Goal: Task Accomplishment & Management: Manage account settings

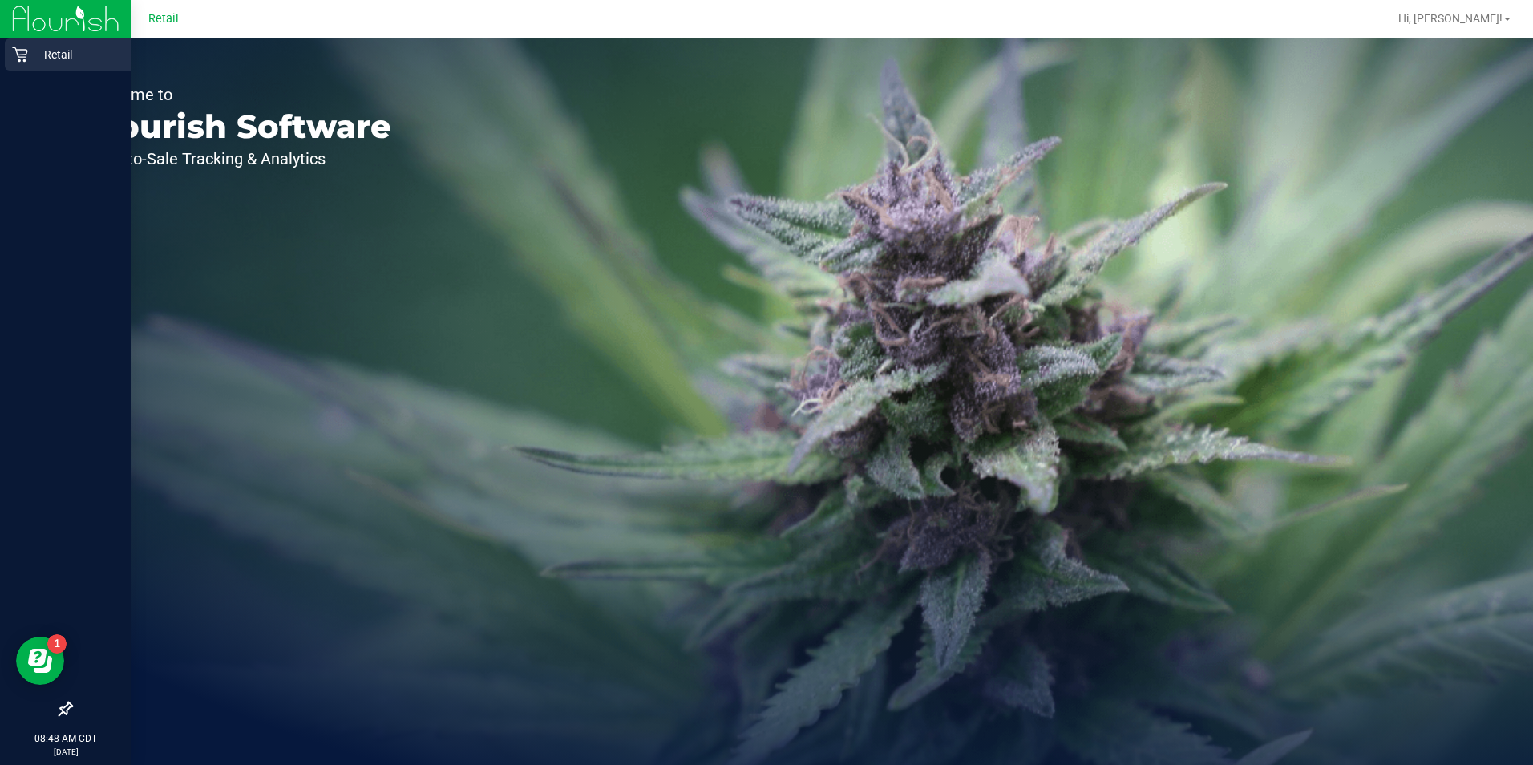
click at [8, 57] on div "Retail" at bounding box center [68, 54] width 127 height 32
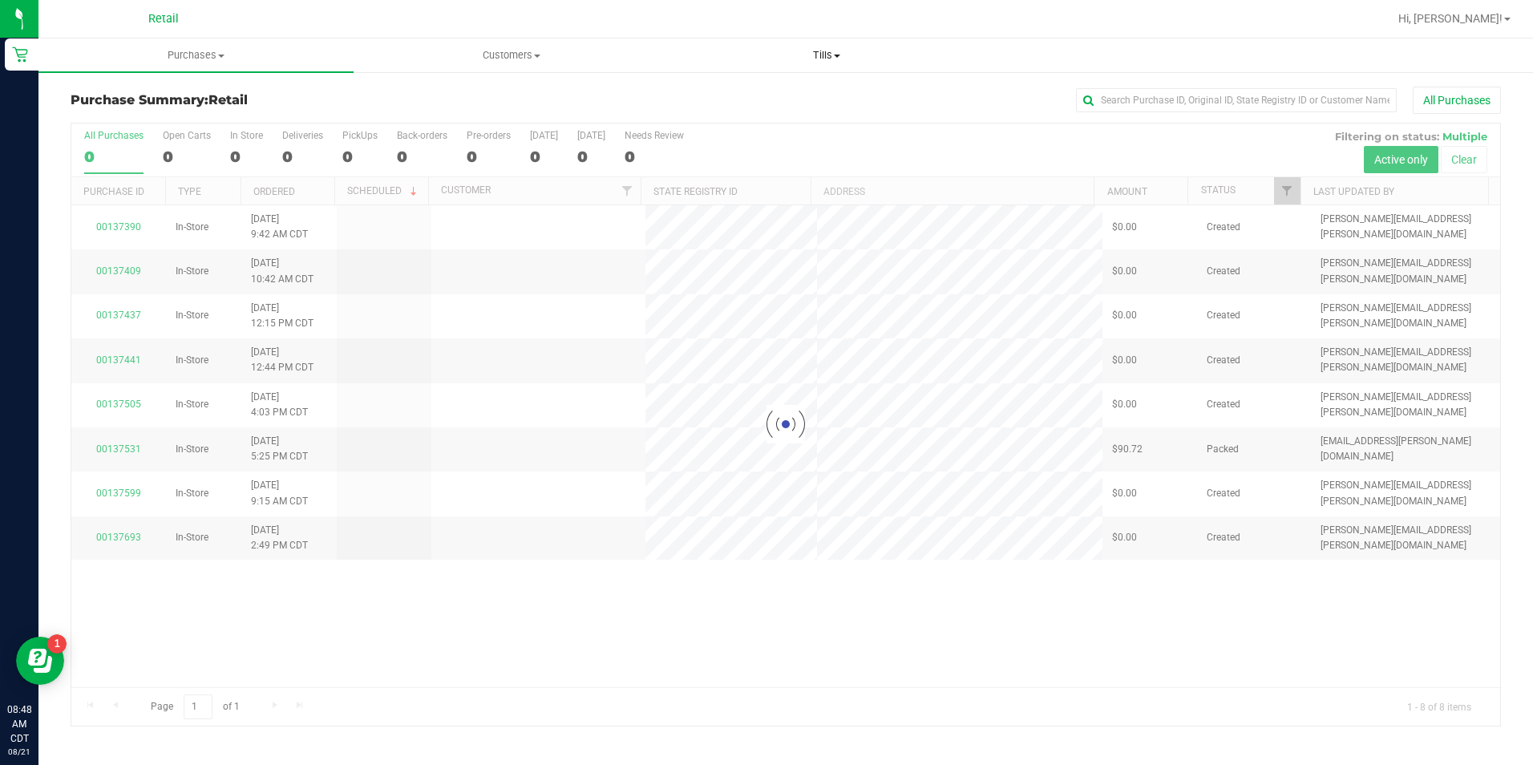
click at [835, 59] on span "Tills" at bounding box center [826, 55] width 313 height 14
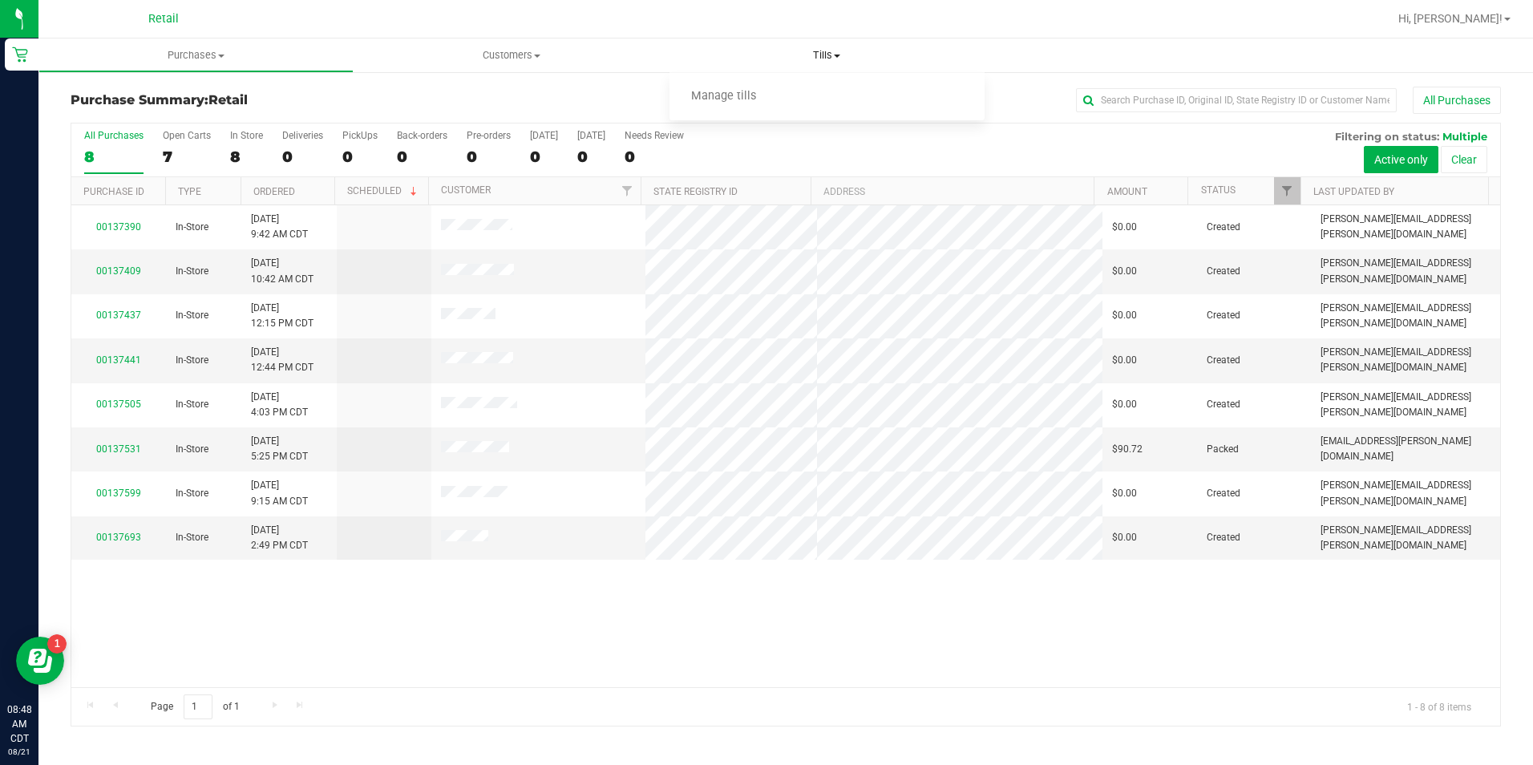
click at [850, 96] on li "Manage tills" at bounding box center [826, 96] width 315 height 19
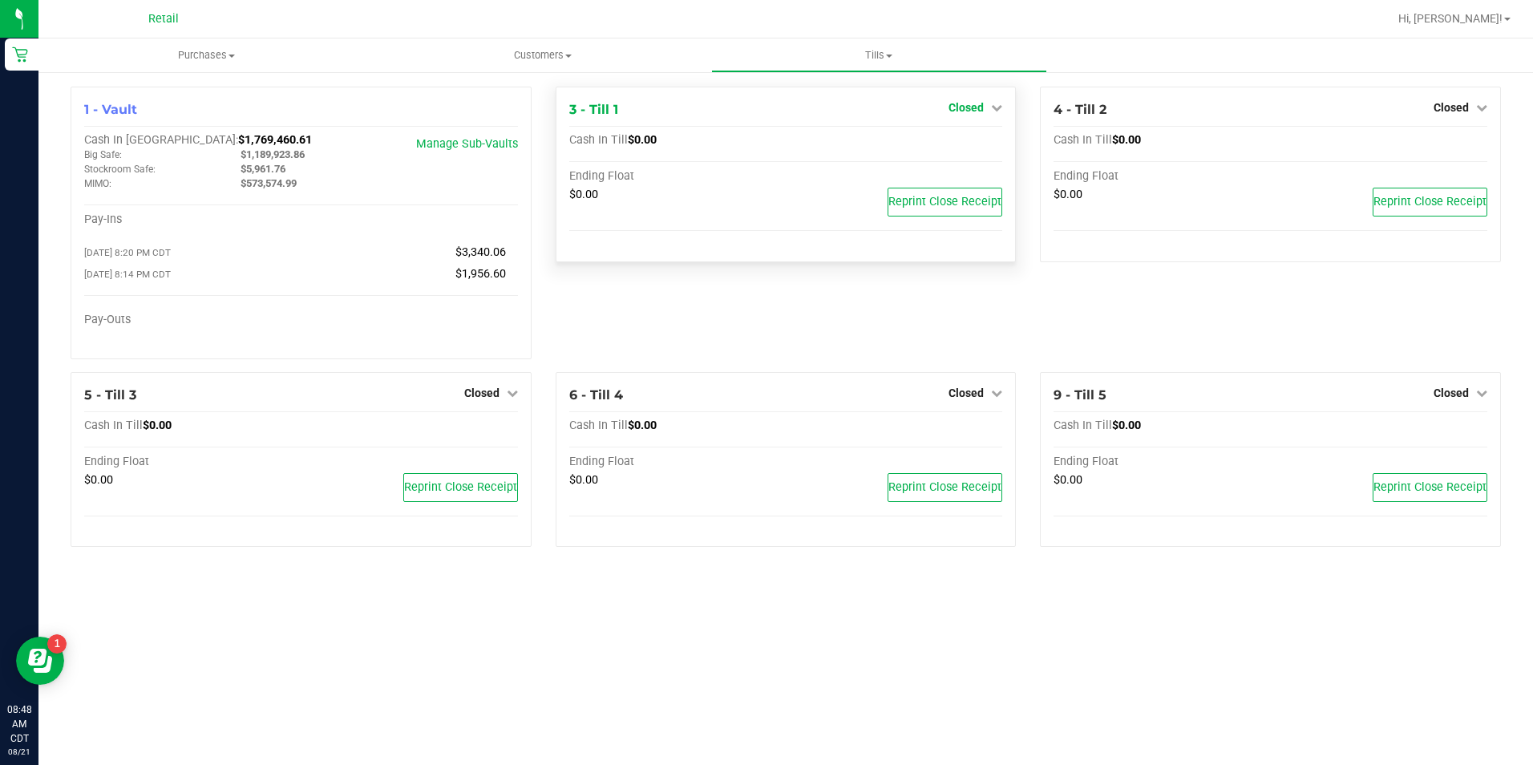
click at [977, 104] on span "Closed" at bounding box center [965, 107] width 35 height 13
click at [972, 147] on link "Open Till" at bounding box center [965, 141] width 42 height 13
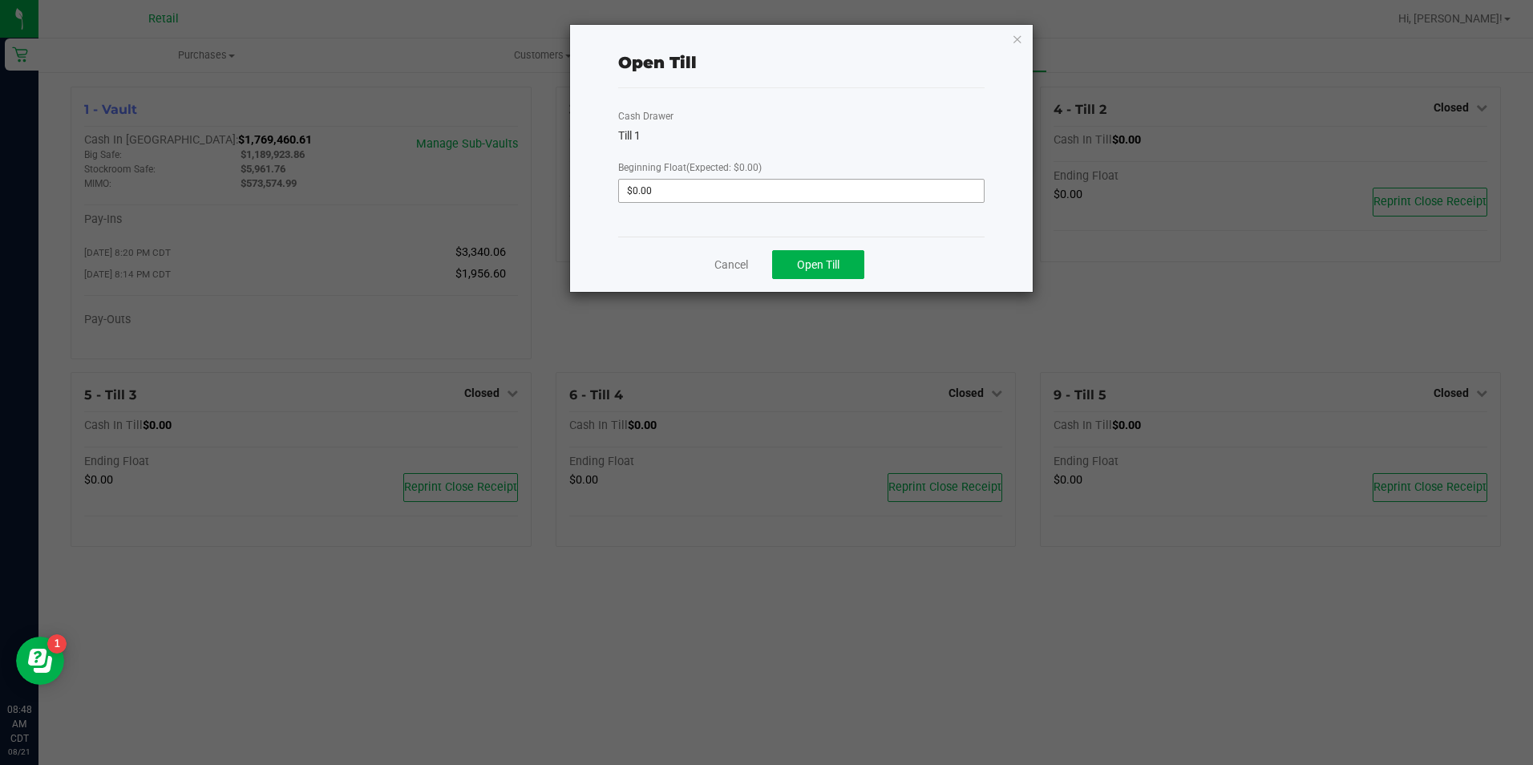
click at [926, 195] on input "$0.00" at bounding box center [801, 191] width 364 height 22
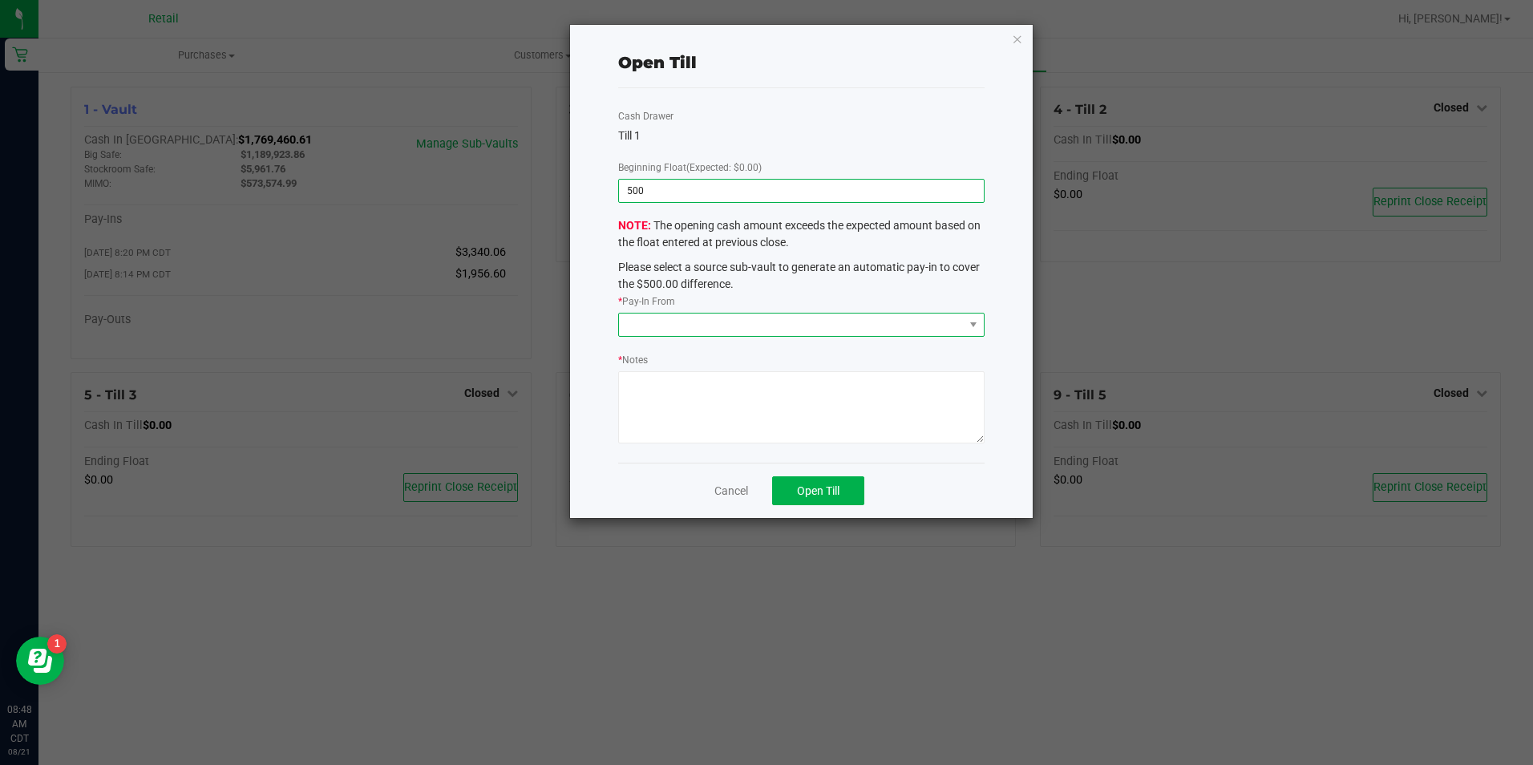
click at [797, 333] on span at bounding box center [791, 324] width 344 height 22
type input "$500.00"
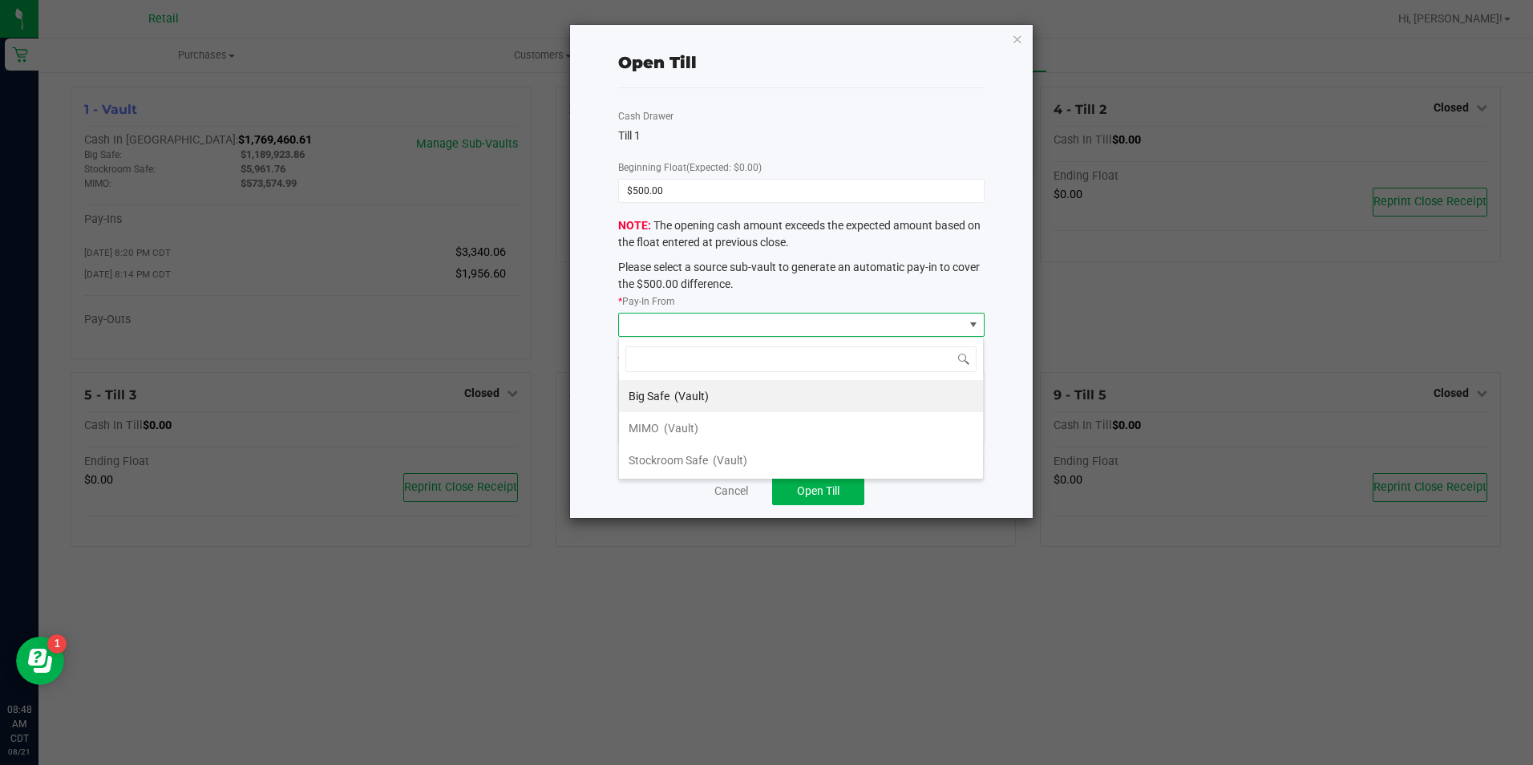
scroll to position [24, 366]
click at [689, 428] on span "(Vault)" at bounding box center [681, 428] width 34 height 13
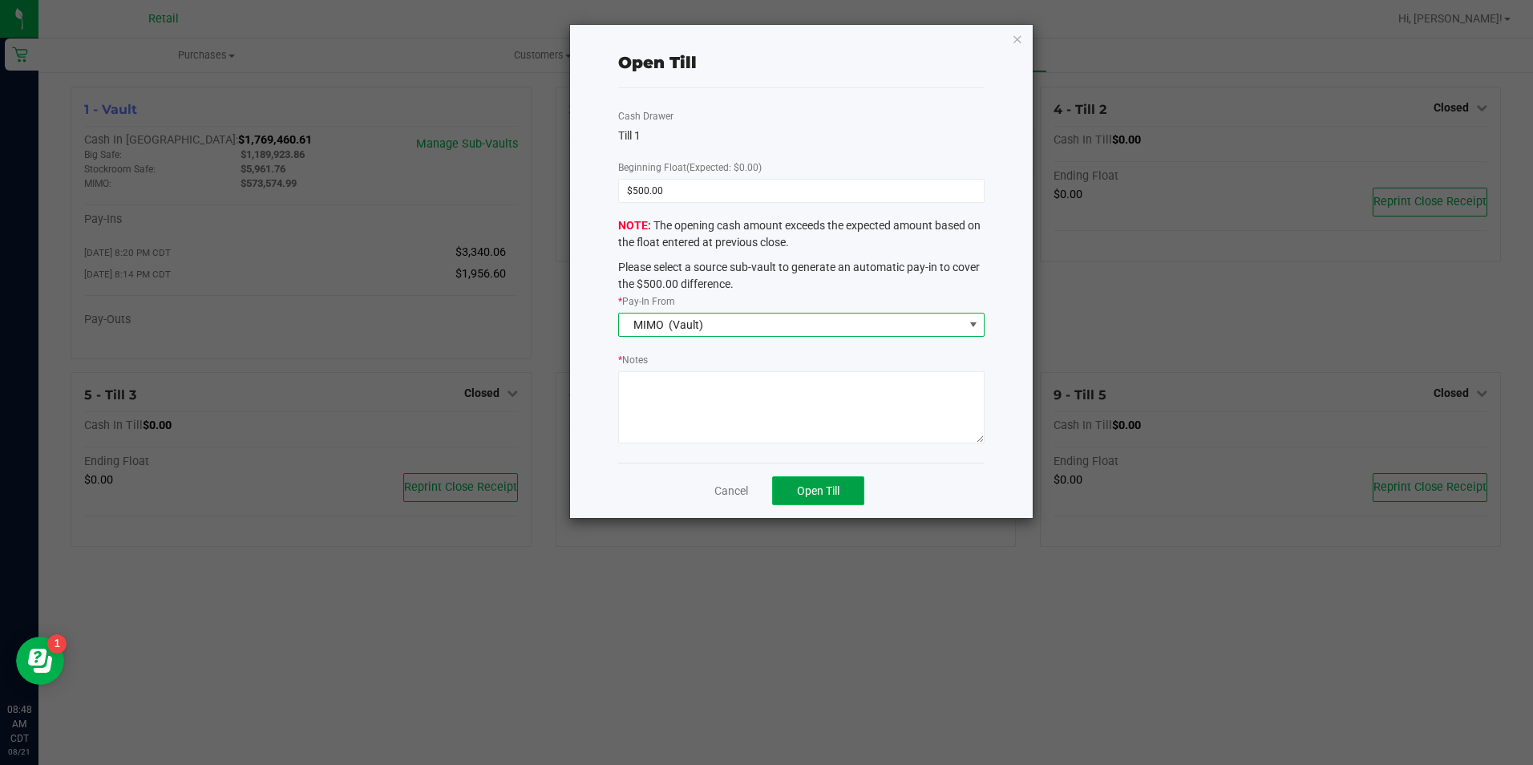
click at [815, 496] on span "Open Till" at bounding box center [818, 490] width 42 height 13
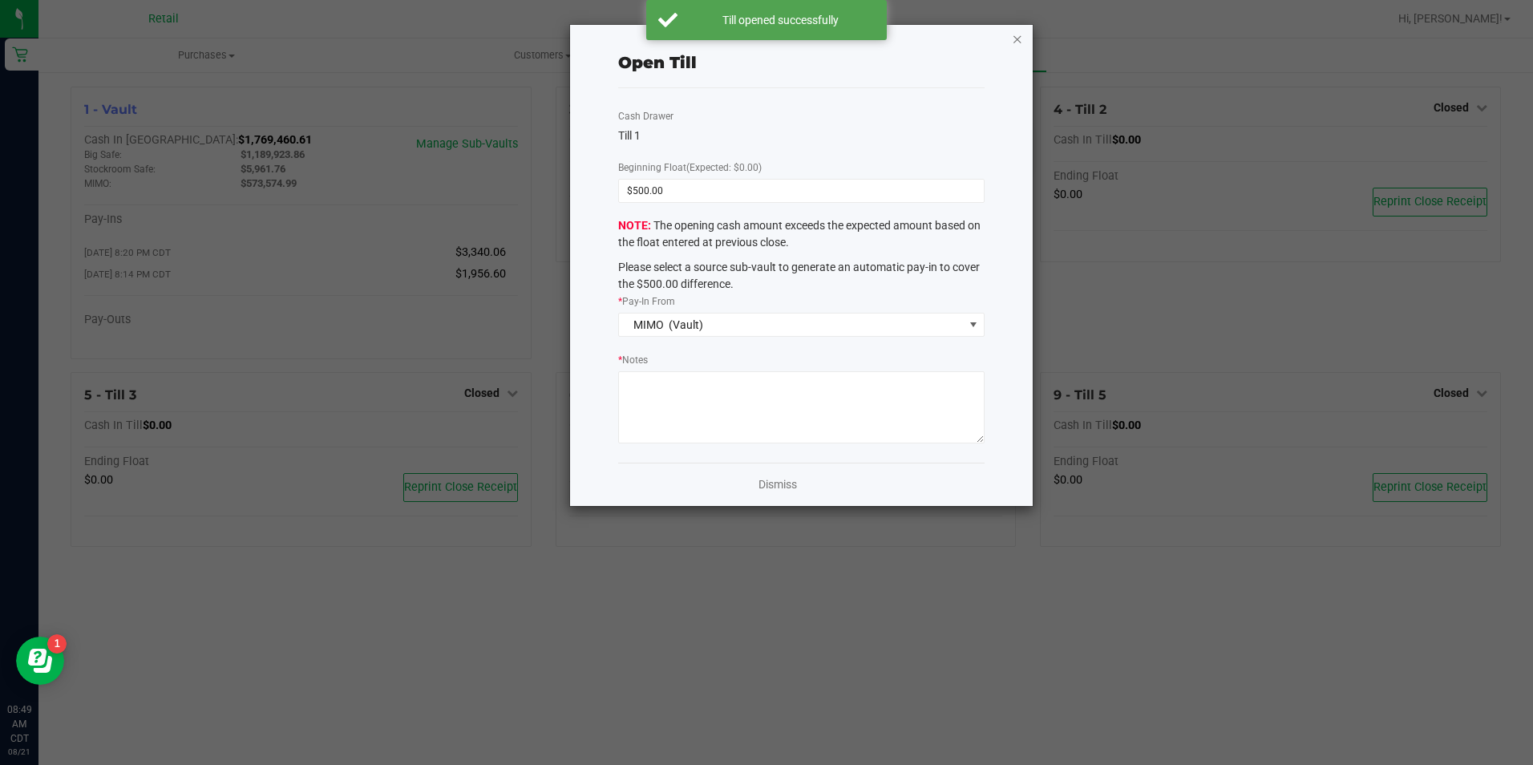
click at [1018, 38] on icon "button" at bounding box center [1017, 38] width 11 height 19
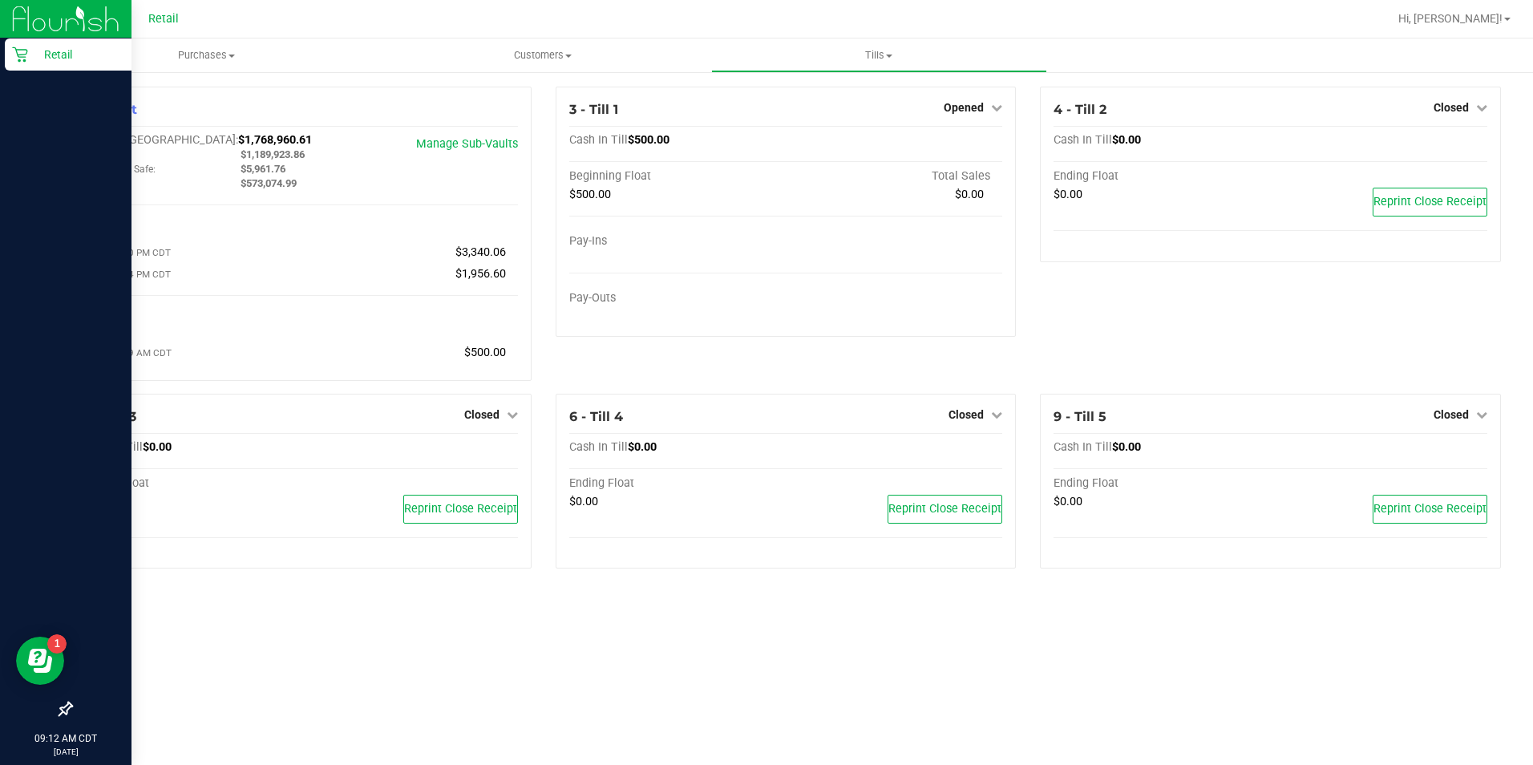
click at [21, 67] on div "Retail" at bounding box center [68, 54] width 127 height 32
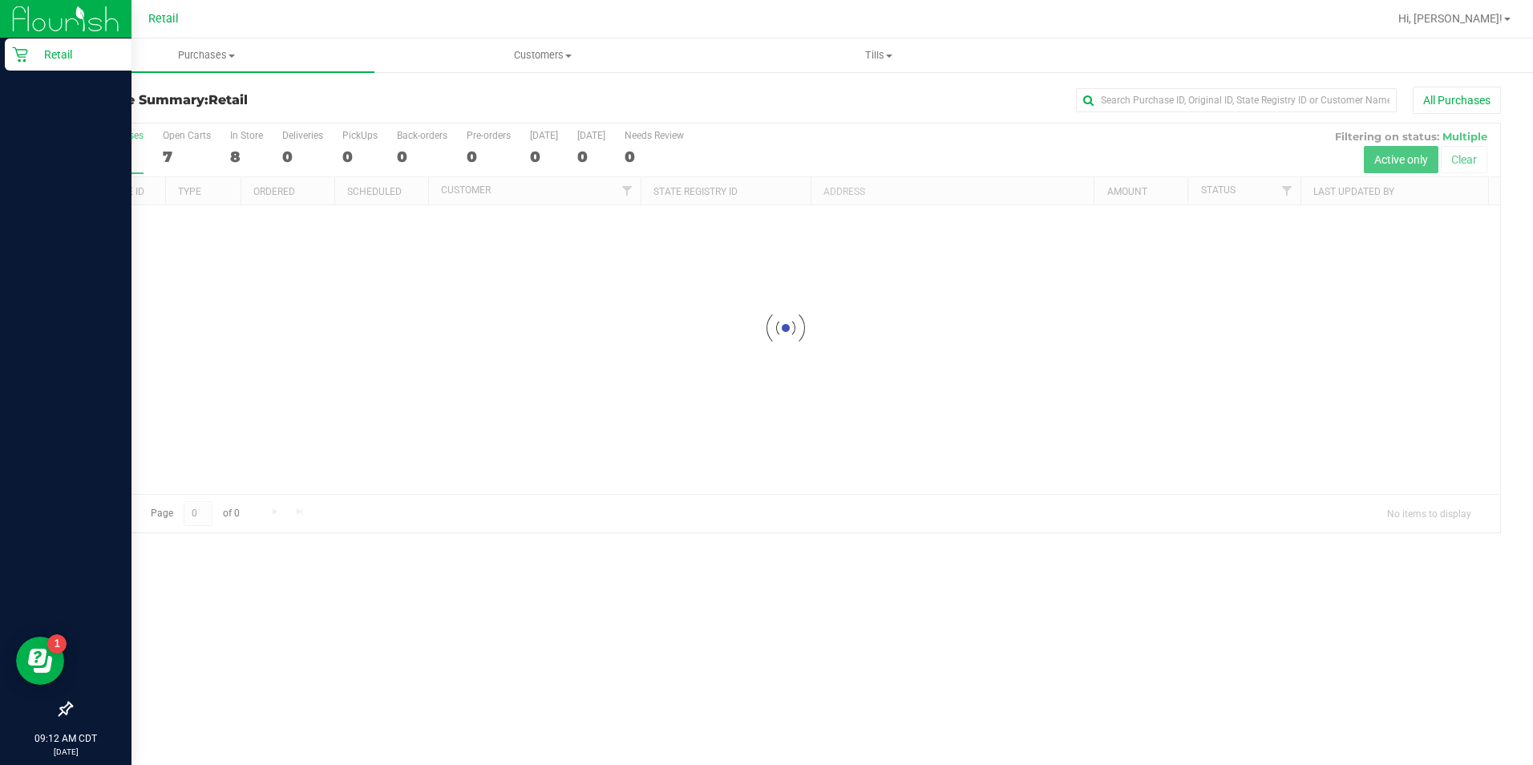
click at [346, 16] on div at bounding box center [837, 18] width 1101 height 31
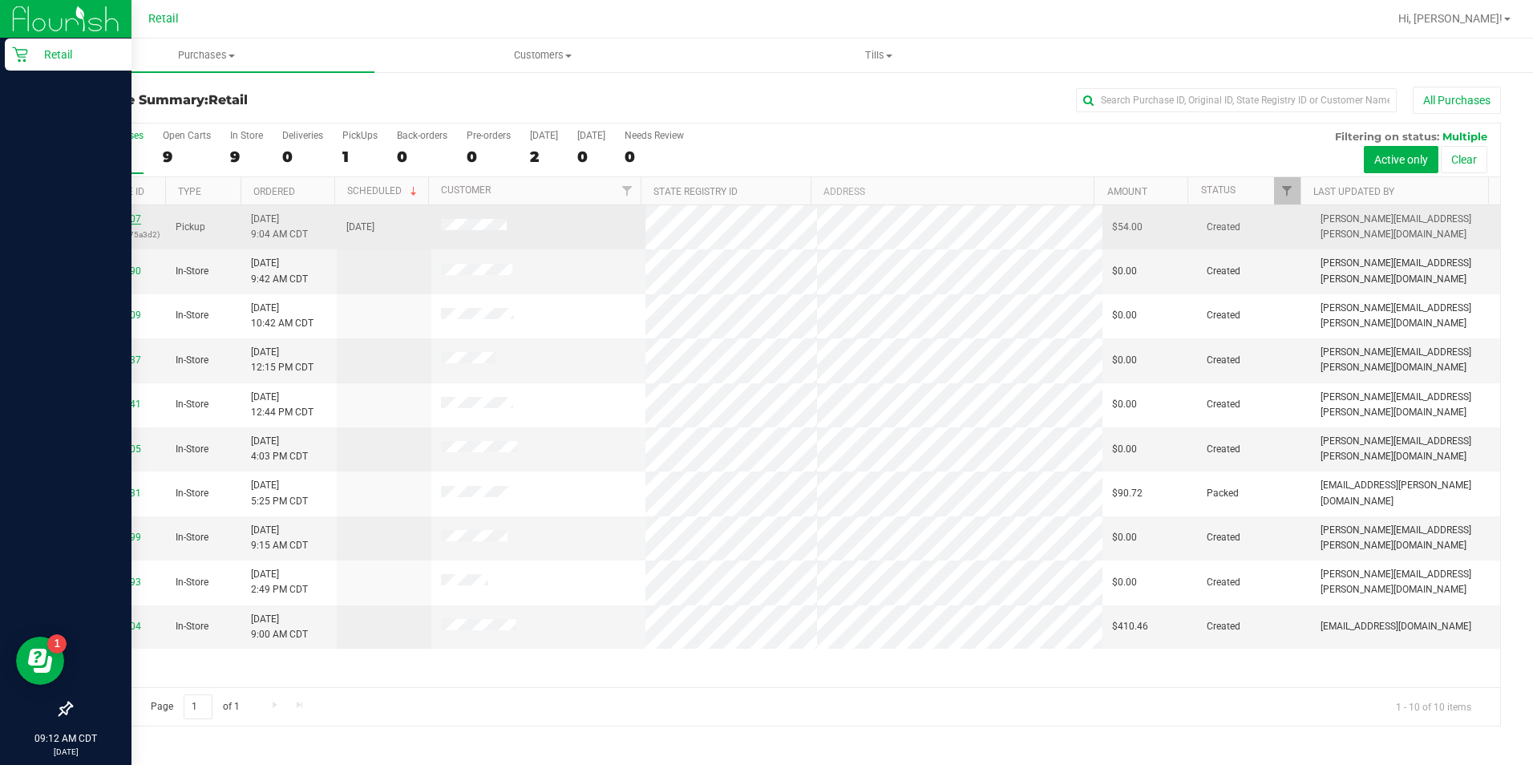
click at [119, 219] on link "00137807" at bounding box center [118, 218] width 45 height 11
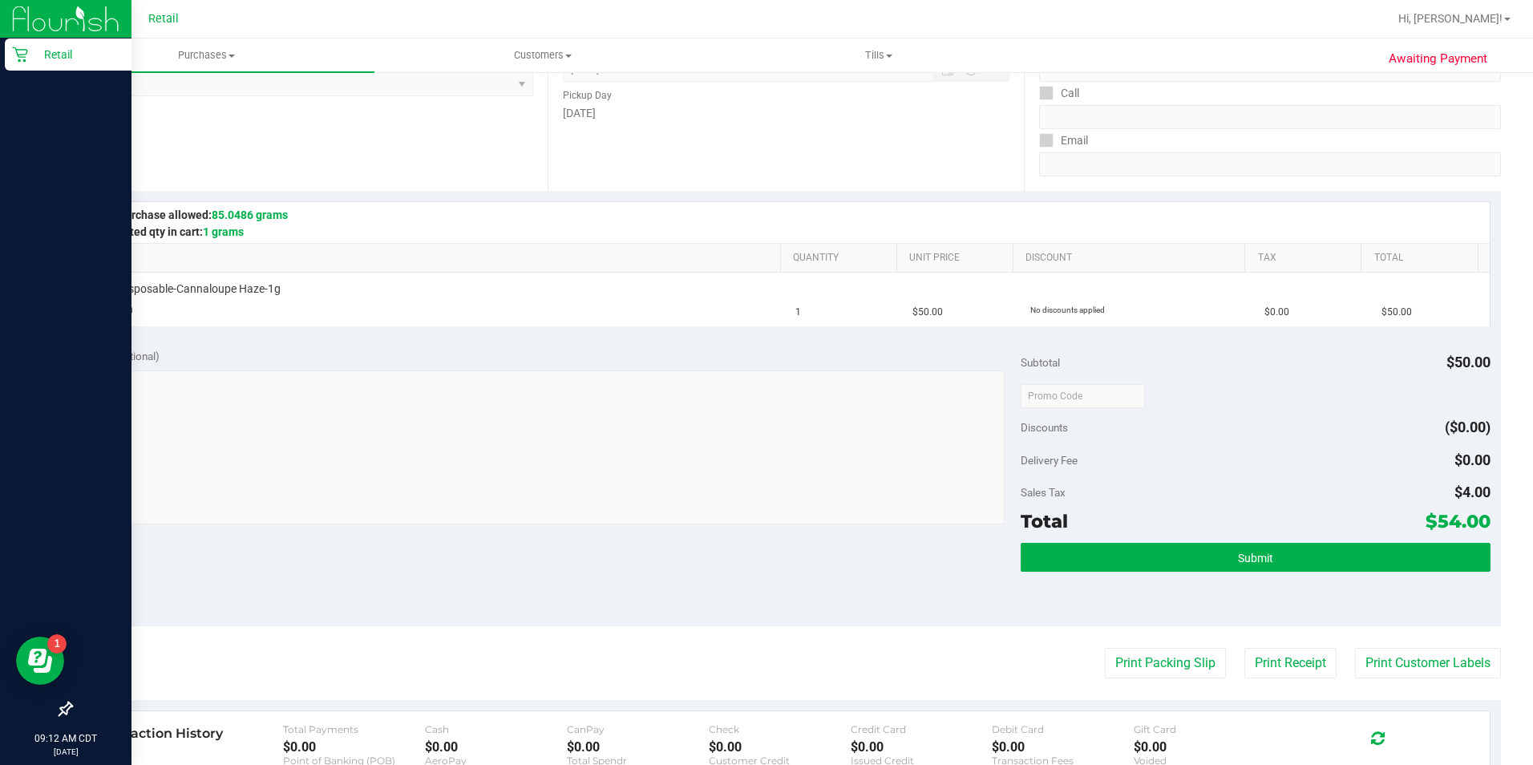
scroll to position [245, 0]
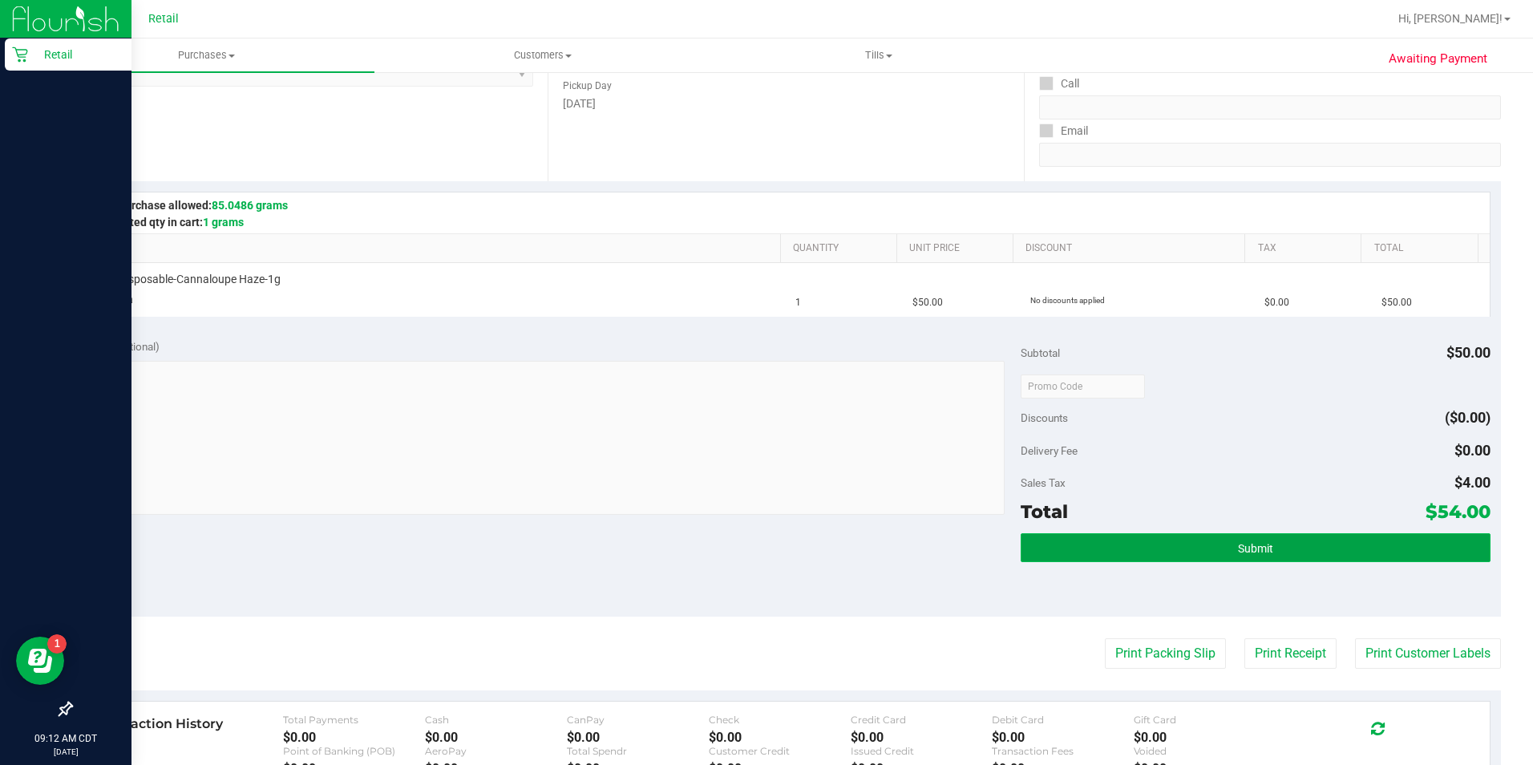
click at [1271, 552] on button "Submit" at bounding box center [1256, 547] width 470 height 29
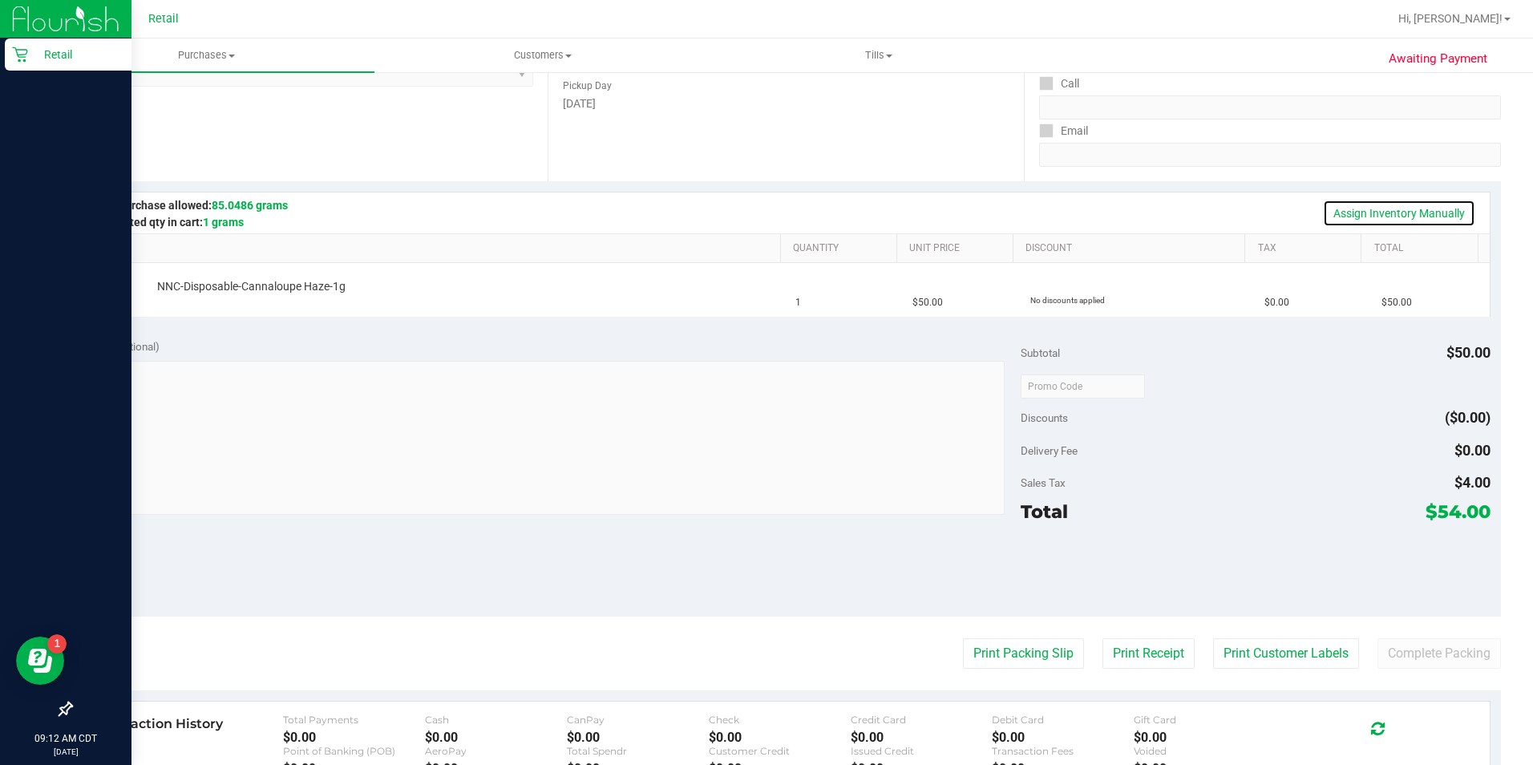
click at [1407, 216] on link "Assign Inventory Manually" at bounding box center [1399, 213] width 152 height 27
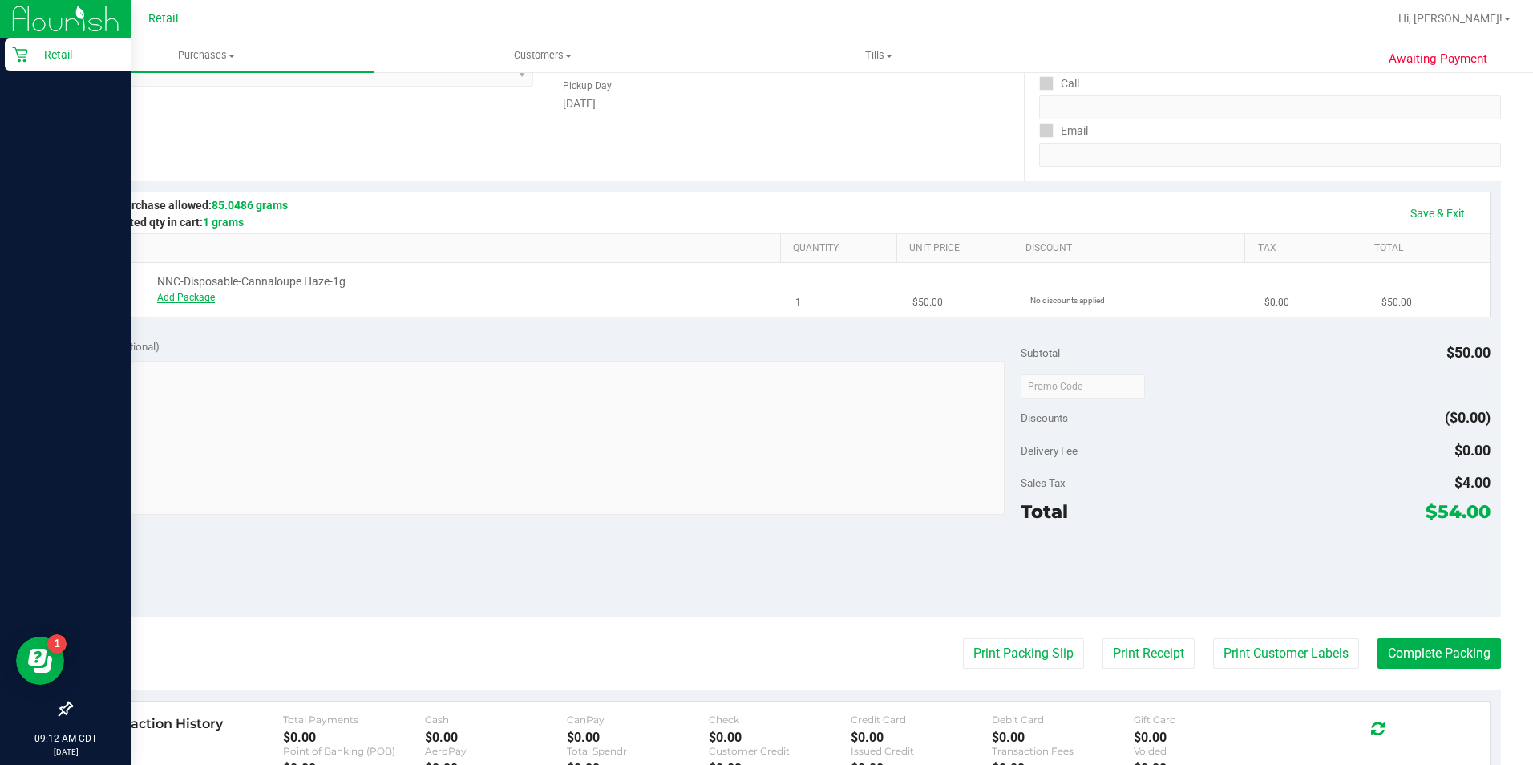
click at [184, 296] on link "Add Package" at bounding box center [186, 297] width 58 height 11
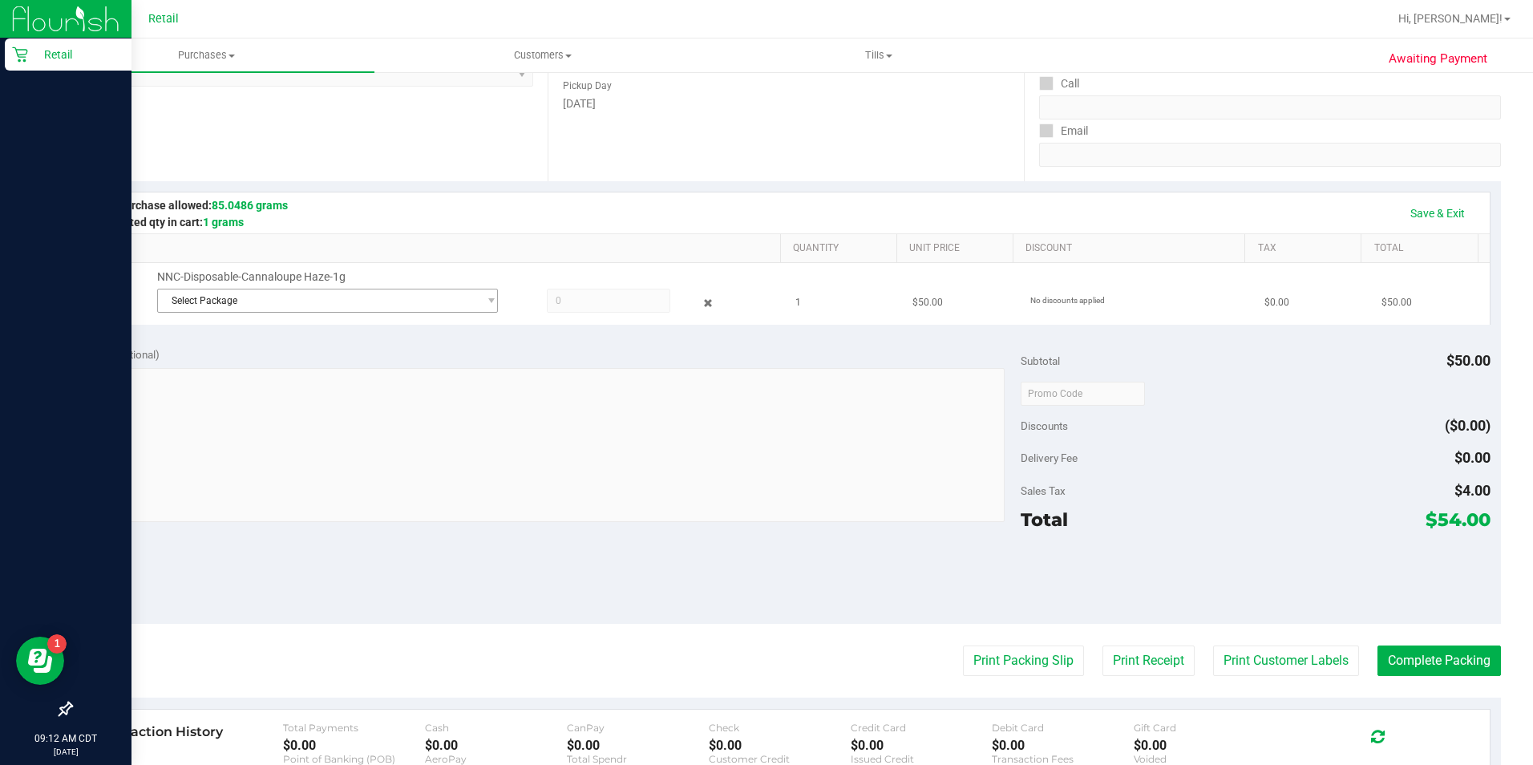
click at [329, 302] on span "Select Package" at bounding box center [318, 300] width 320 height 22
click at [377, 366] on span "( IDist-061025-CH-BLK )" at bounding box center [332, 367] width 102 height 11
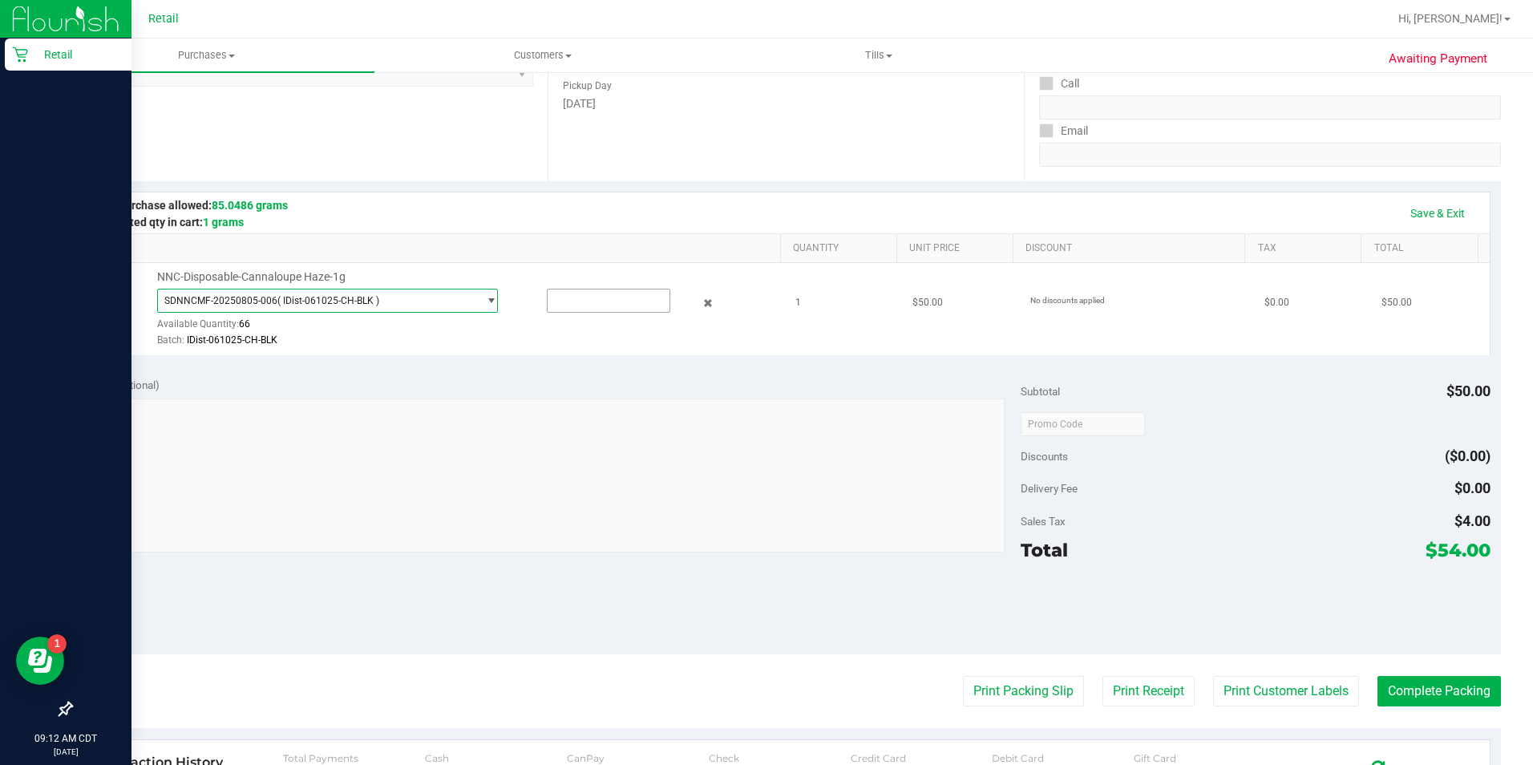
click at [608, 301] on input "text" at bounding box center [609, 300] width 122 height 22
type input "1"
type input "1.0000"
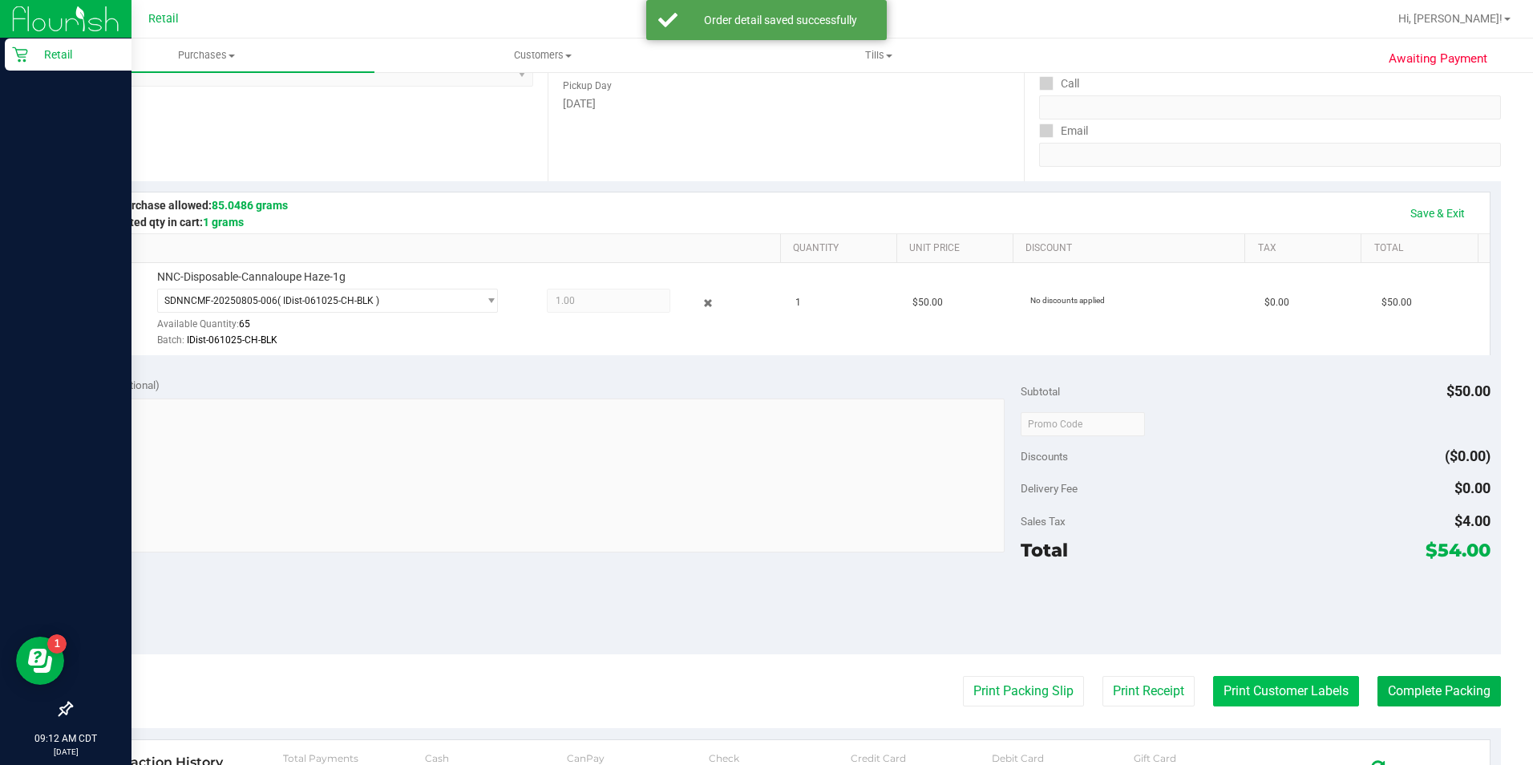
click at [1233, 696] on button "Print Customer Labels" at bounding box center [1286, 691] width 146 height 30
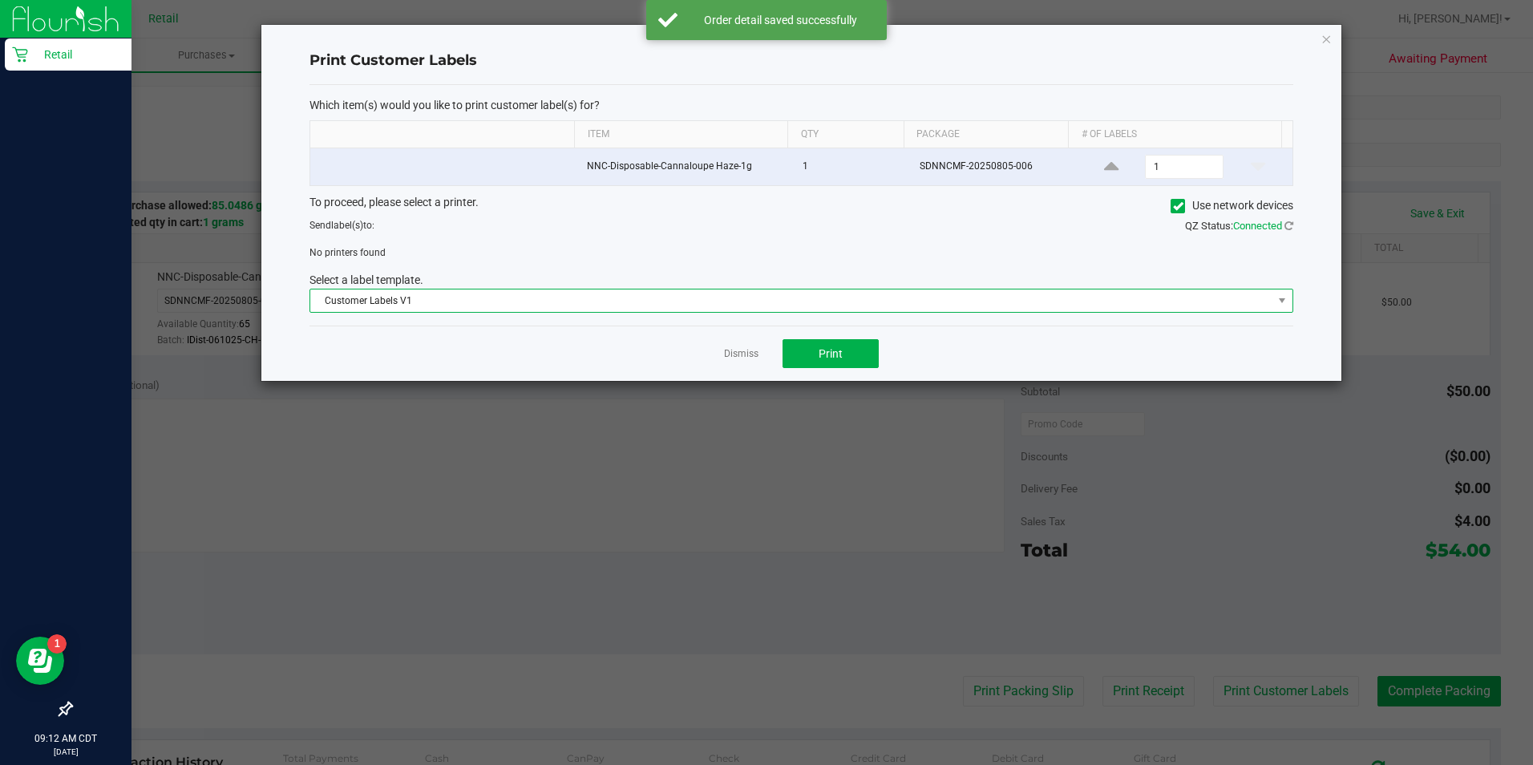
click at [775, 305] on span "Customer Labels V1" at bounding box center [791, 300] width 962 height 22
click at [1173, 206] on icon at bounding box center [1178, 206] width 10 height 0
click at [0, 0] on input "Use network devices" at bounding box center [0, 0] width 0 height 0
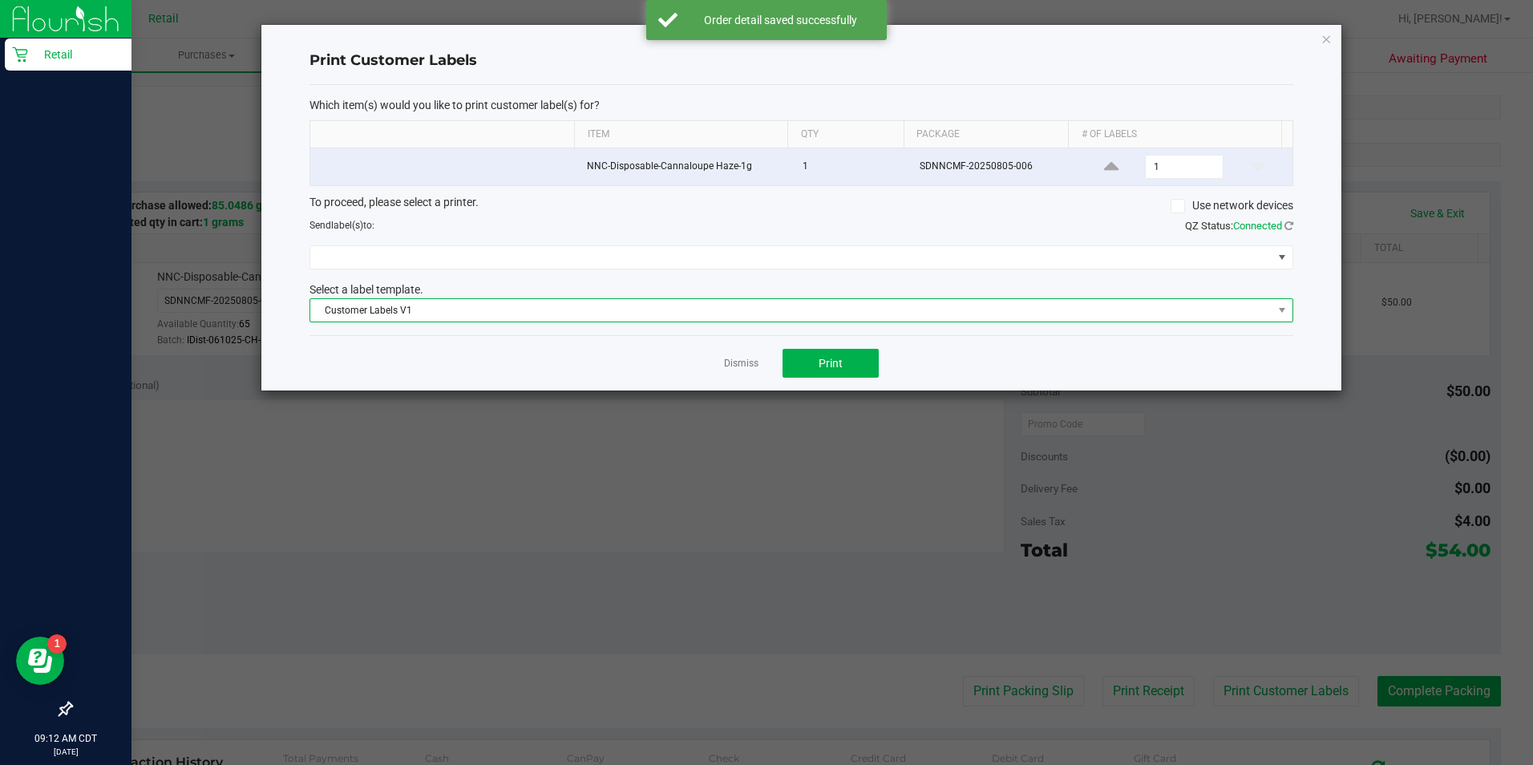
click at [872, 314] on span "Customer Labels V1" at bounding box center [791, 310] width 962 height 22
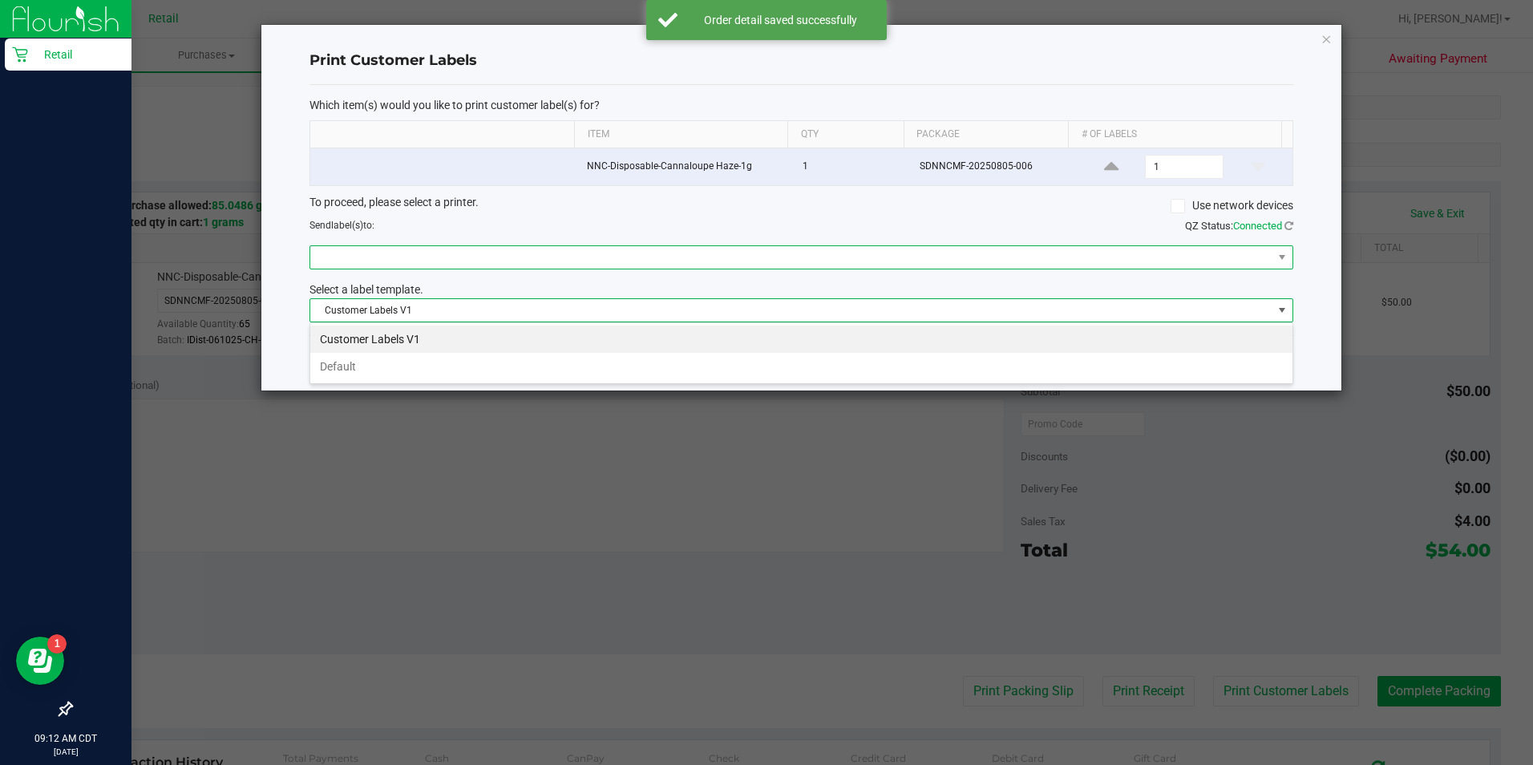
click at [584, 257] on span at bounding box center [791, 257] width 962 height 22
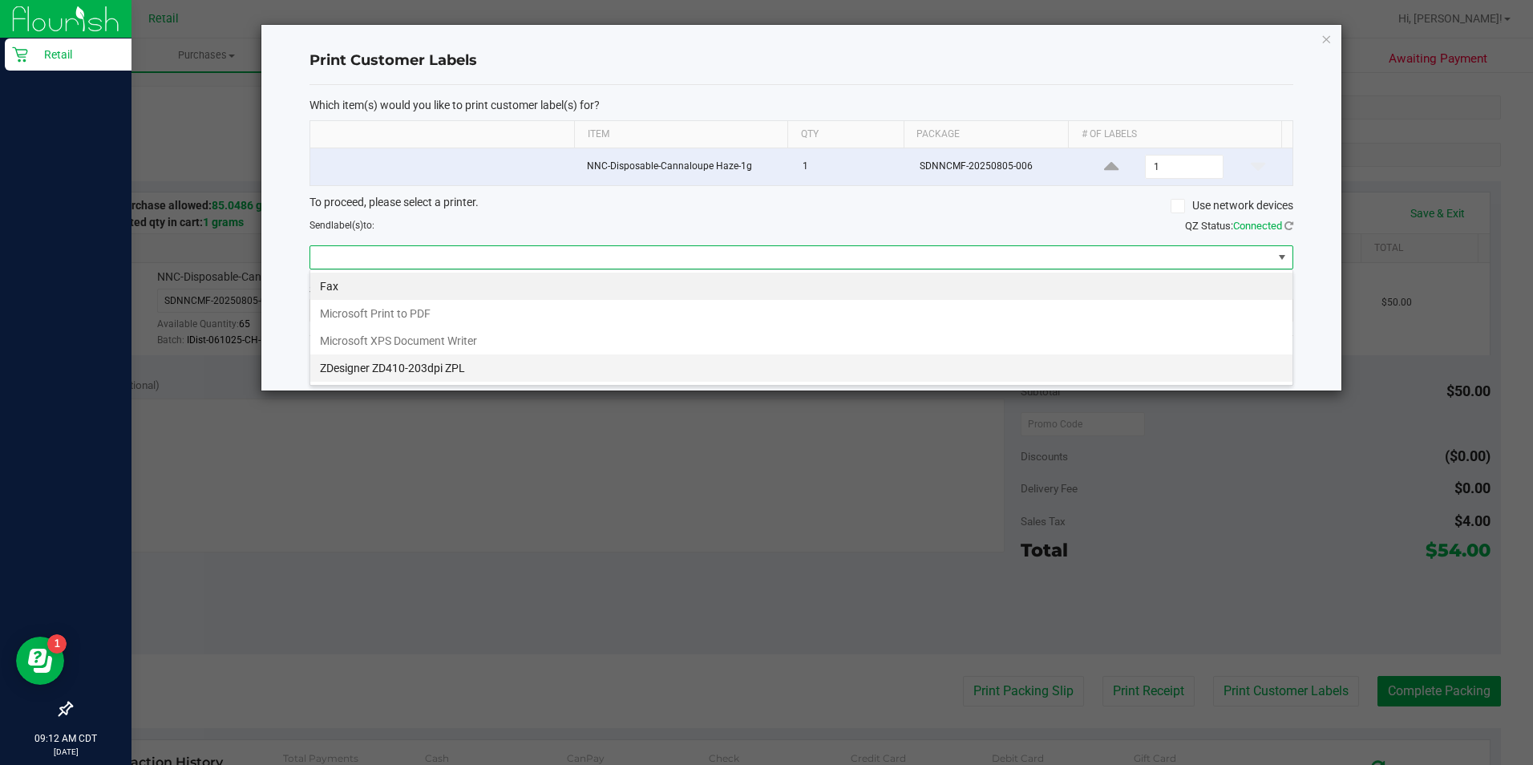
click at [487, 366] on ZPL "ZDesigner ZD410-203dpi ZPL" at bounding box center [801, 367] width 982 height 27
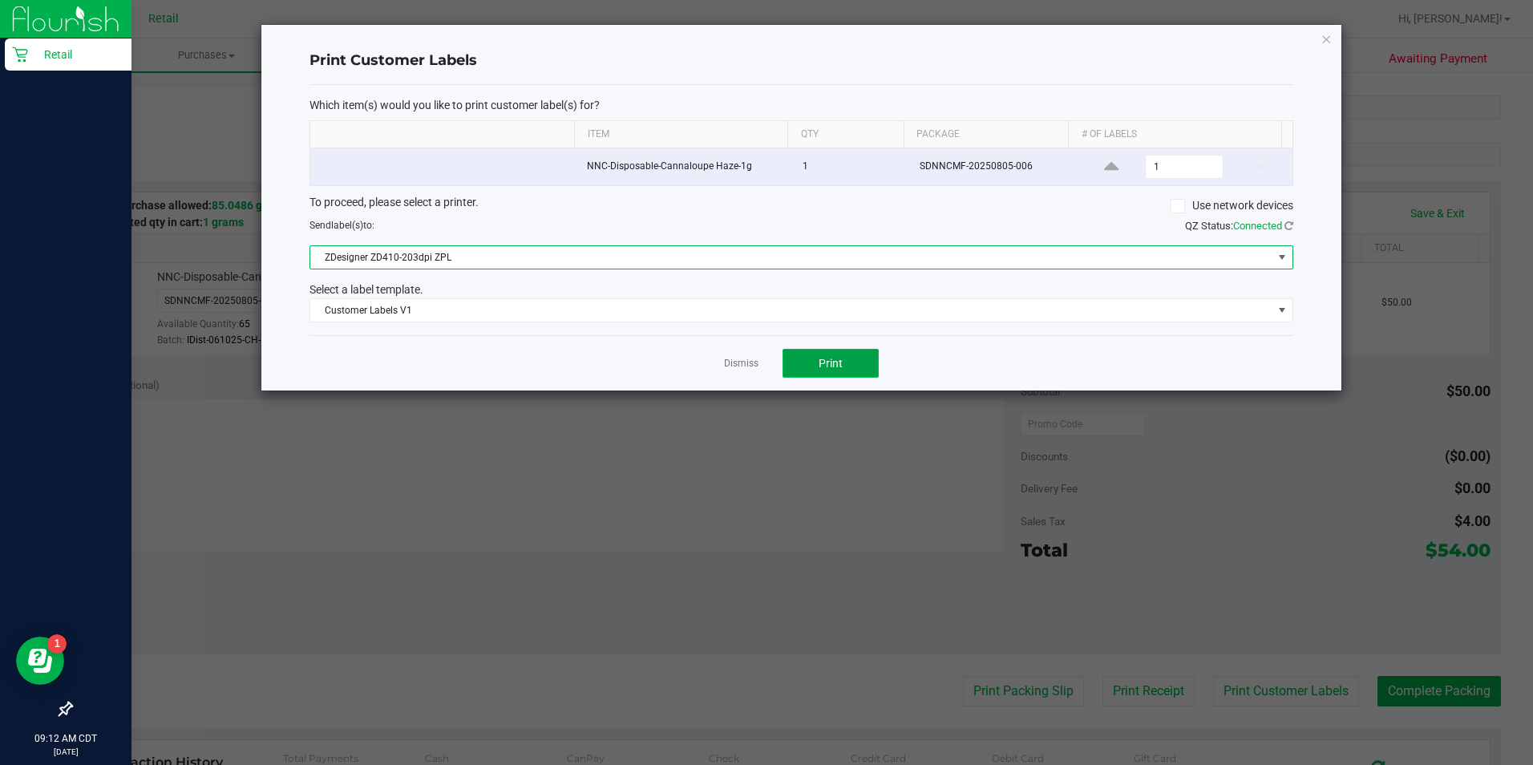
click at [822, 362] on span "Print" at bounding box center [831, 363] width 24 height 13
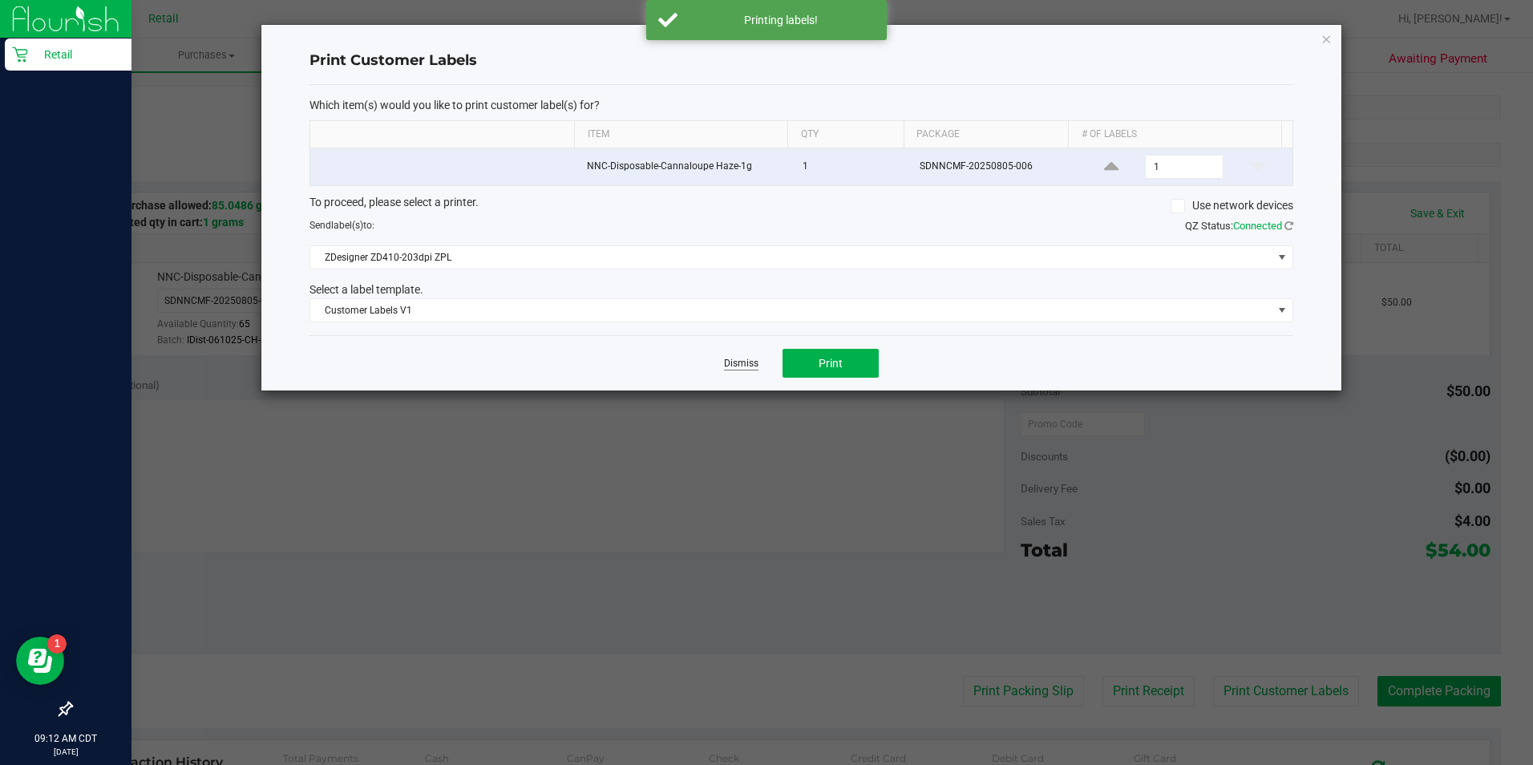
click at [738, 367] on link "Dismiss" at bounding box center [741, 364] width 34 height 14
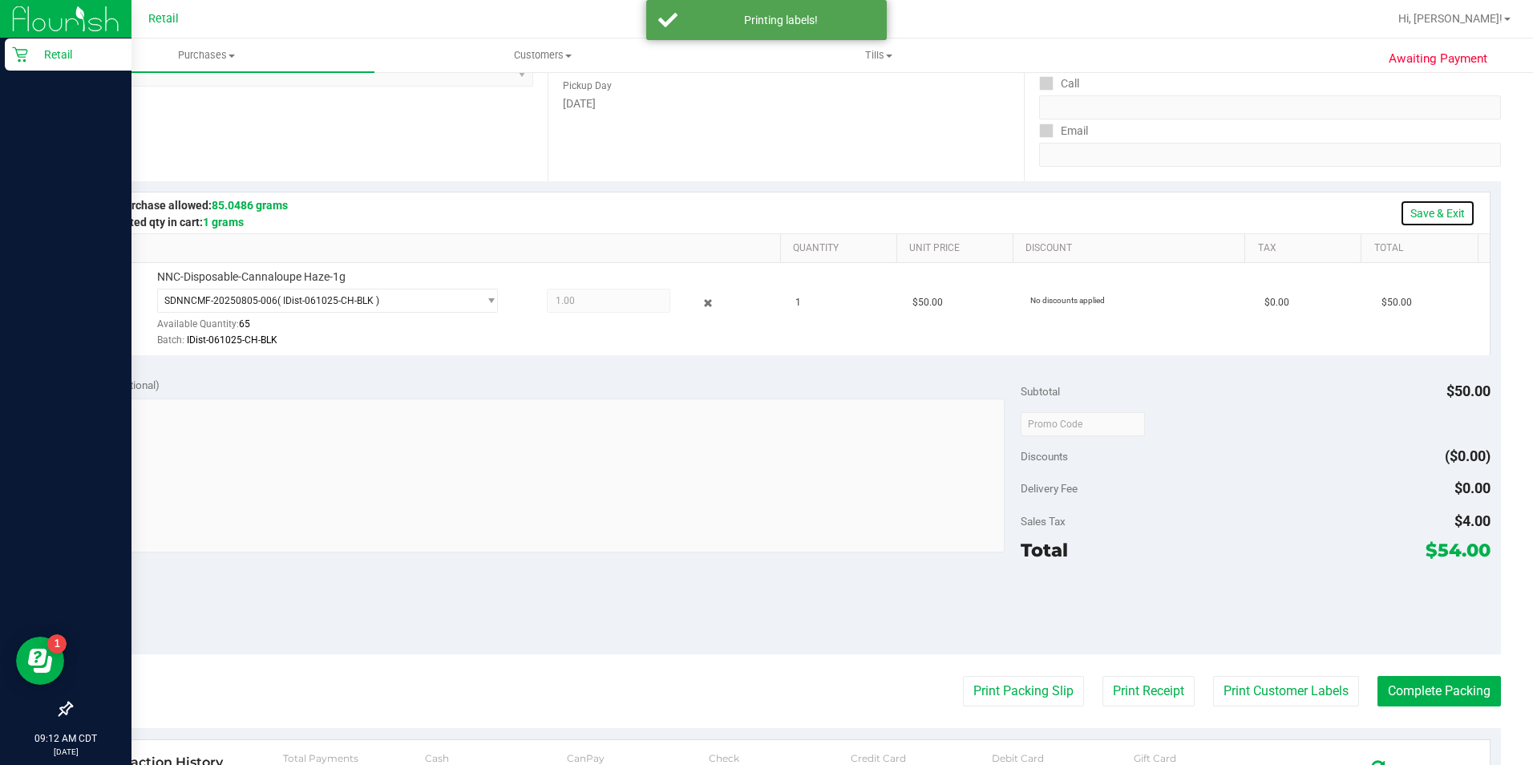
click at [1429, 224] on link "Save & Exit" at bounding box center [1437, 213] width 75 height 27
click at [1422, 694] on button "Complete Packing" at bounding box center [1438, 691] width 123 height 30
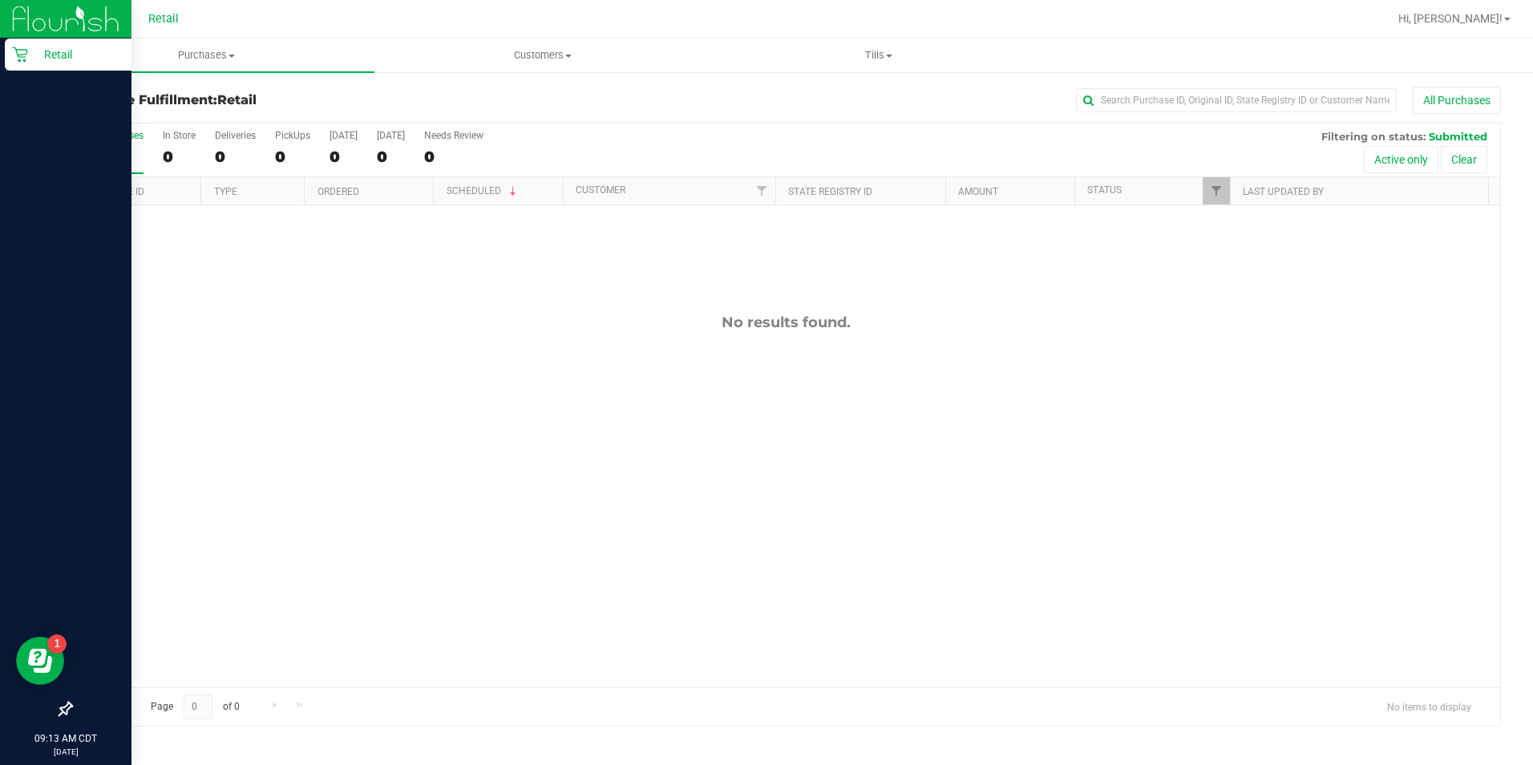
click at [24, 58] on icon at bounding box center [20, 54] width 16 height 16
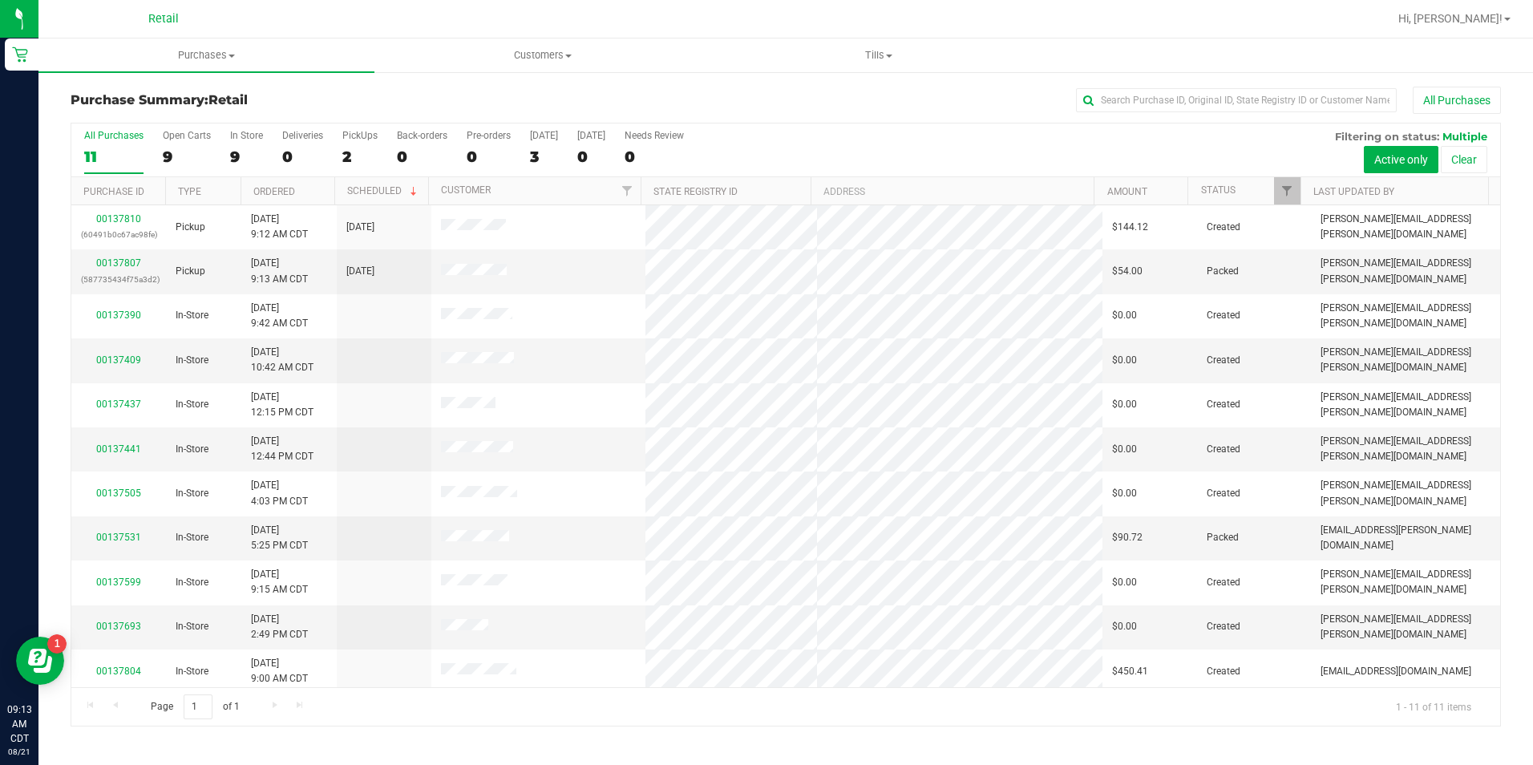
click at [455, 22] on div at bounding box center [837, 18] width 1101 height 31
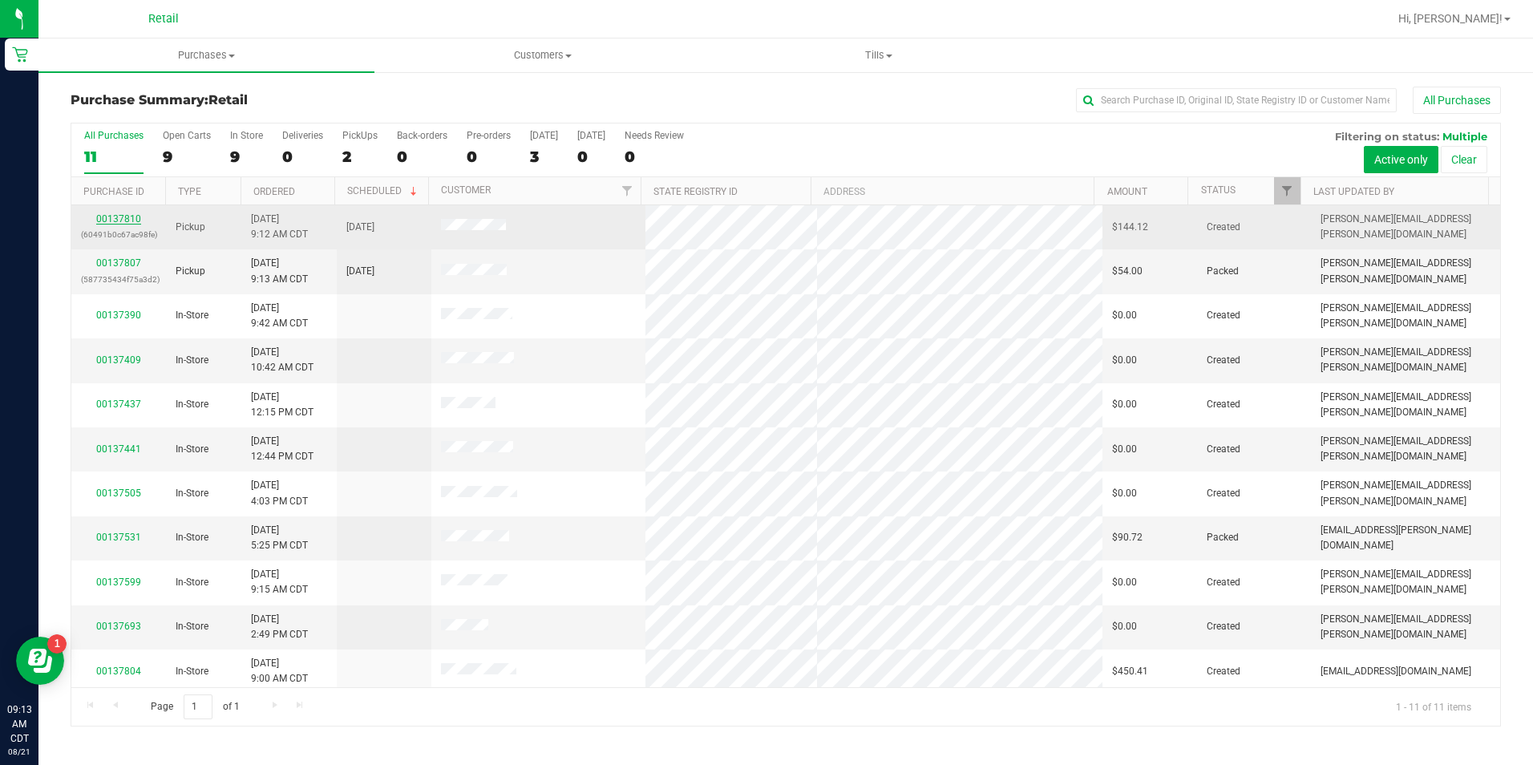
click at [115, 218] on link "00137810" at bounding box center [118, 218] width 45 height 11
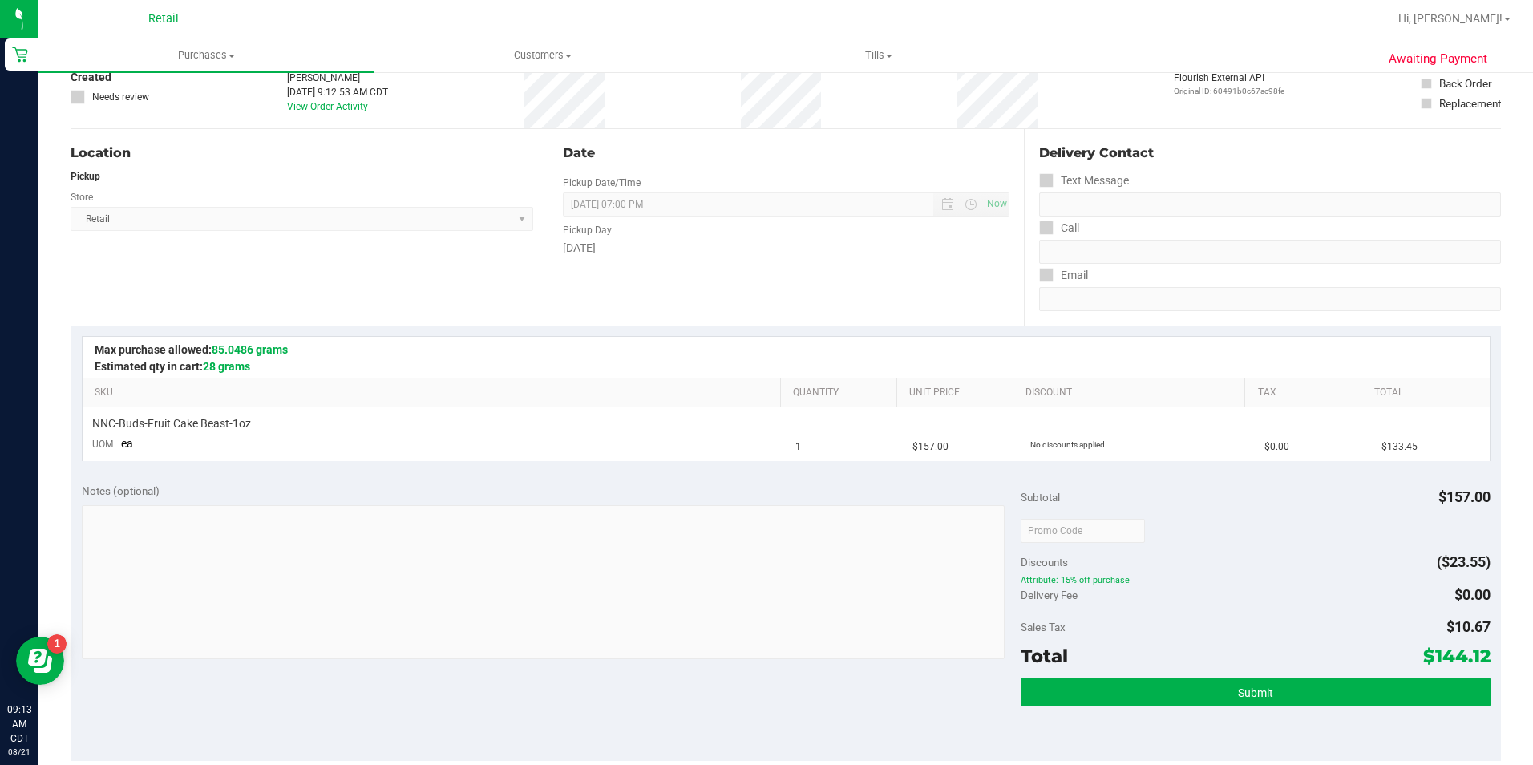
scroll to position [168, 0]
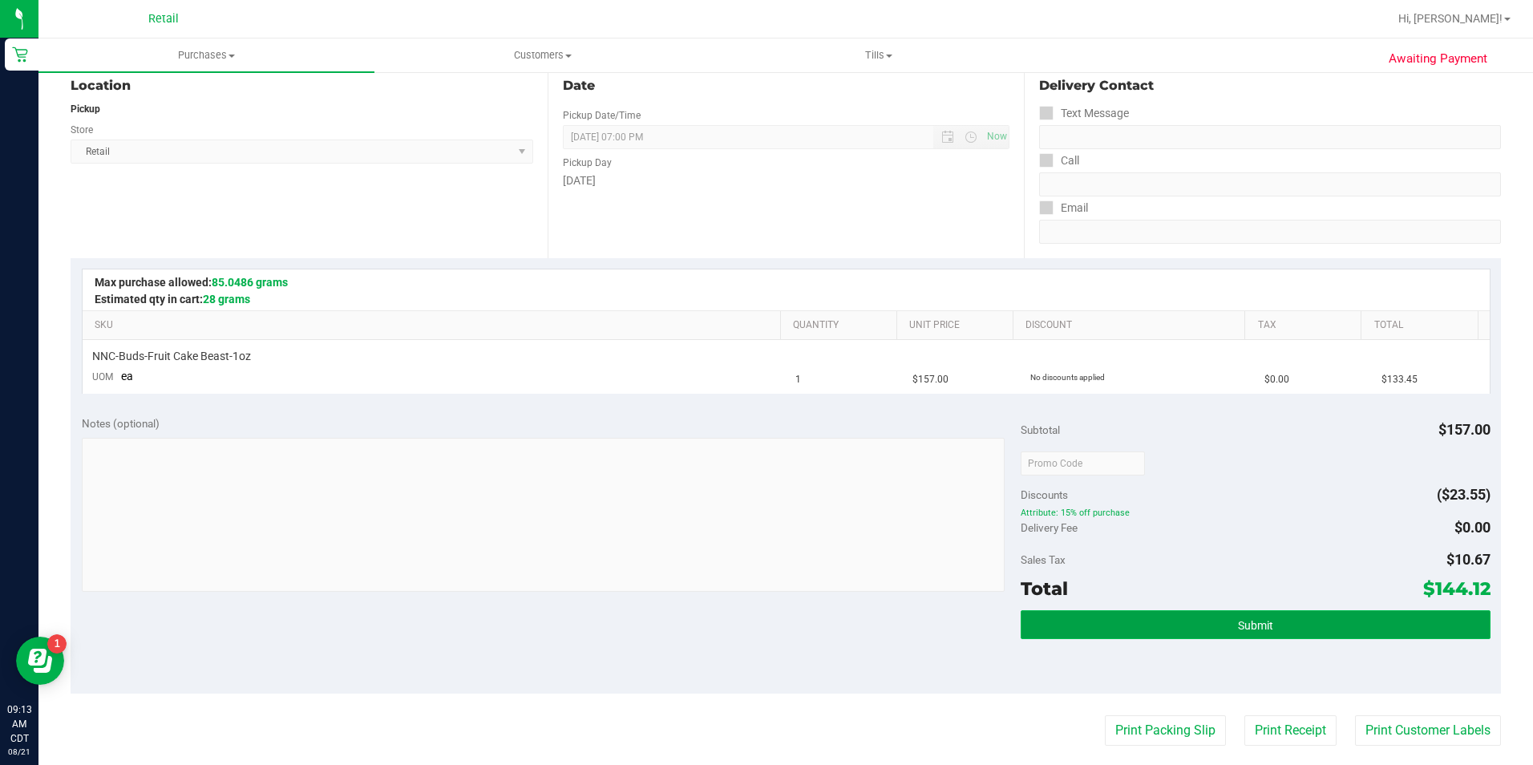
click at [1336, 637] on button "Submit" at bounding box center [1256, 624] width 470 height 29
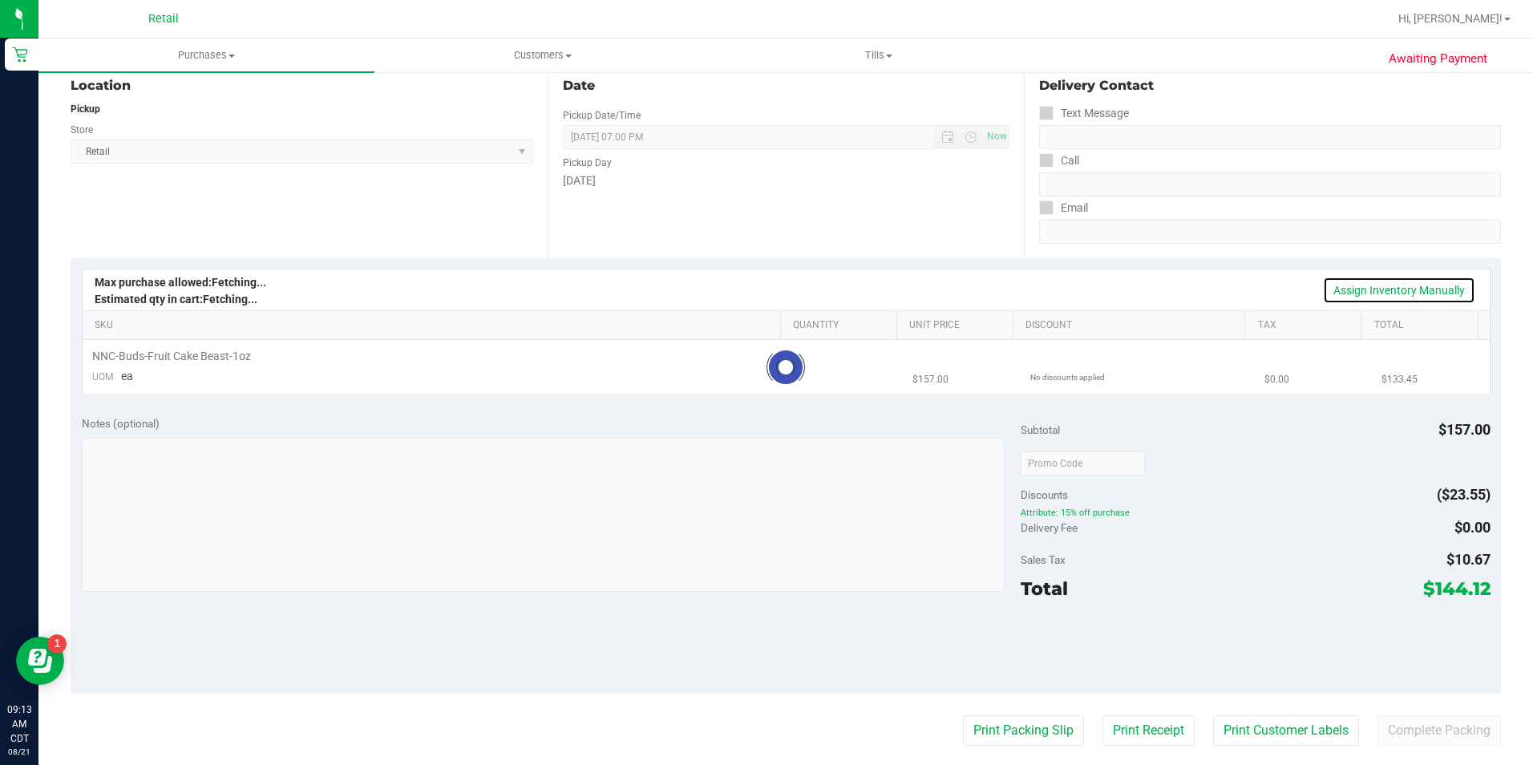
click at [1423, 290] on link "Assign Inventory Manually" at bounding box center [1399, 290] width 152 height 27
click at [189, 378] on link "Add Package" at bounding box center [186, 374] width 58 height 11
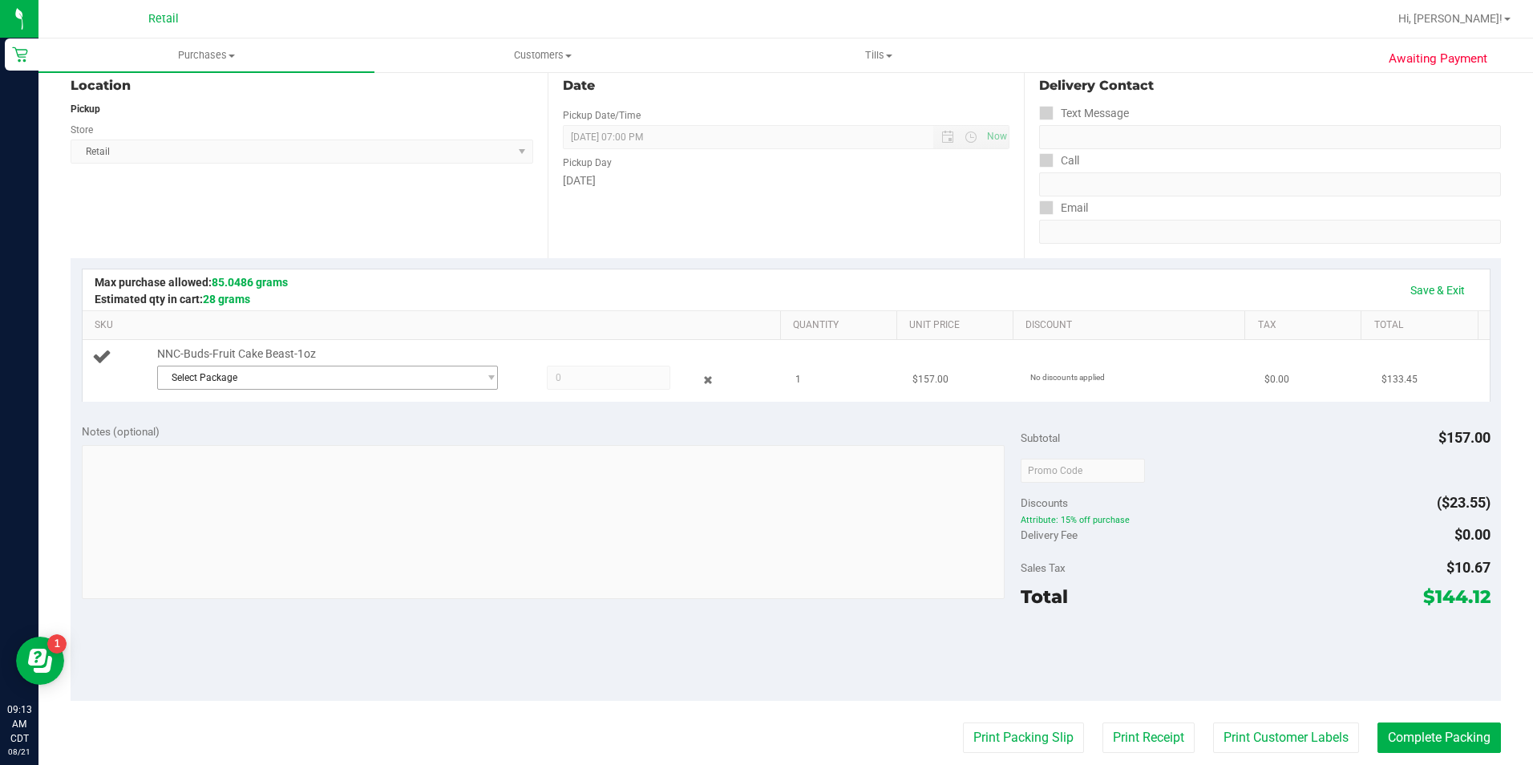
click at [356, 384] on span "Select Package" at bounding box center [318, 377] width 320 height 22
click at [394, 457] on div "Select Package SDNNCMF-20250820-020 ( 062525FCBZ602 ) No data found." at bounding box center [323, 424] width 335 height 69
click at [440, 447] on li "SDNNCMF-20250820-020 ( 062525FCBZ602 )" at bounding box center [322, 444] width 333 height 22
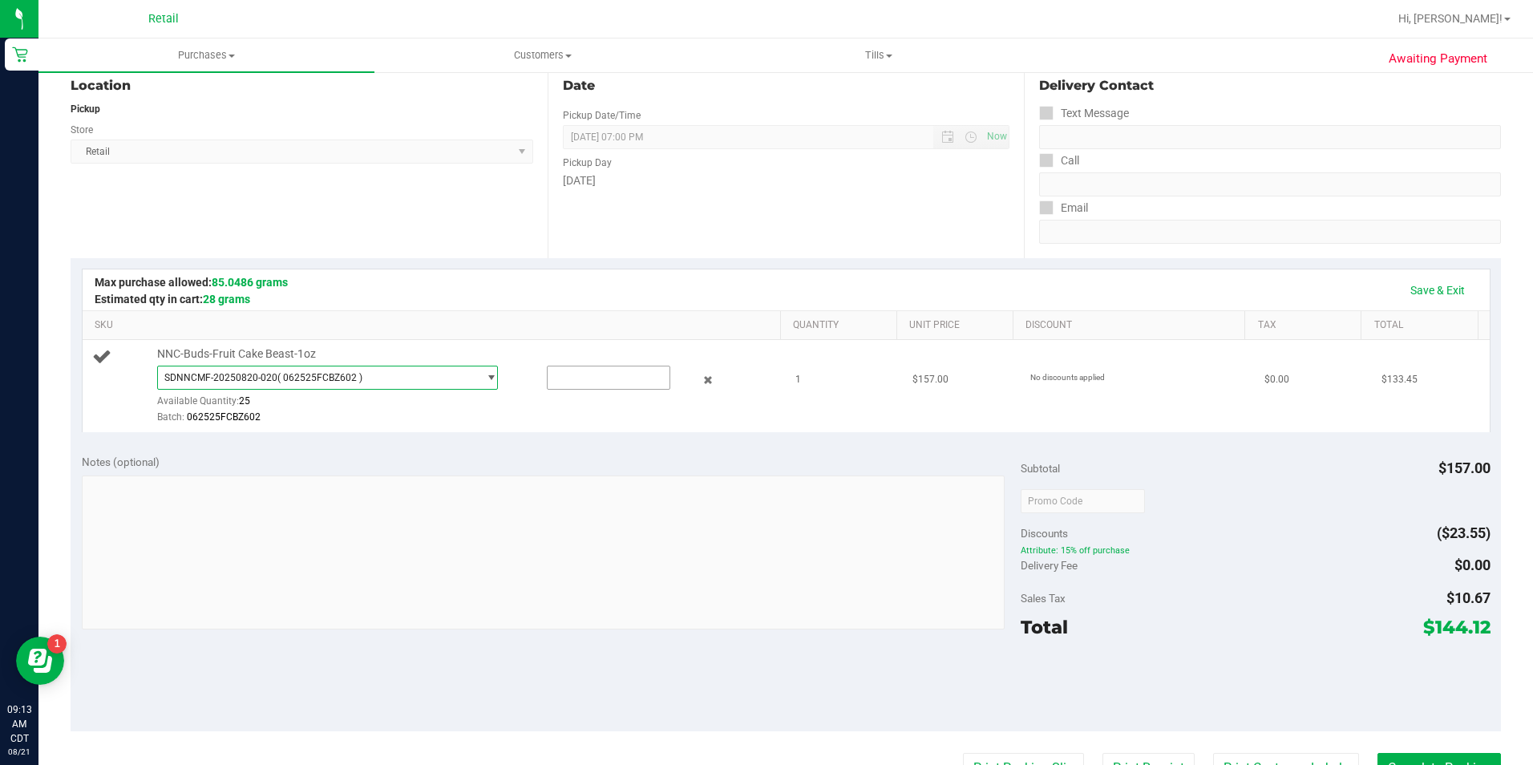
click at [600, 377] on input "text" at bounding box center [609, 377] width 122 height 22
type input "1"
type input "1.0000"
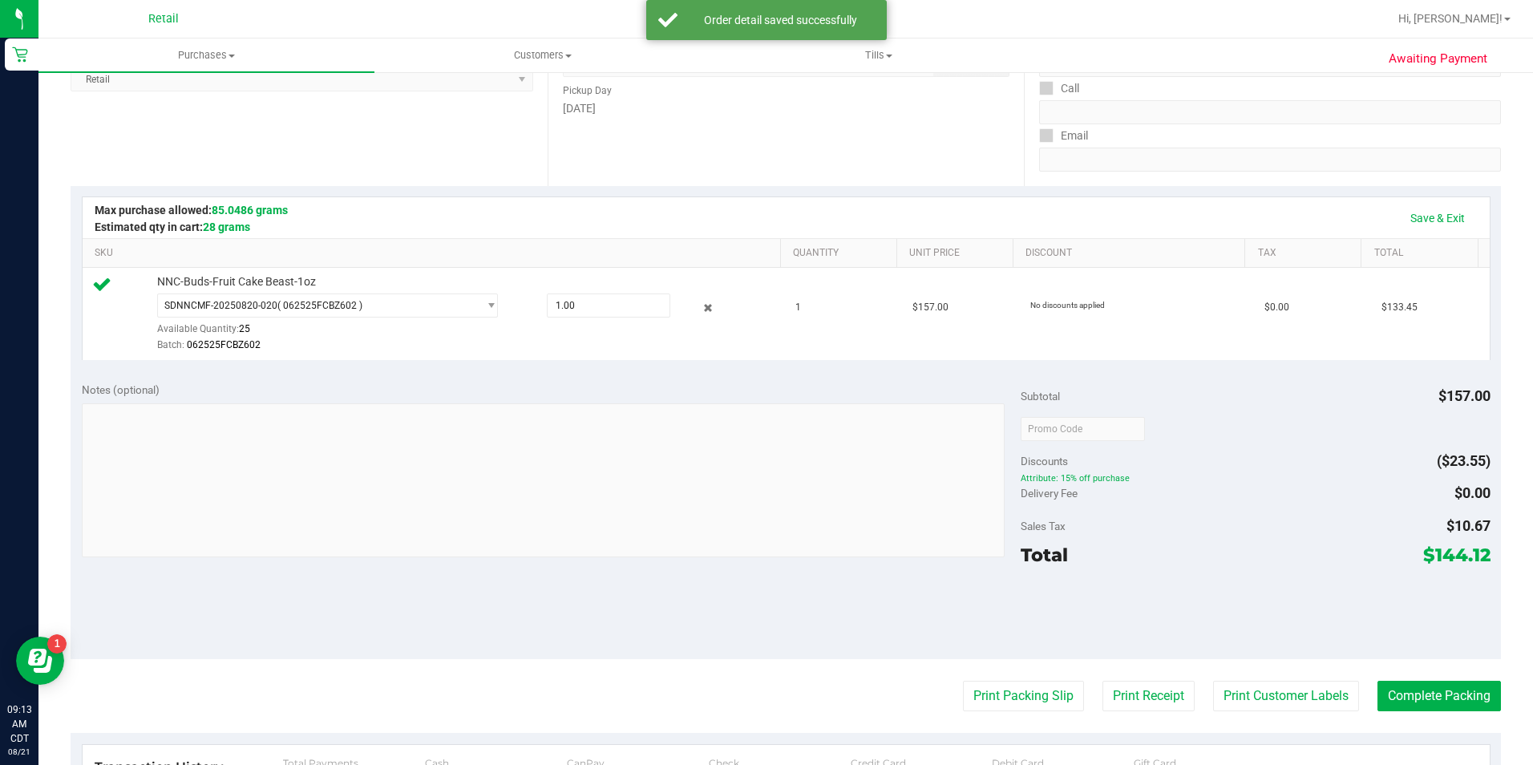
scroll to position [282, 0]
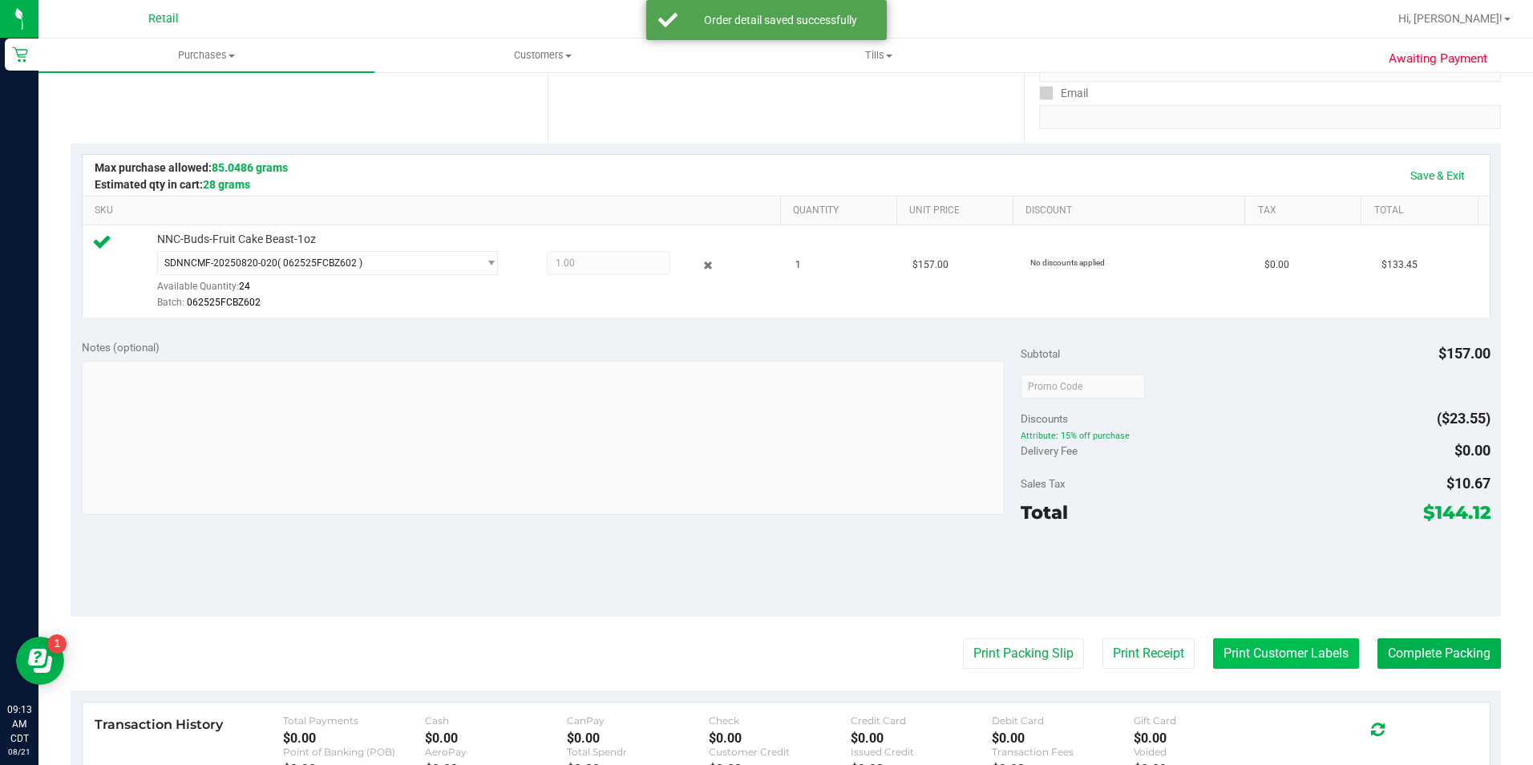
click at [1278, 651] on button "Print Customer Labels" at bounding box center [1286, 653] width 146 height 30
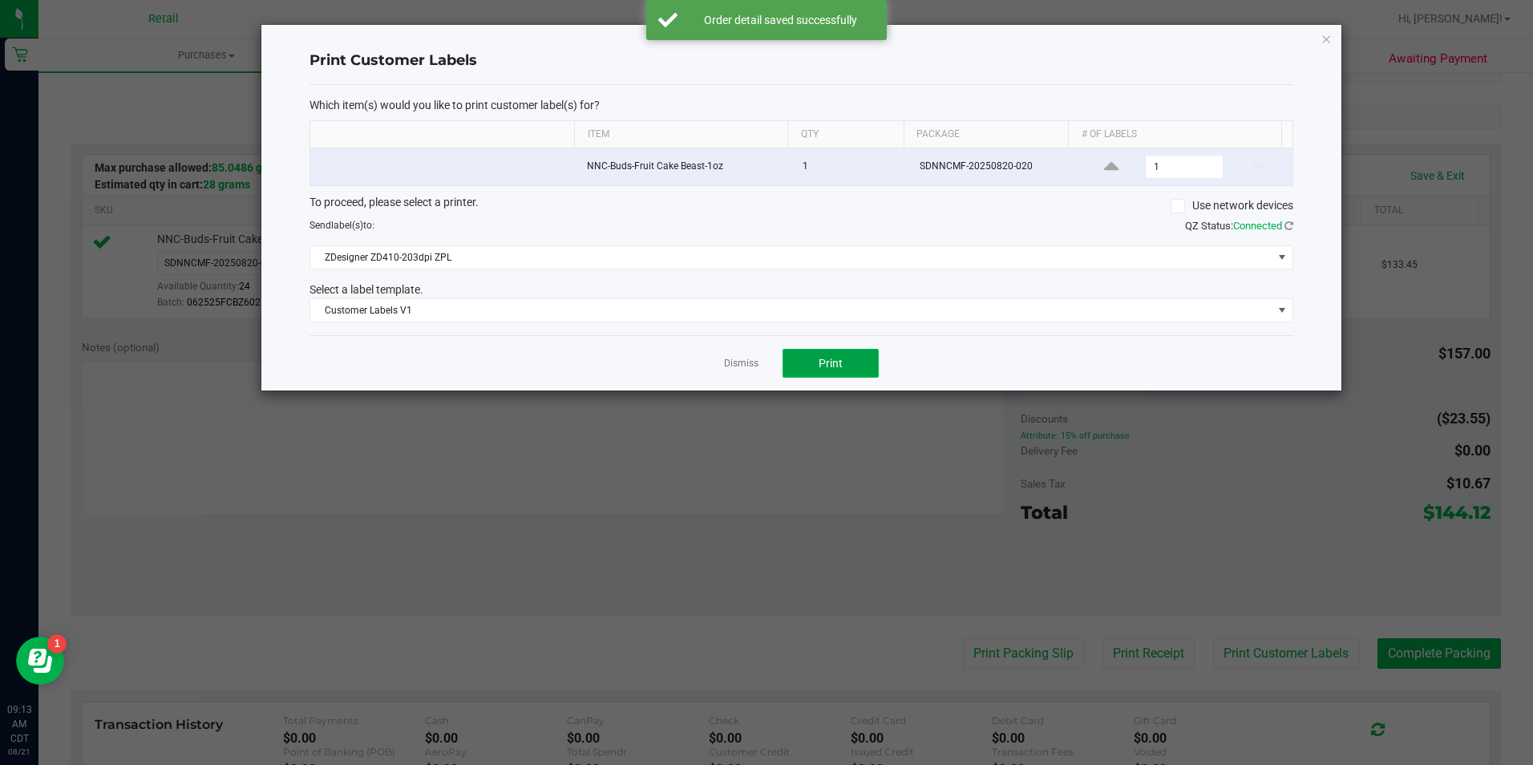
click at [819, 369] on span "Print" at bounding box center [831, 363] width 24 height 13
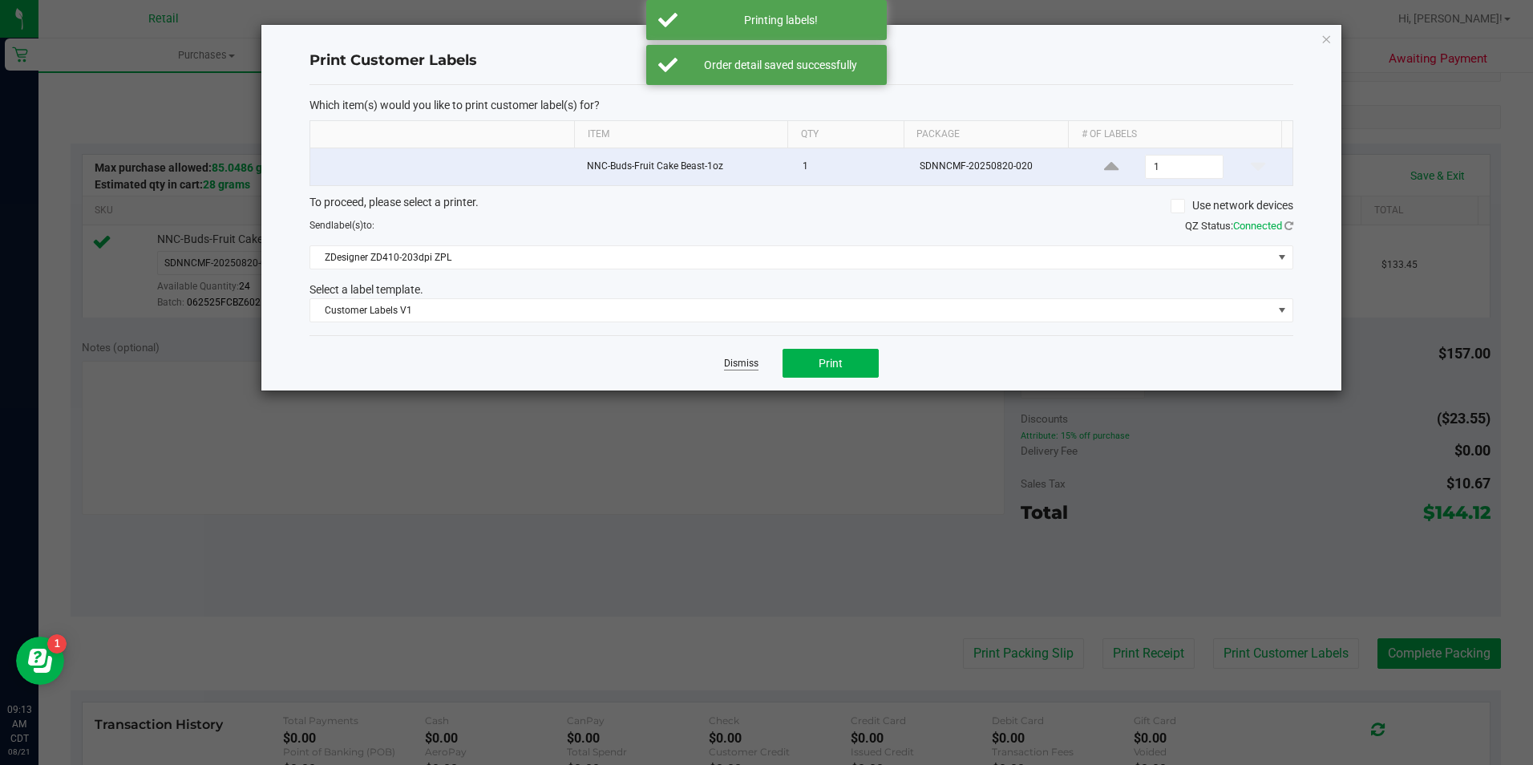
click at [742, 363] on link "Dismiss" at bounding box center [741, 364] width 34 height 14
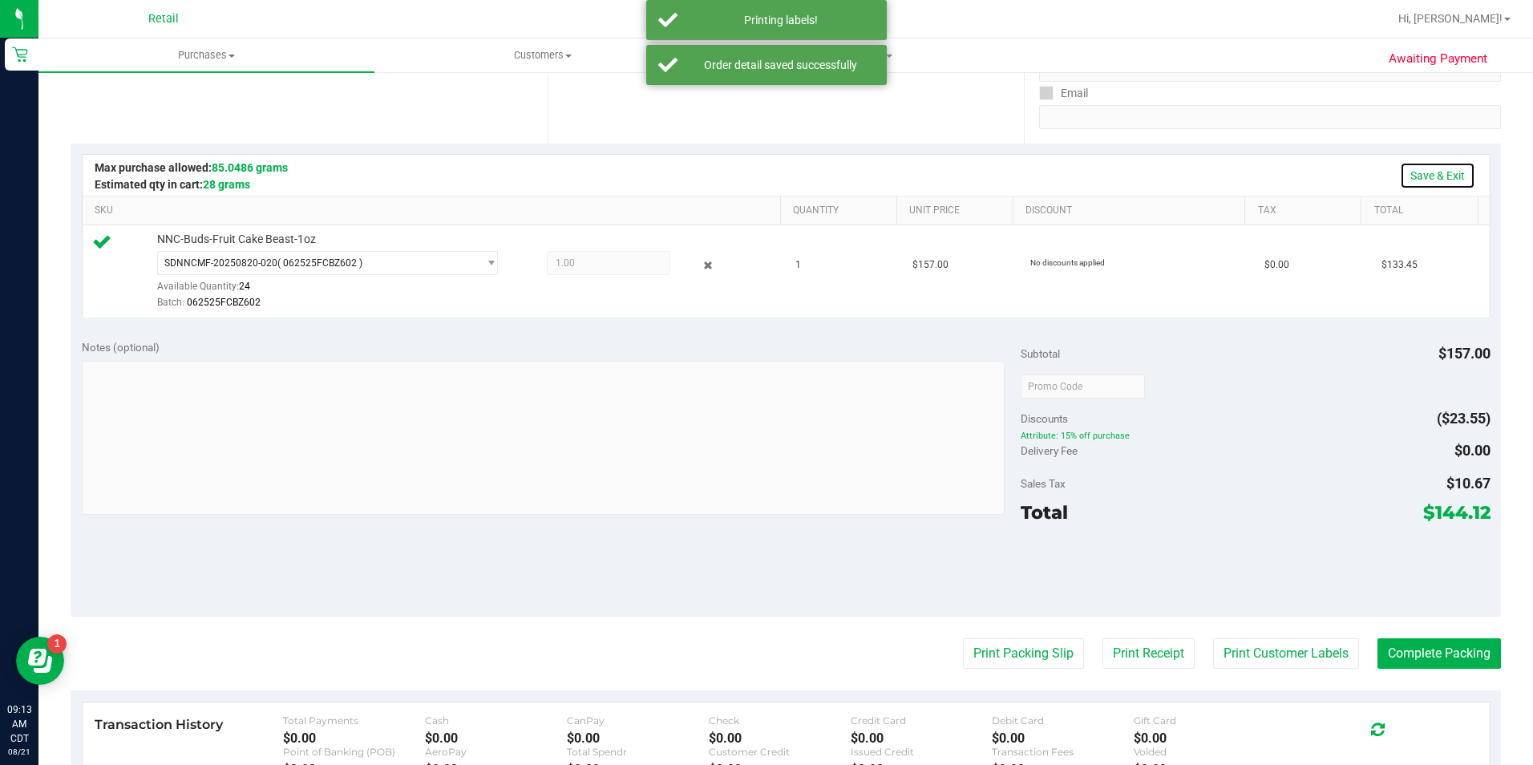
click at [1437, 176] on link "Save & Exit" at bounding box center [1437, 175] width 75 height 27
click at [1434, 661] on button "Complete Packing" at bounding box center [1438, 653] width 123 height 30
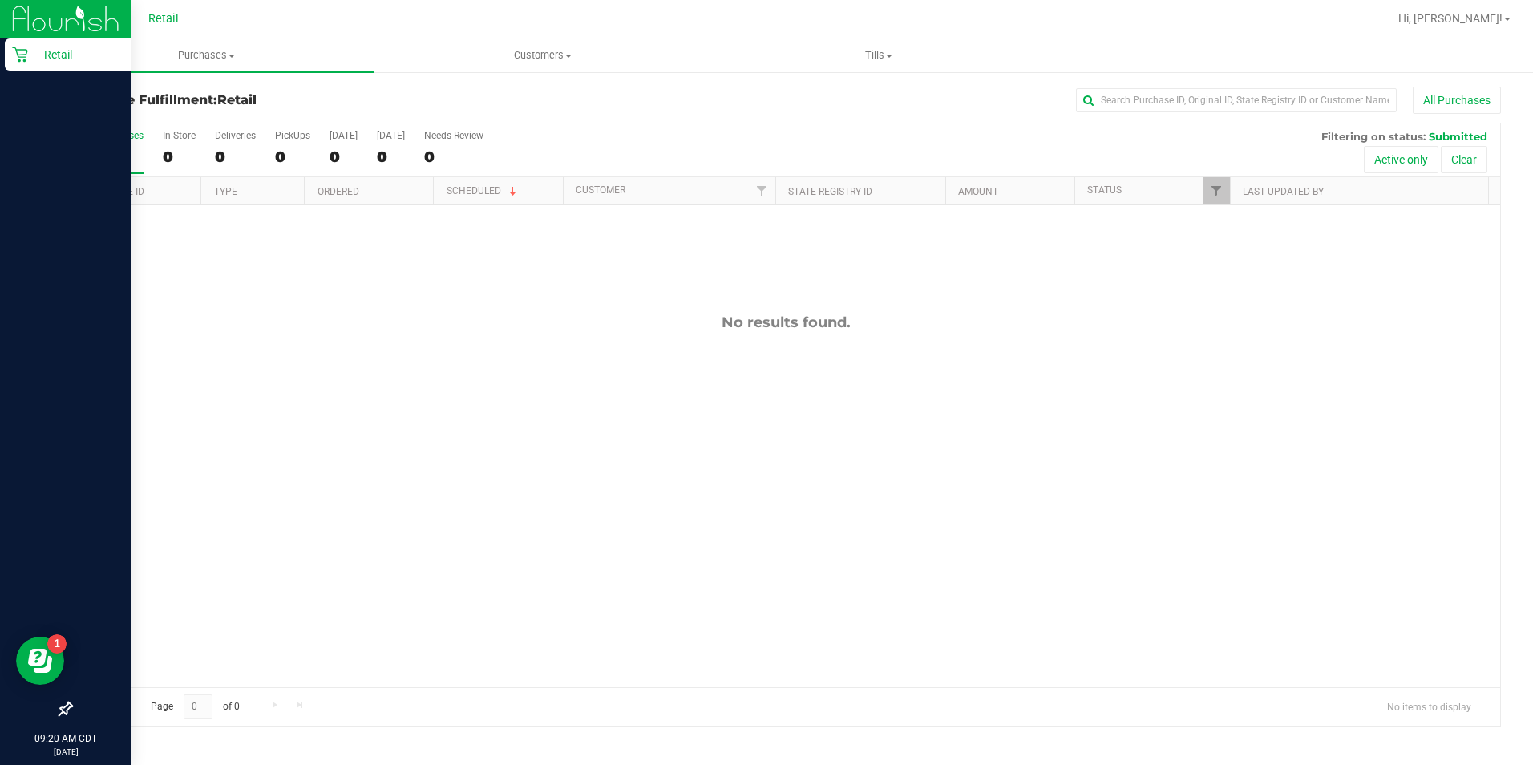
click at [23, 59] on icon at bounding box center [20, 54] width 16 height 16
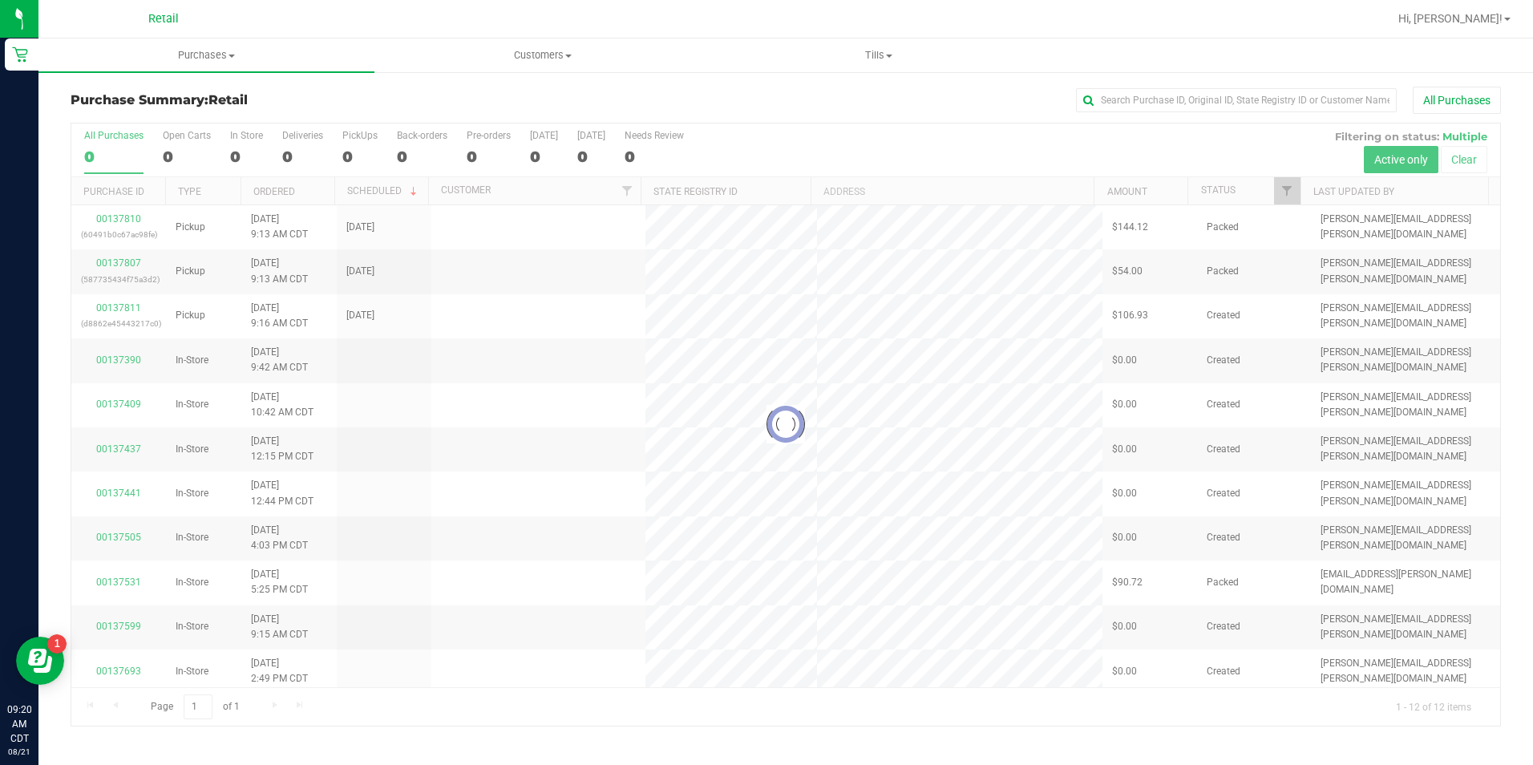
click at [366, 14] on div at bounding box center [837, 18] width 1101 height 31
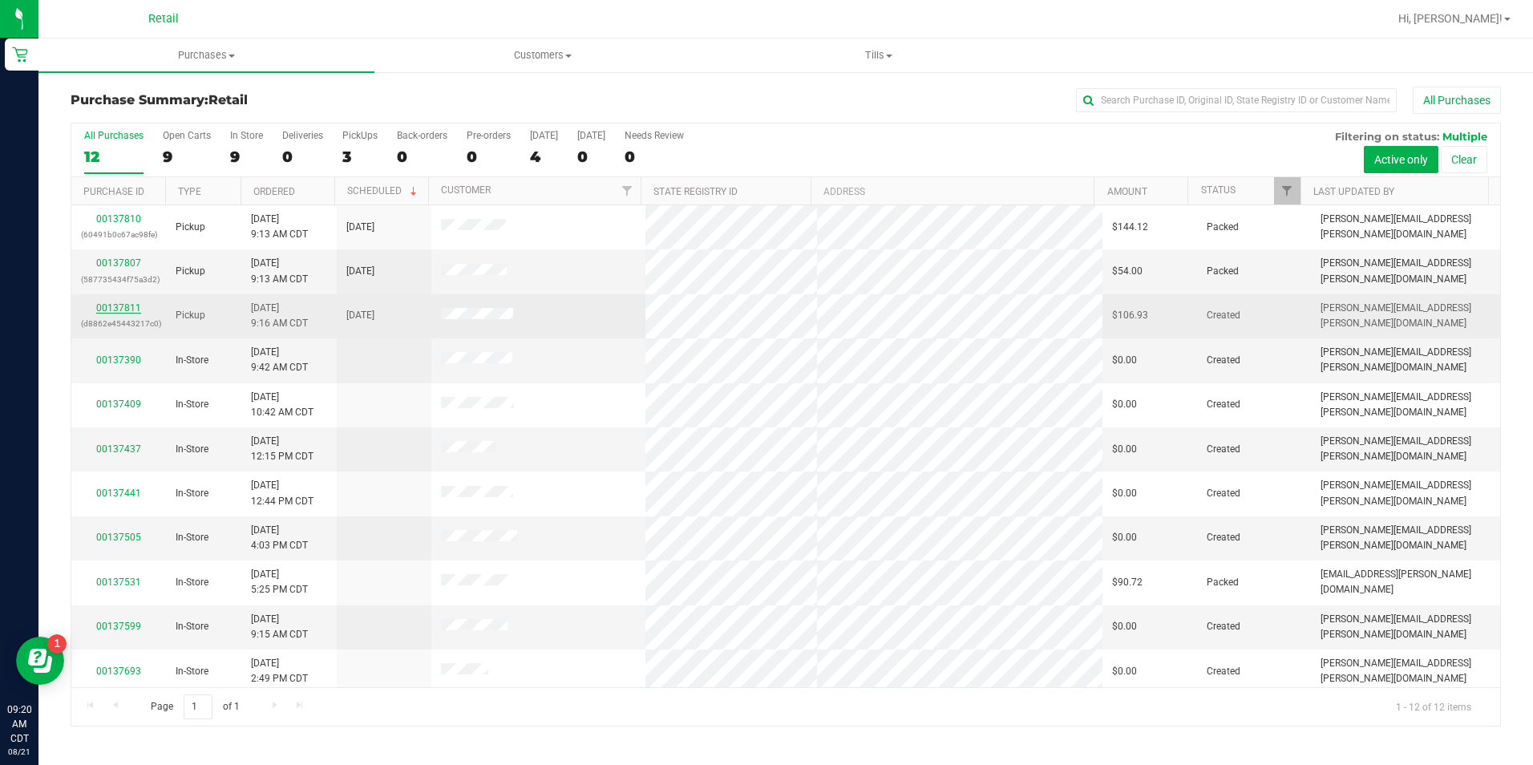
click at [113, 308] on link "00137811" at bounding box center [118, 307] width 45 height 11
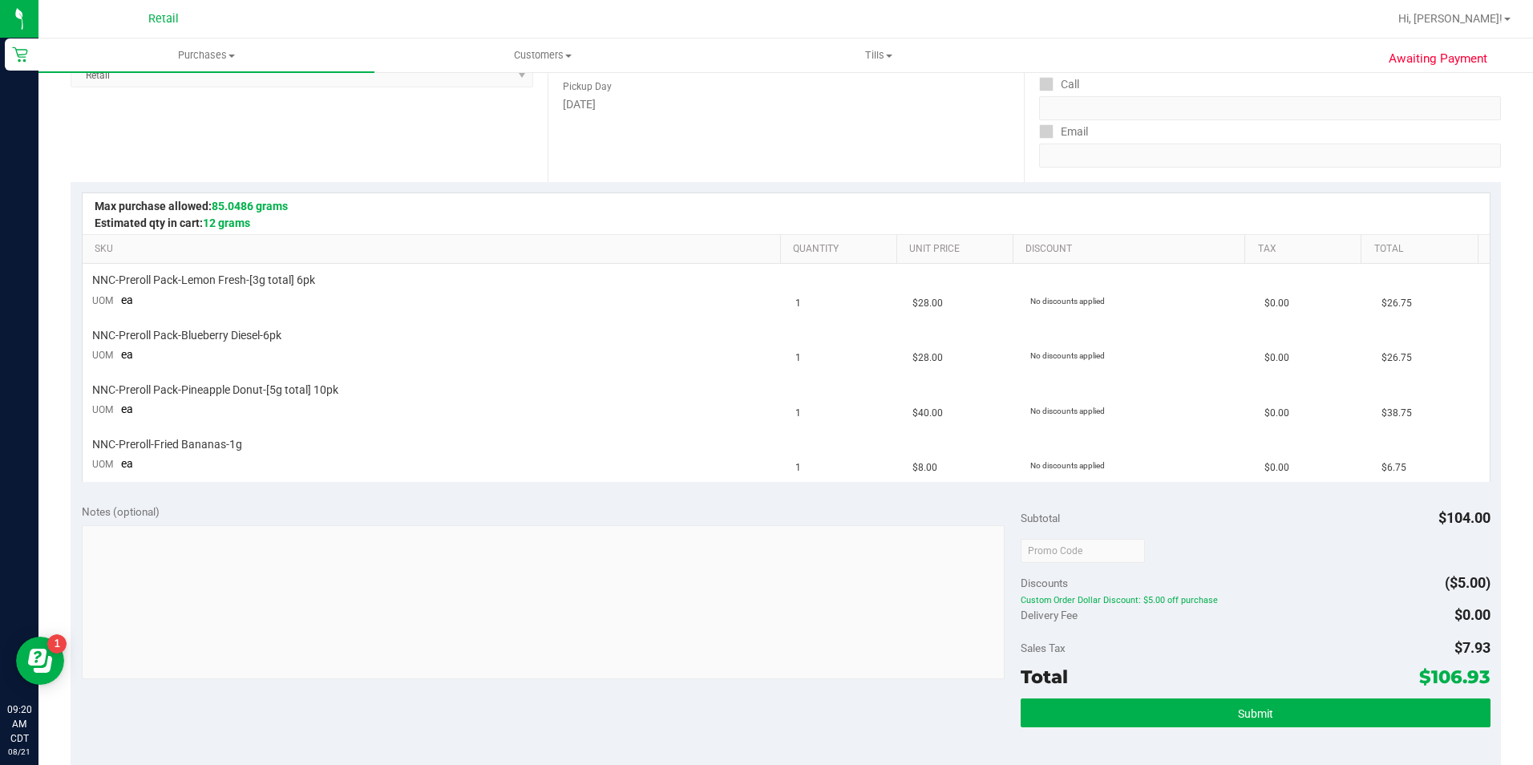
scroll to position [268, 0]
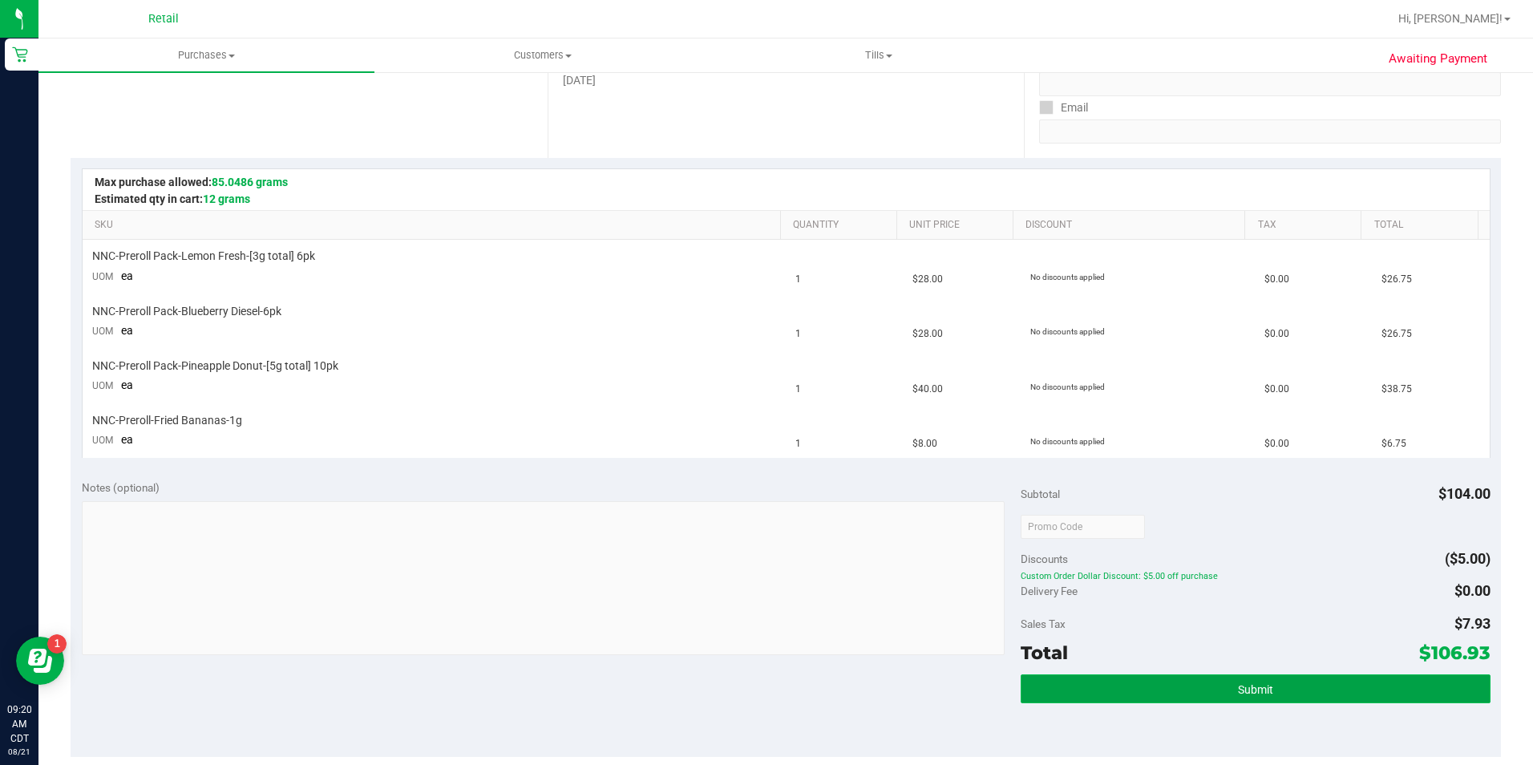
click at [1281, 687] on button "Submit" at bounding box center [1256, 688] width 470 height 29
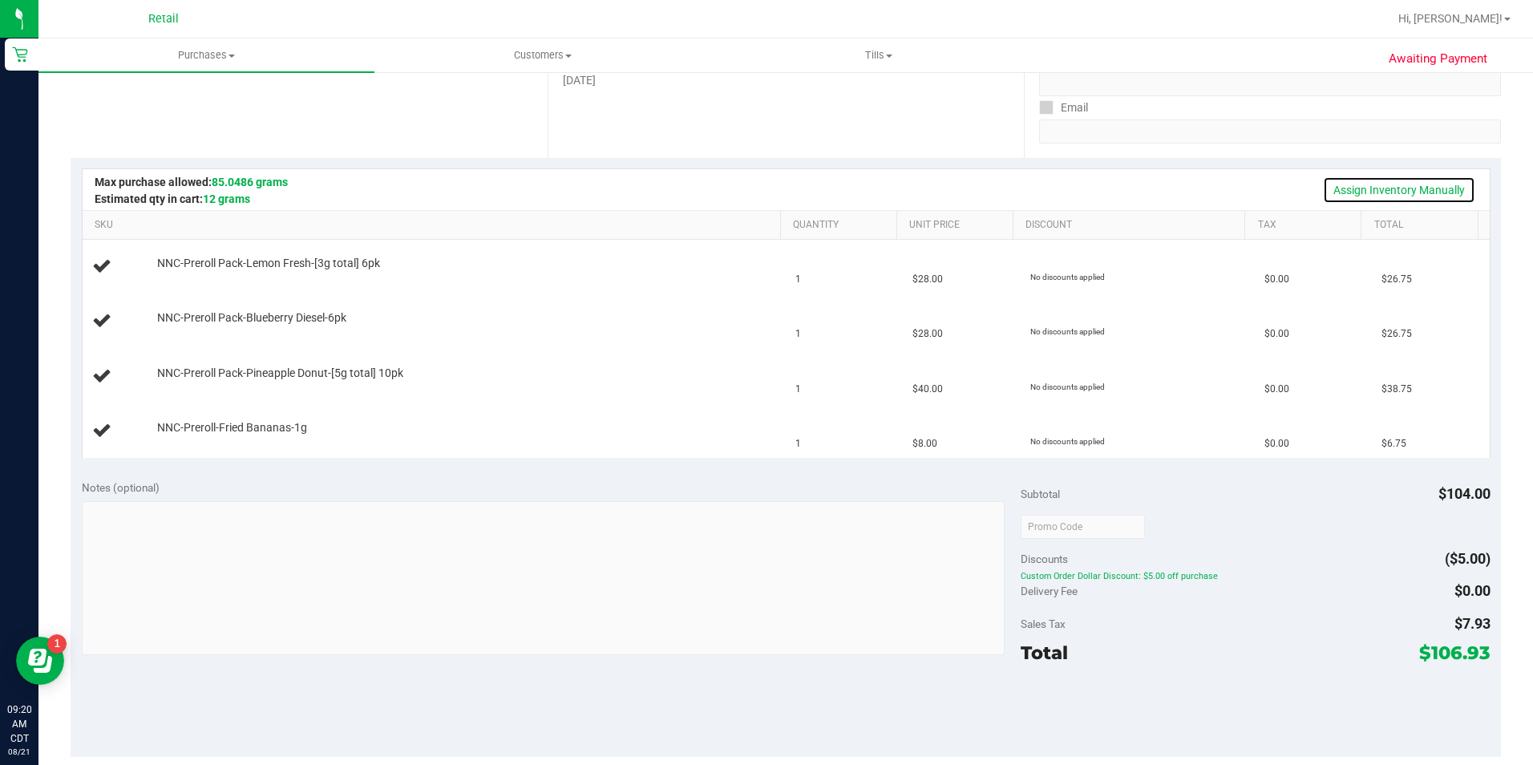
click at [1407, 190] on link "Assign Inventory Manually" at bounding box center [1399, 189] width 152 height 27
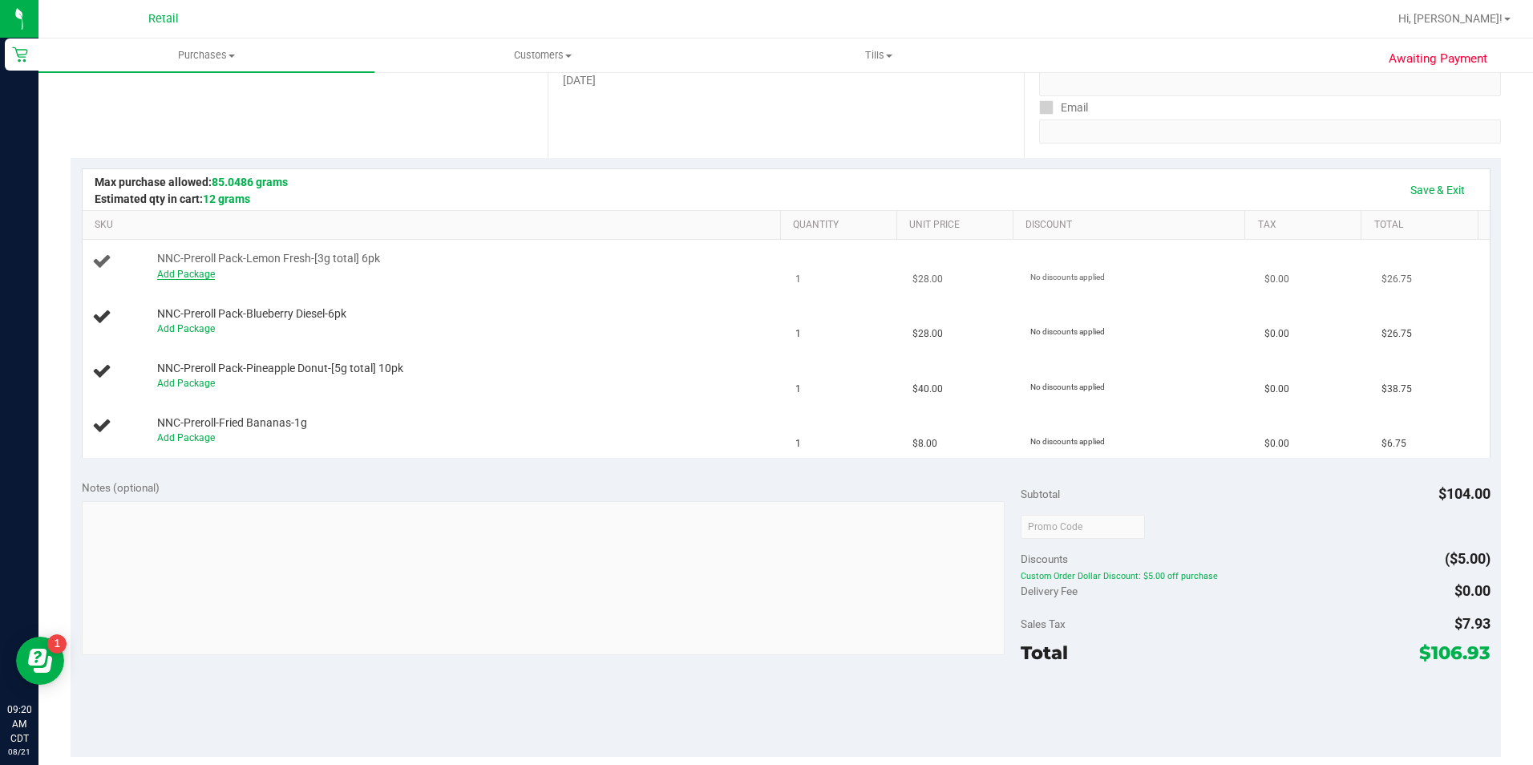
click at [181, 273] on link "Add Package" at bounding box center [186, 274] width 58 height 11
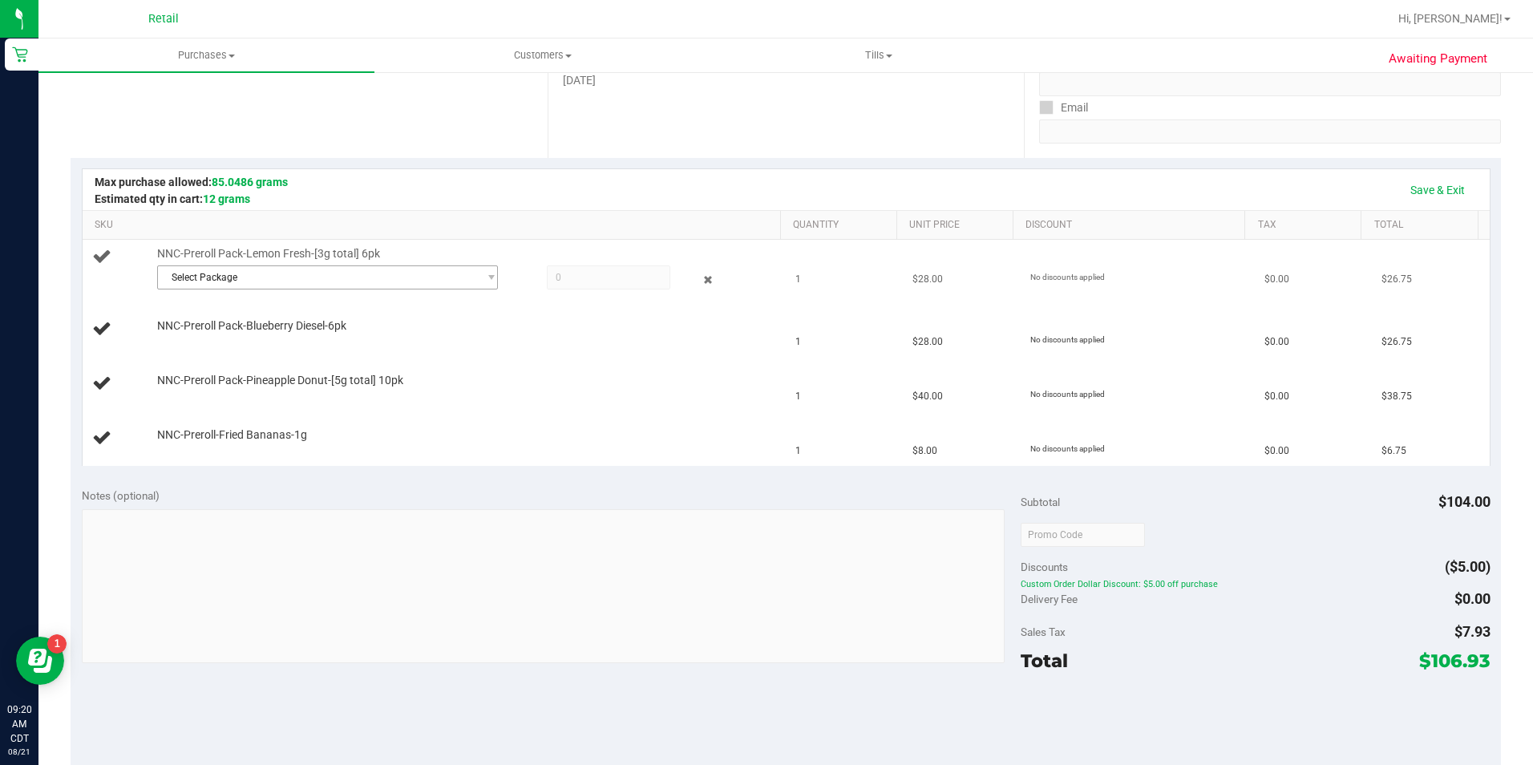
click at [348, 284] on span "Select Package" at bounding box center [318, 277] width 320 height 22
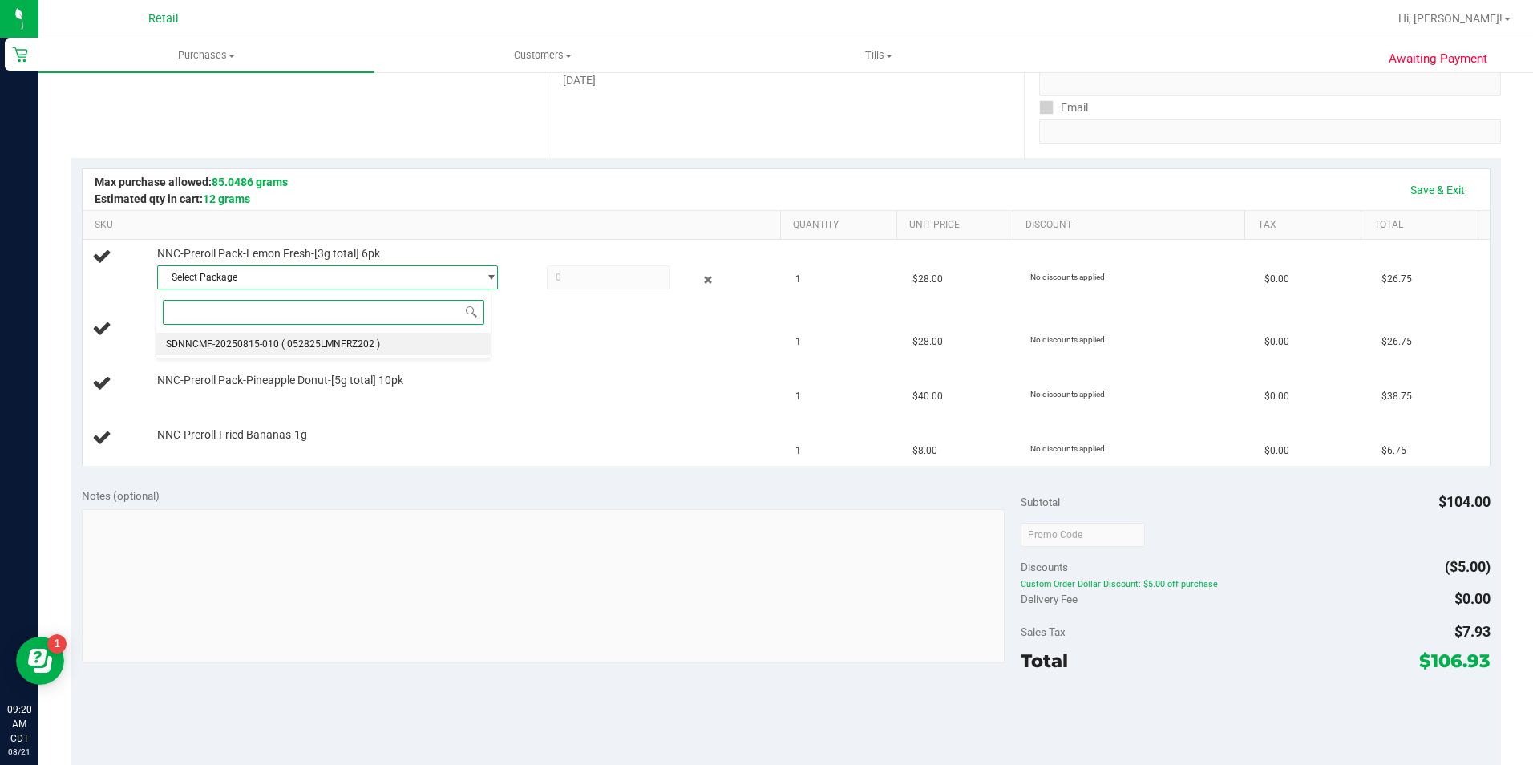
click at [396, 350] on li "SDNNCMF-20250815-010 ( 052825LMNFRZ202 )" at bounding box center [322, 344] width 333 height 22
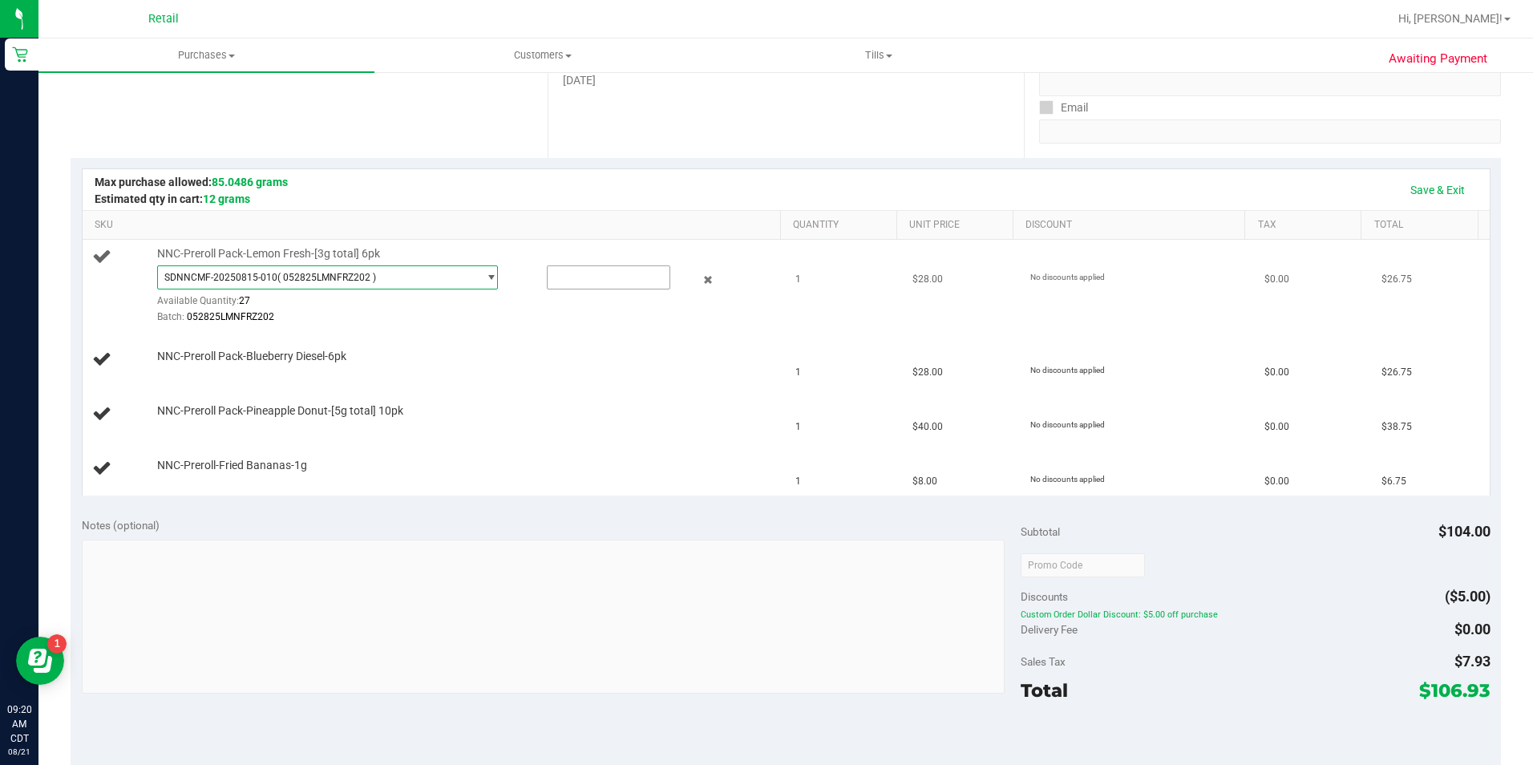
click at [601, 274] on input "text" at bounding box center [609, 277] width 122 height 22
type input "1"
click at [550, 439] on td "NNC-Preroll Pack-Pineapple Donut-[5g total] 10pk" at bounding box center [435, 414] width 704 height 55
type input "1.0000"
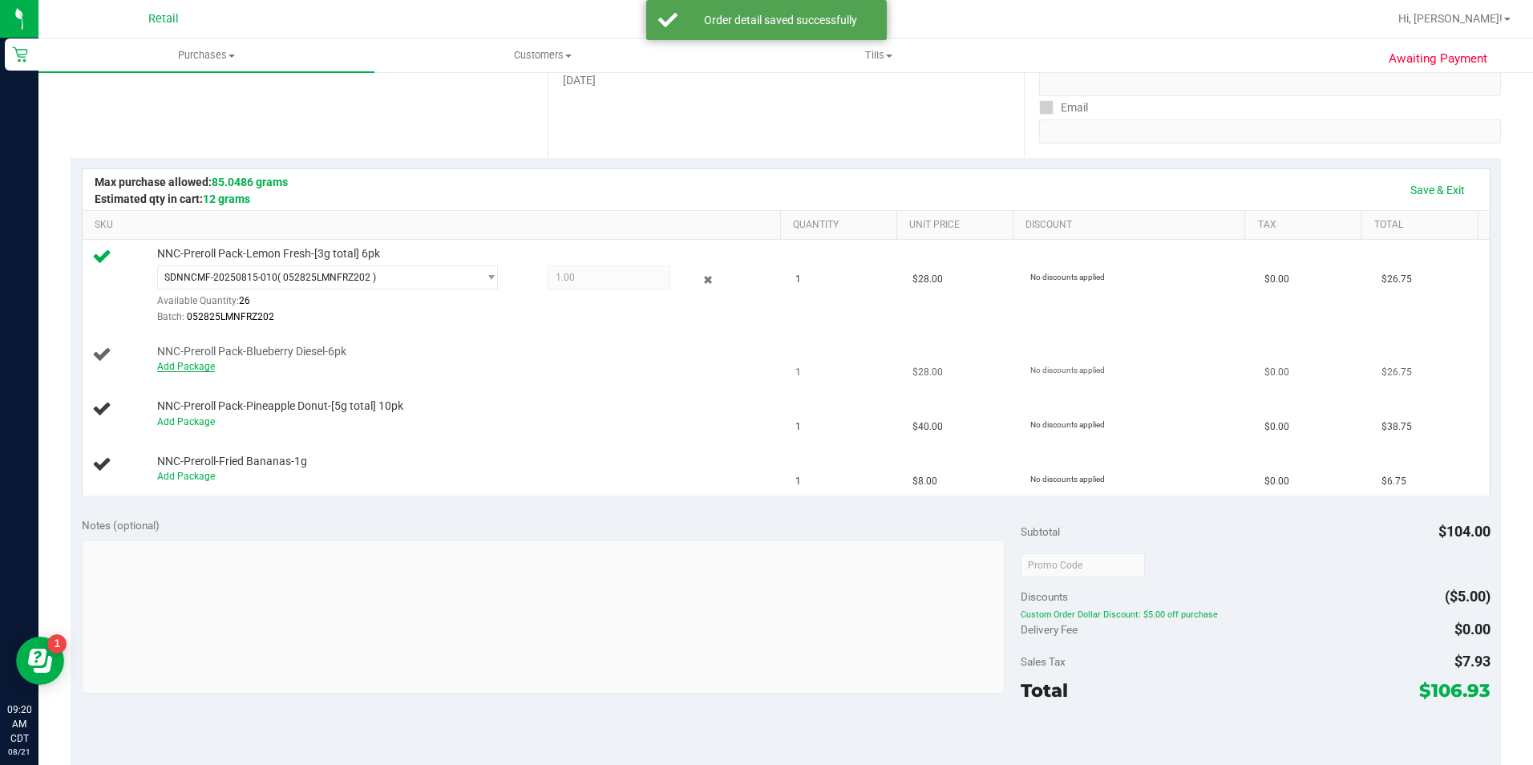
click at [188, 366] on link "Add Package" at bounding box center [186, 366] width 58 height 11
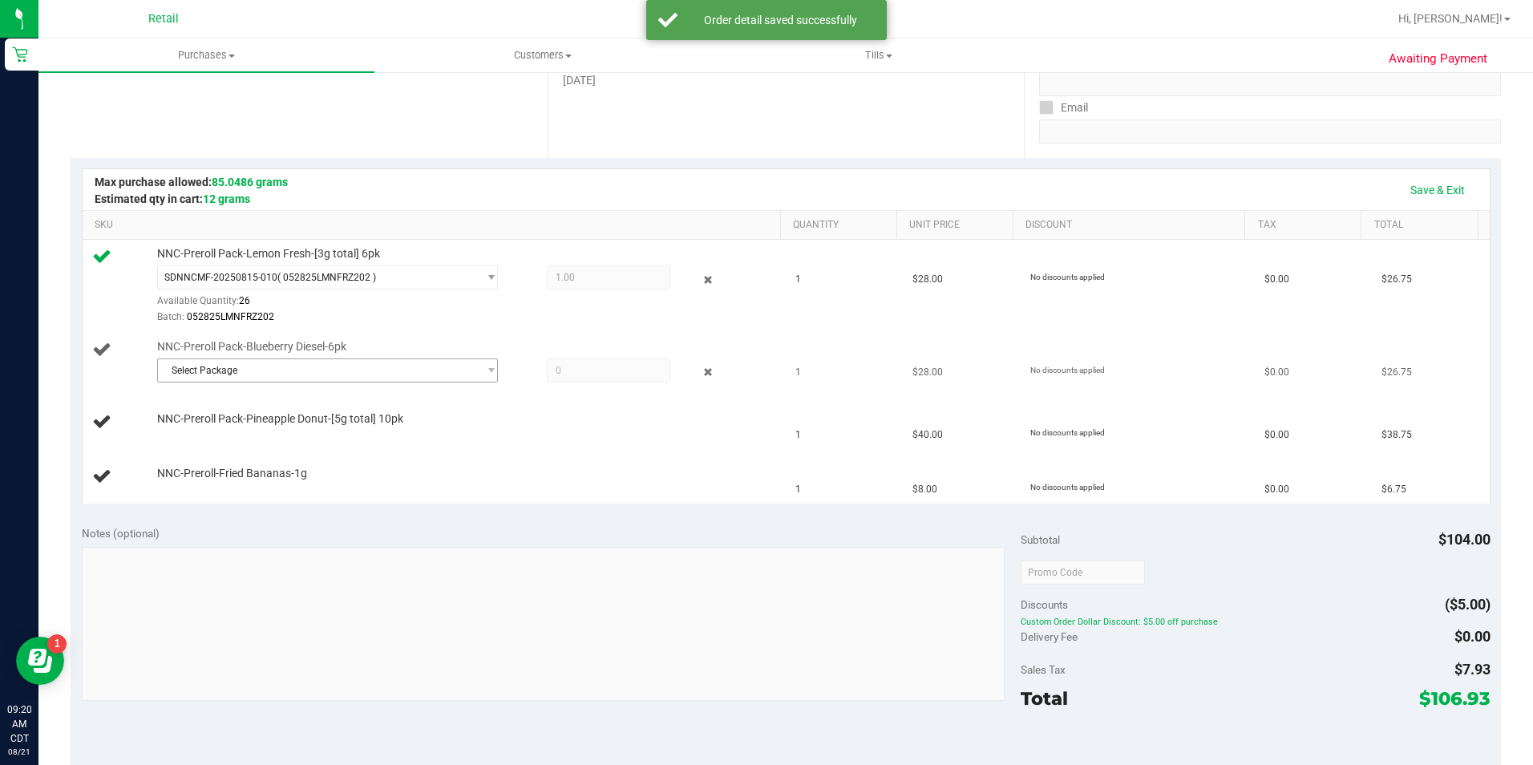
click at [329, 376] on span "Select Package" at bounding box center [318, 370] width 320 height 22
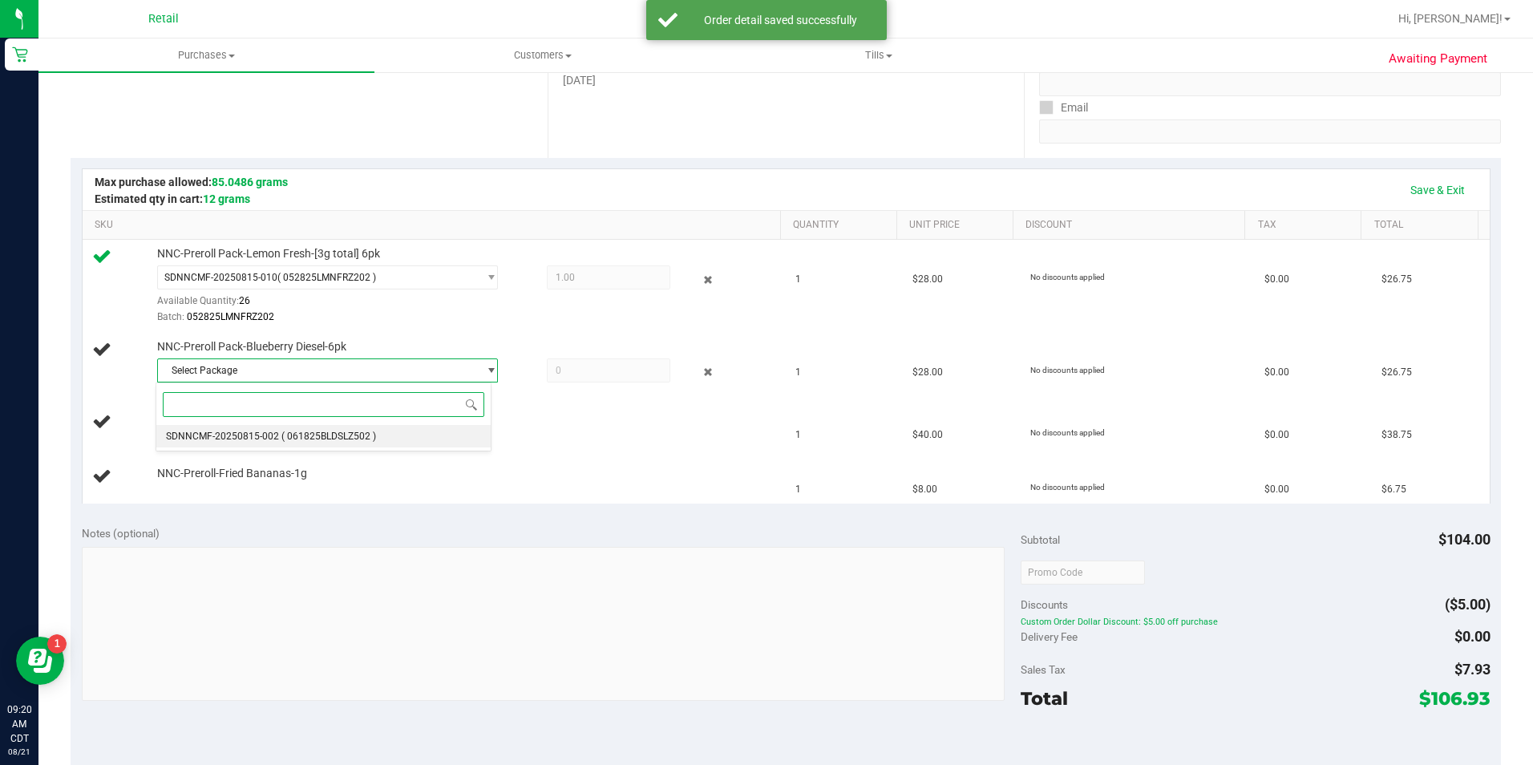
click at [330, 442] on span "( 061825BLDSLZ502 )" at bounding box center [328, 435] width 95 height 11
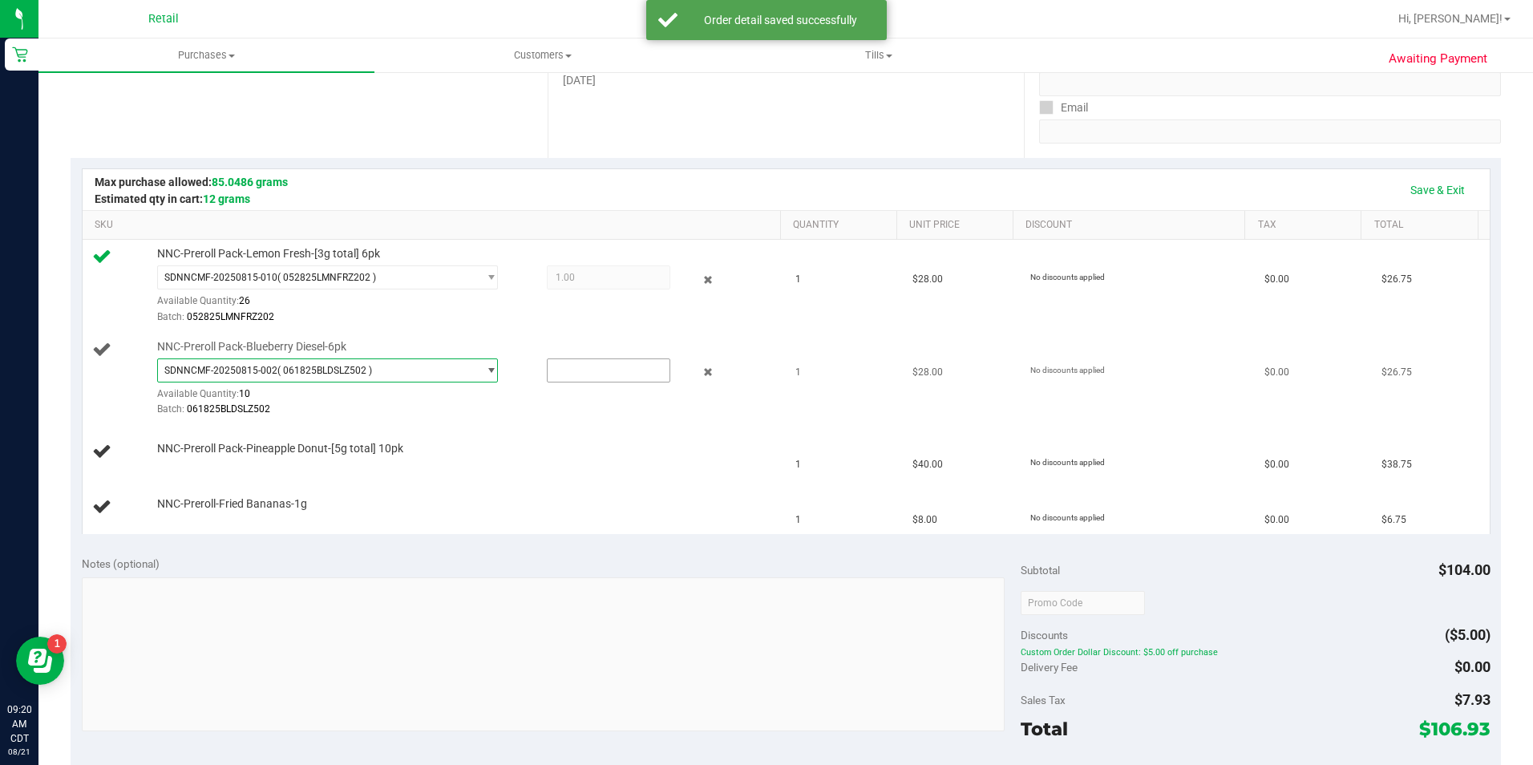
click at [567, 370] on input "text" at bounding box center [609, 370] width 122 height 22
type input "1"
click at [474, 473] on td "NNC-Preroll Pack-Pineapple Donut-[5g total] 10pk" at bounding box center [435, 452] width 704 height 55
type input "1.0000"
click at [200, 459] on link "Add Package" at bounding box center [186, 459] width 58 height 11
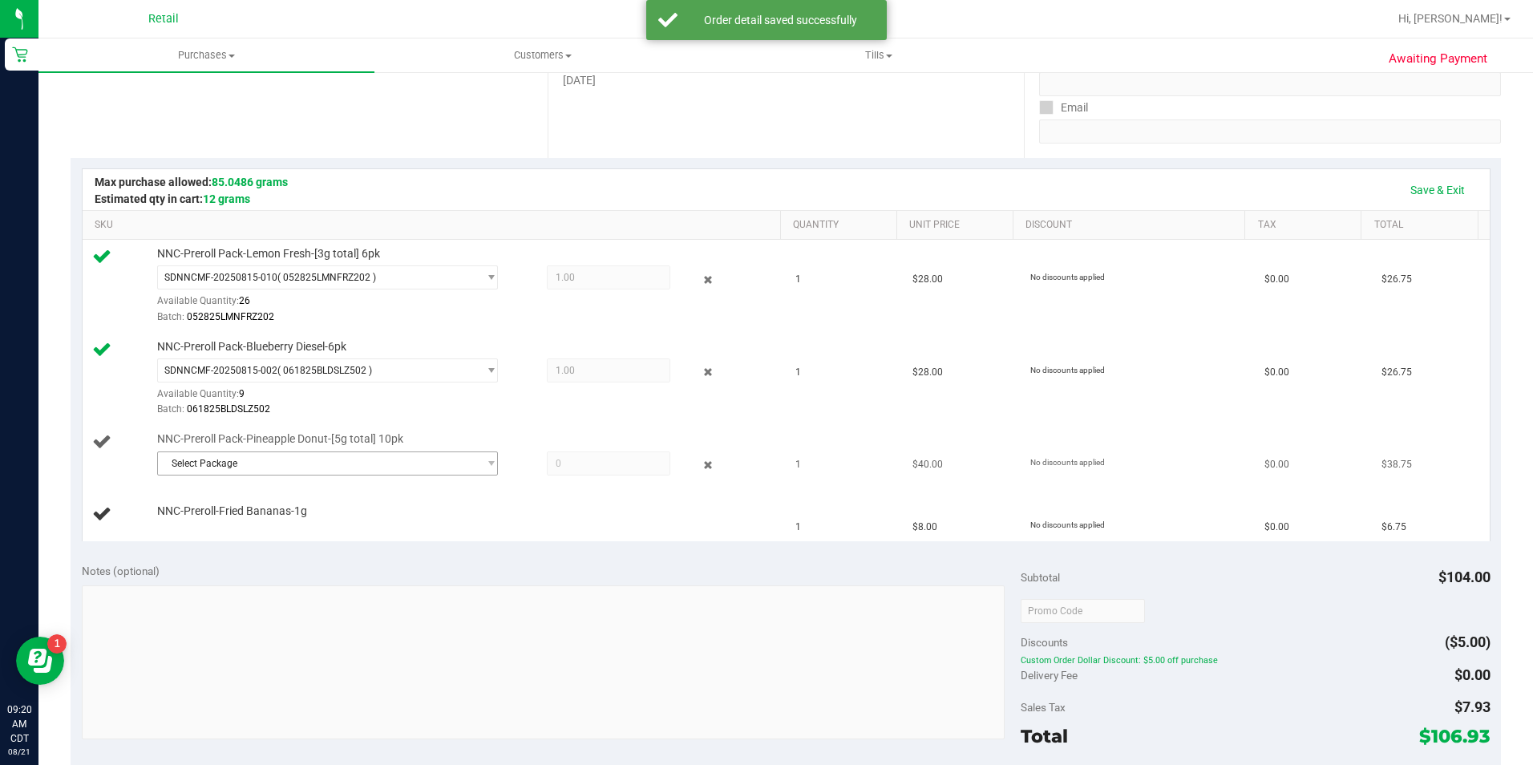
click at [297, 466] on span "Select Package" at bounding box center [318, 463] width 320 height 22
click at [285, 502] on input at bounding box center [323, 497] width 321 height 25
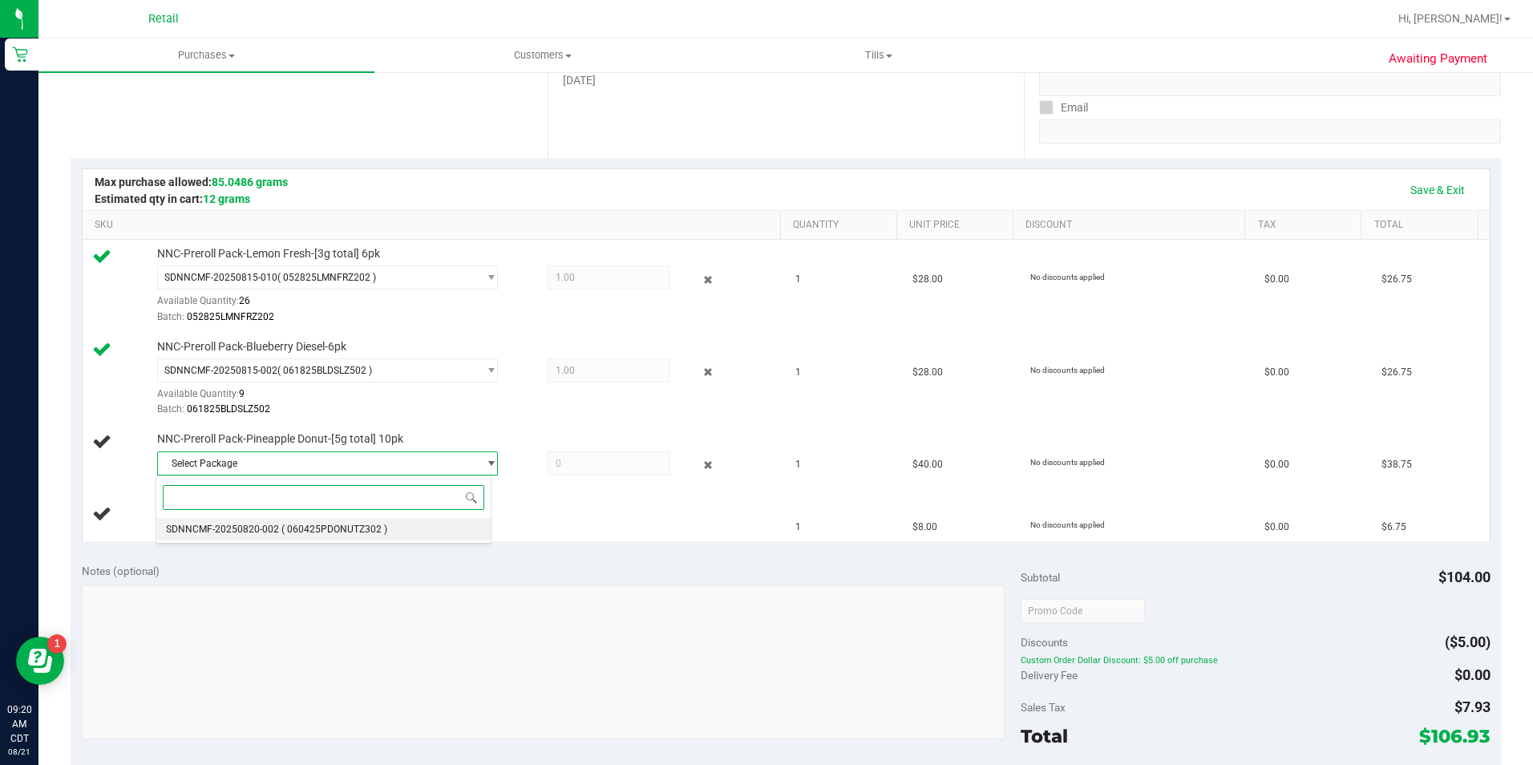
click at [305, 531] on span "( 060425PDONUTZ302 )" at bounding box center [334, 528] width 106 height 11
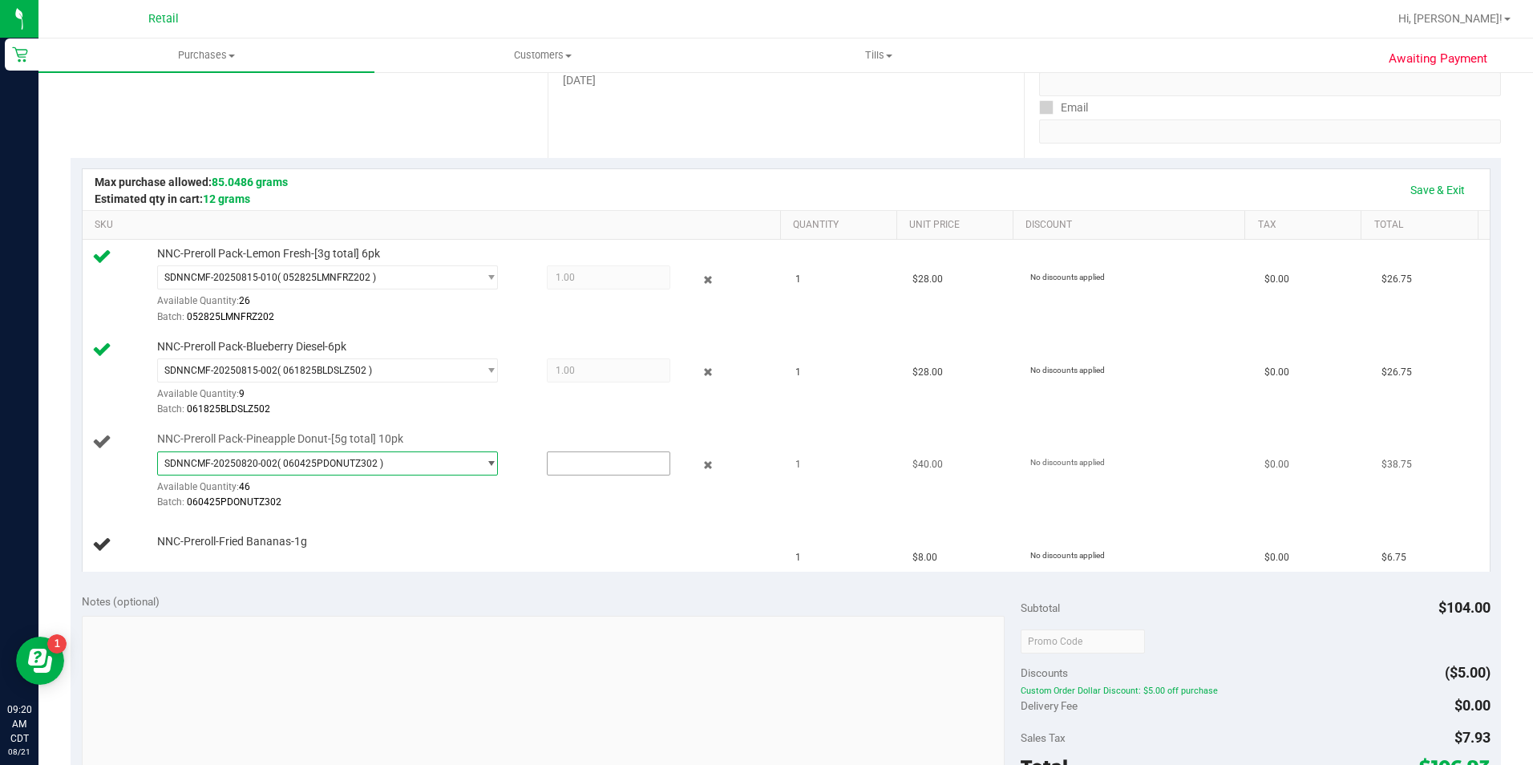
click at [592, 467] on input "text" at bounding box center [609, 463] width 122 height 22
type input "1"
click at [491, 554] on div "NNC-Preroll-Fried Bananas-1g" at bounding box center [434, 545] width 685 height 22
type input "1.0000"
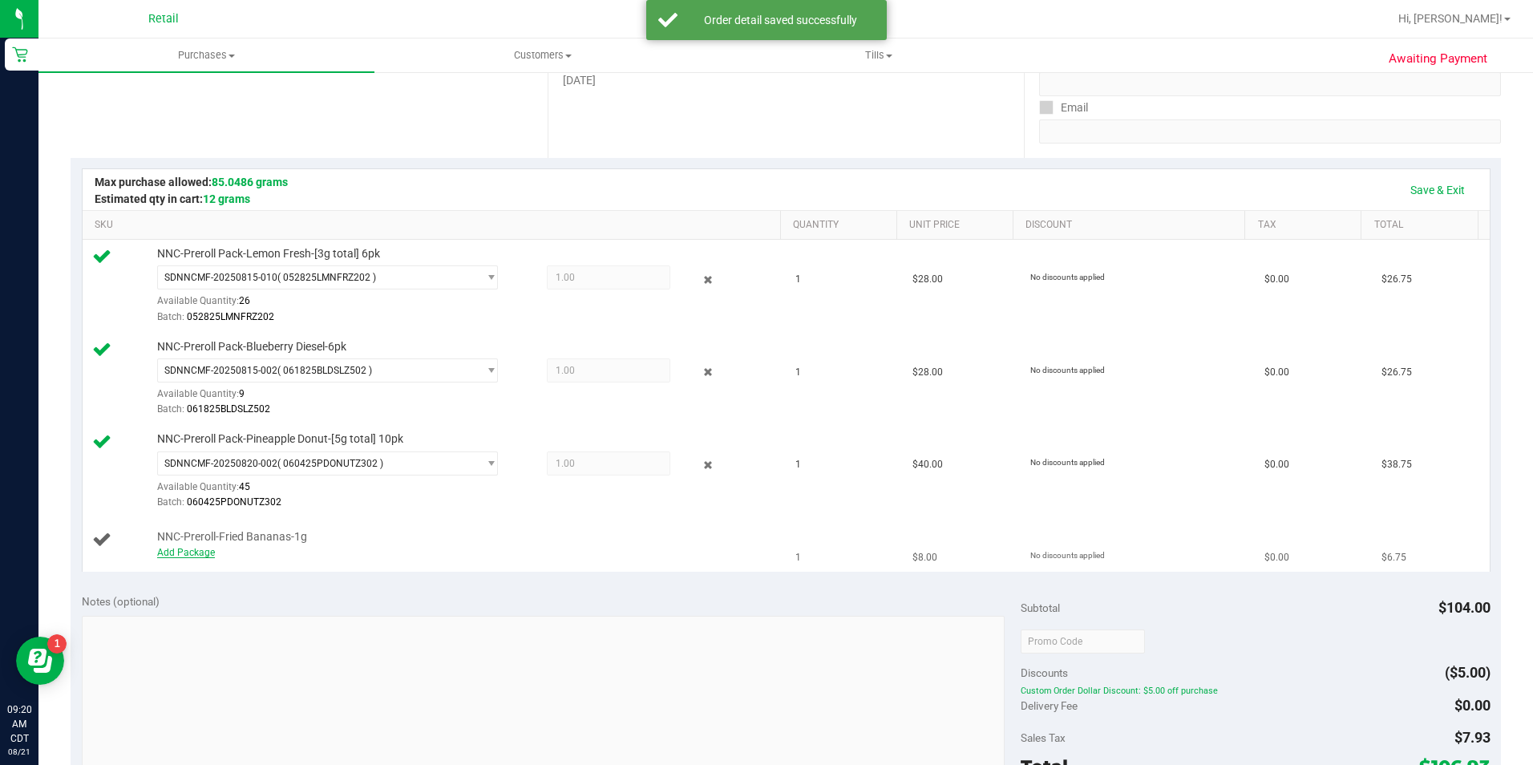
click at [202, 547] on link "Add Package" at bounding box center [186, 552] width 58 height 11
click at [277, 556] on span "Select Package" at bounding box center [318, 555] width 320 height 22
click at [622, 550] on span at bounding box center [608, 556] width 123 height 24
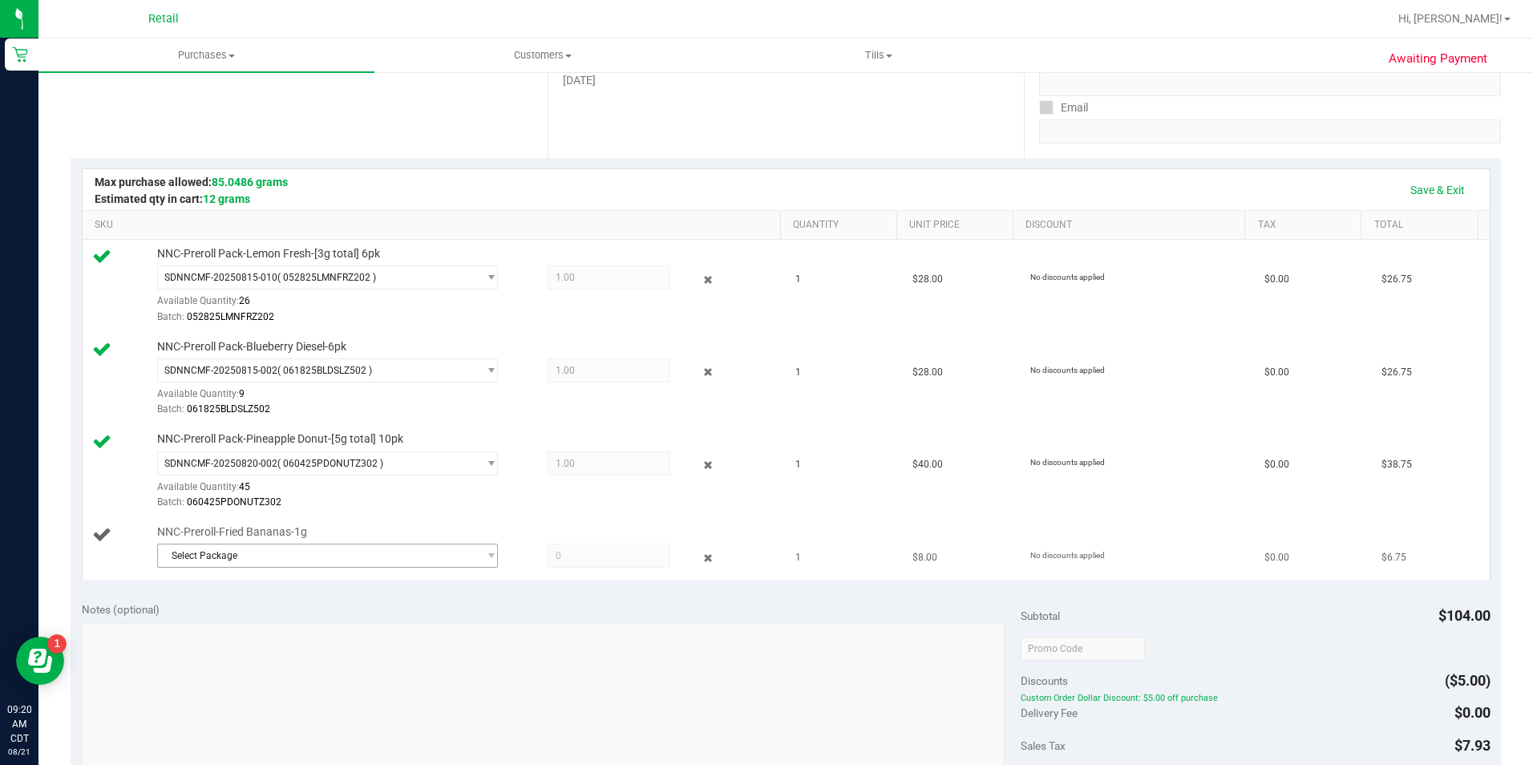
click at [435, 561] on span "Select Package" at bounding box center [318, 555] width 320 height 22
click at [305, 627] on span "( 043025FRDBZ602 )" at bounding box center [326, 621] width 91 height 11
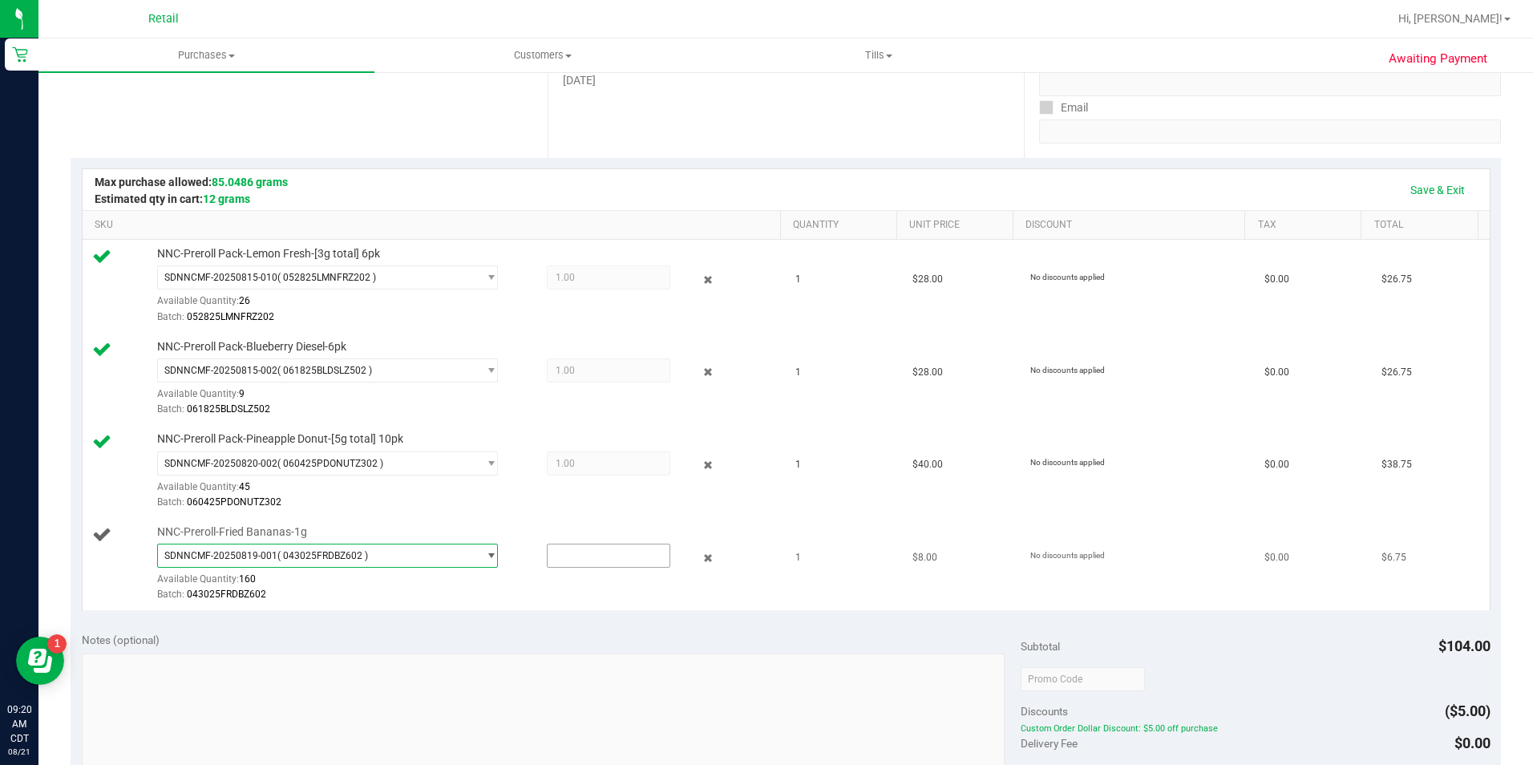
click at [588, 556] on input "text" at bounding box center [609, 555] width 122 height 22
type input "1"
type input "1.0000"
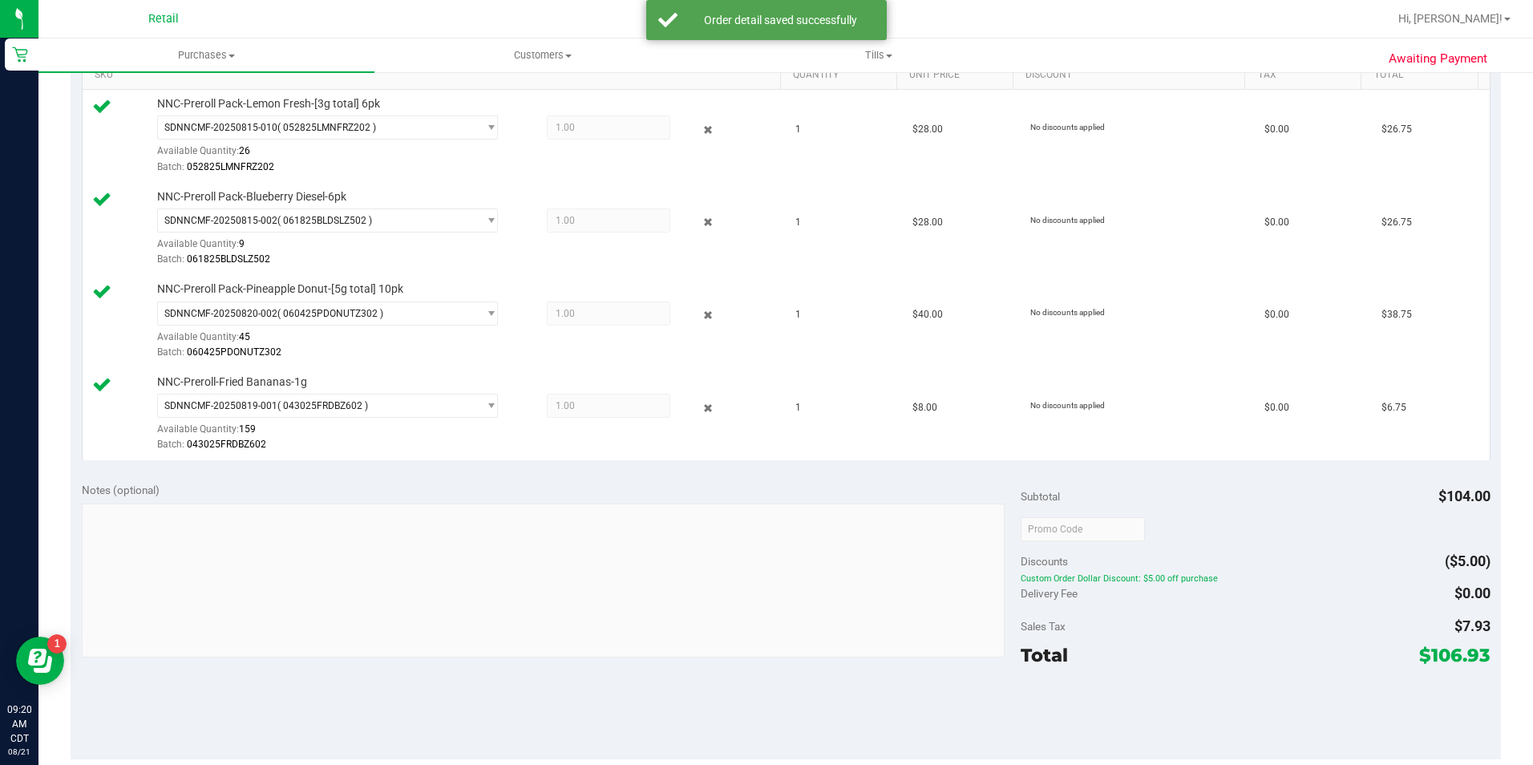
scroll to position [478, 0]
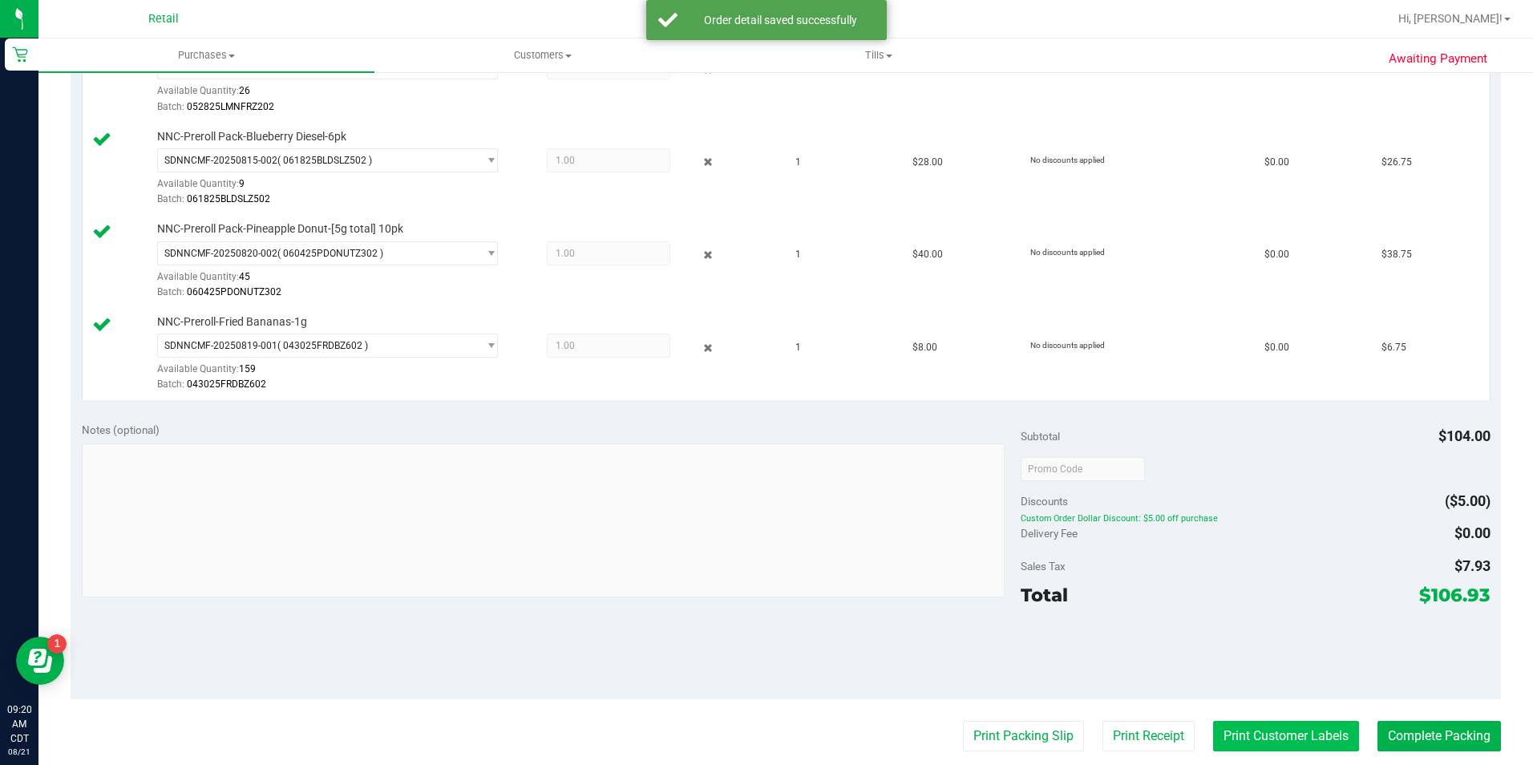
click at [1279, 748] on button "Print Customer Labels" at bounding box center [1286, 736] width 146 height 30
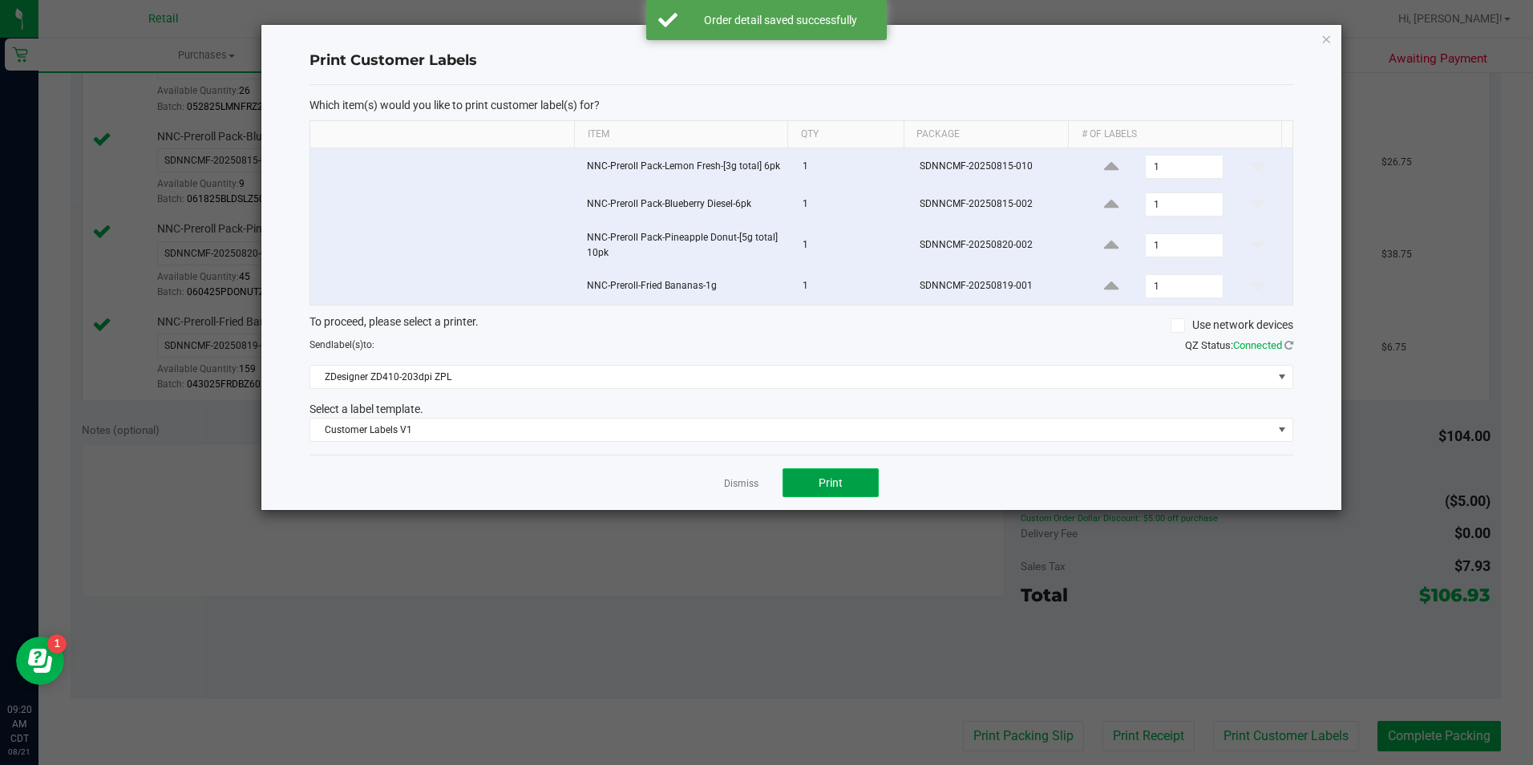
click at [827, 486] on span "Print" at bounding box center [831, 482] width 24 height 13
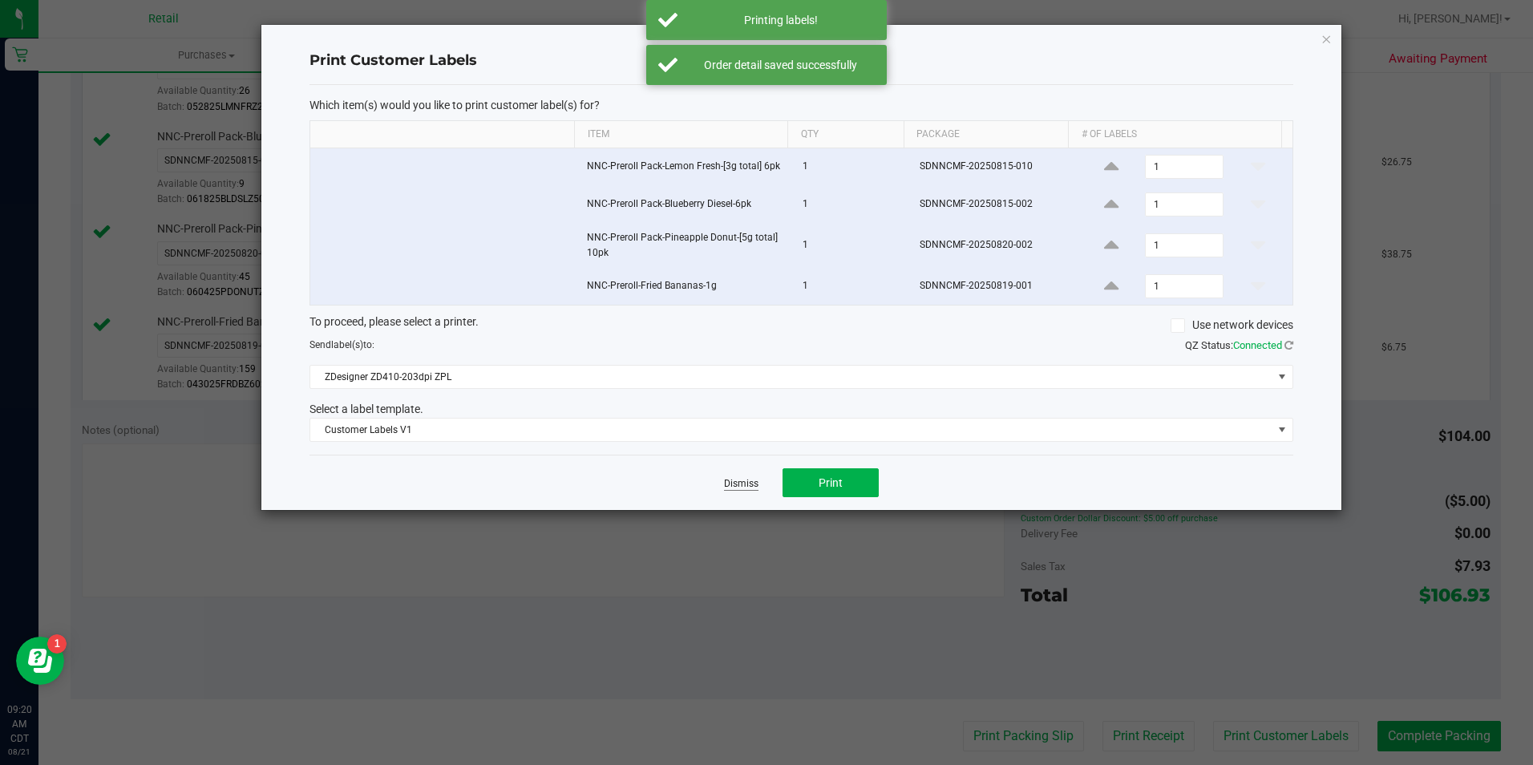
click at [742, 487] on link "Dismiss" at bounding box center [741, 484] width 34 height 14
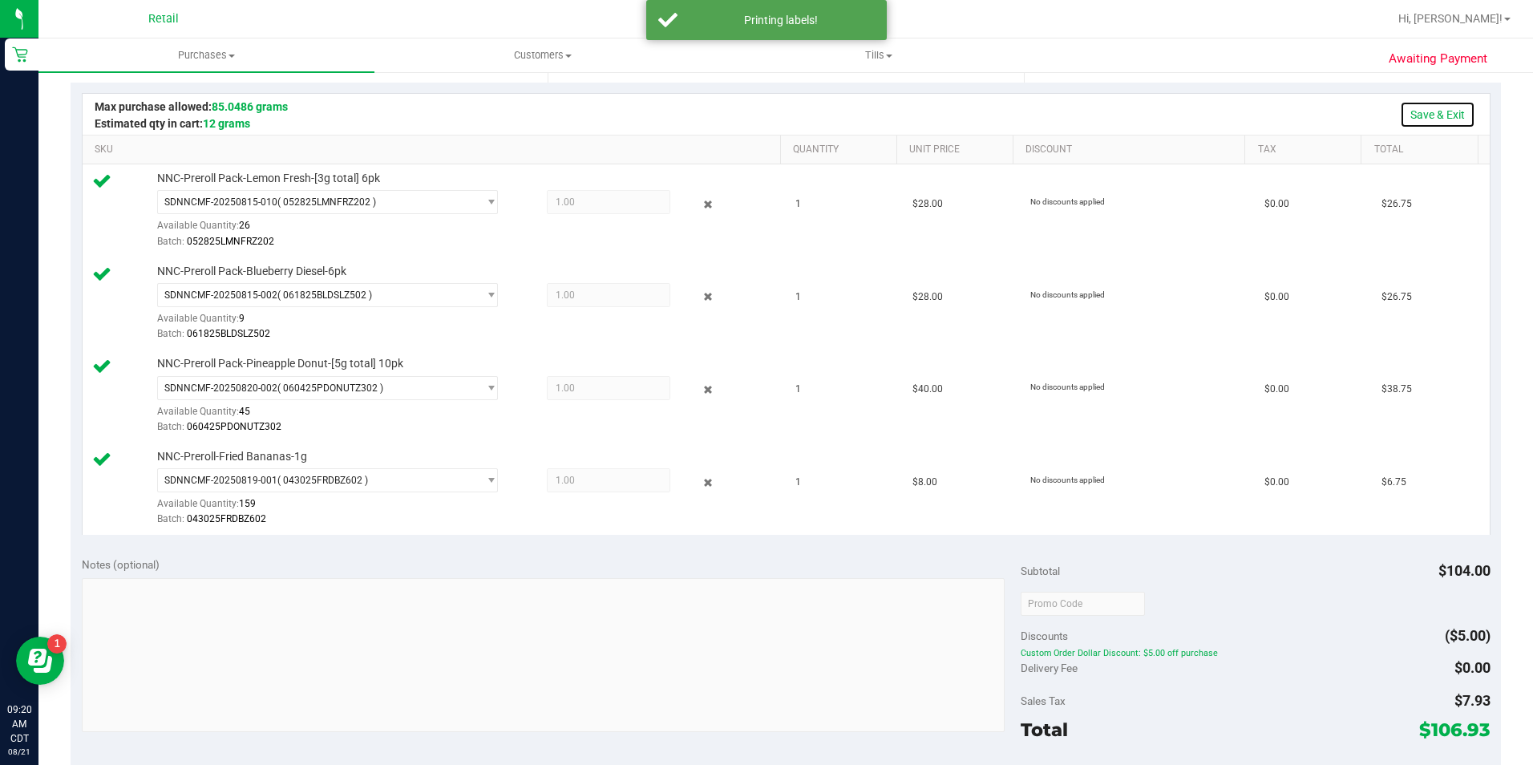
click at [1427, 115] on link "Save & Exit" at bounding box center [1437, 114] width 75 height 27
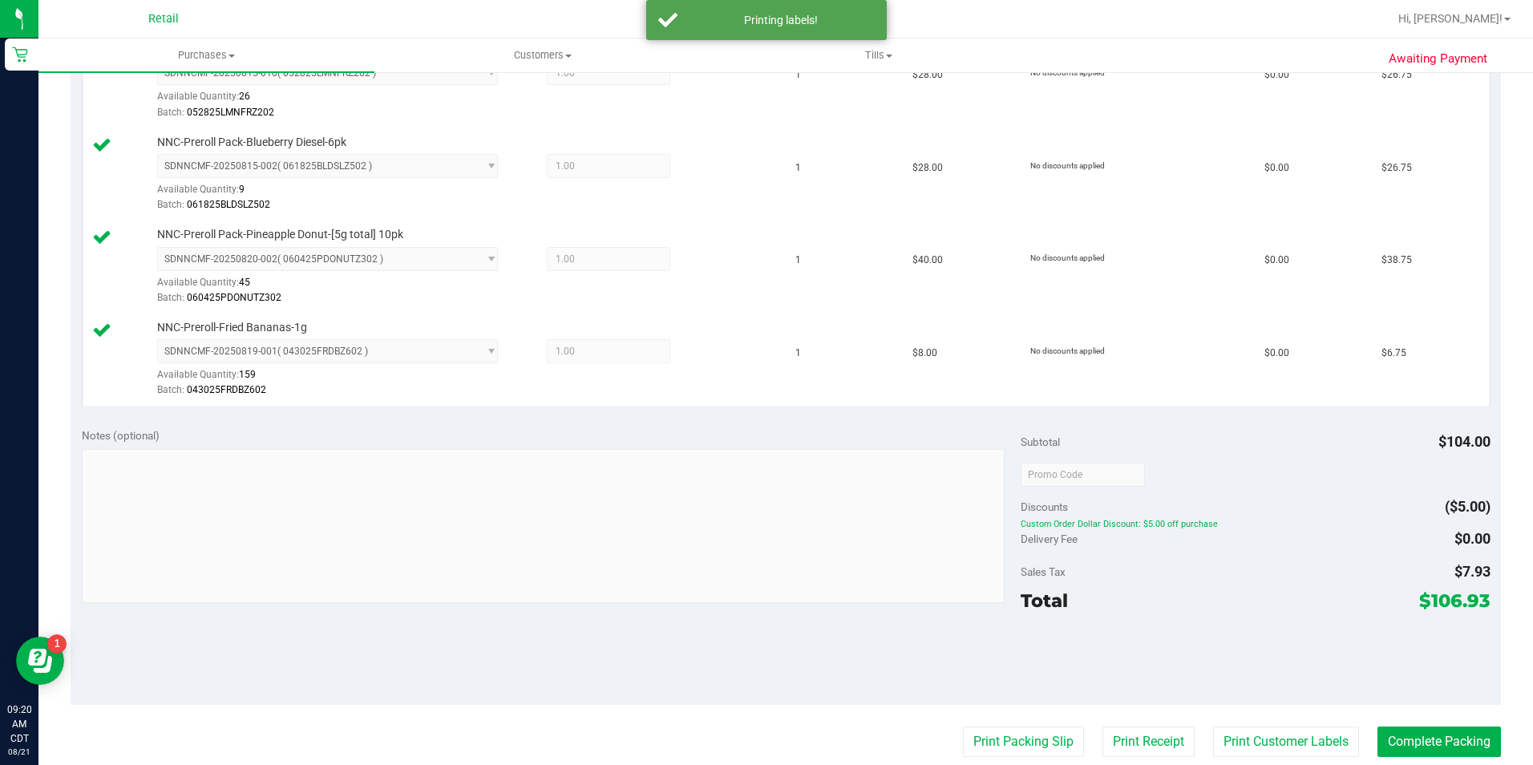
scroll to position [597, 0]
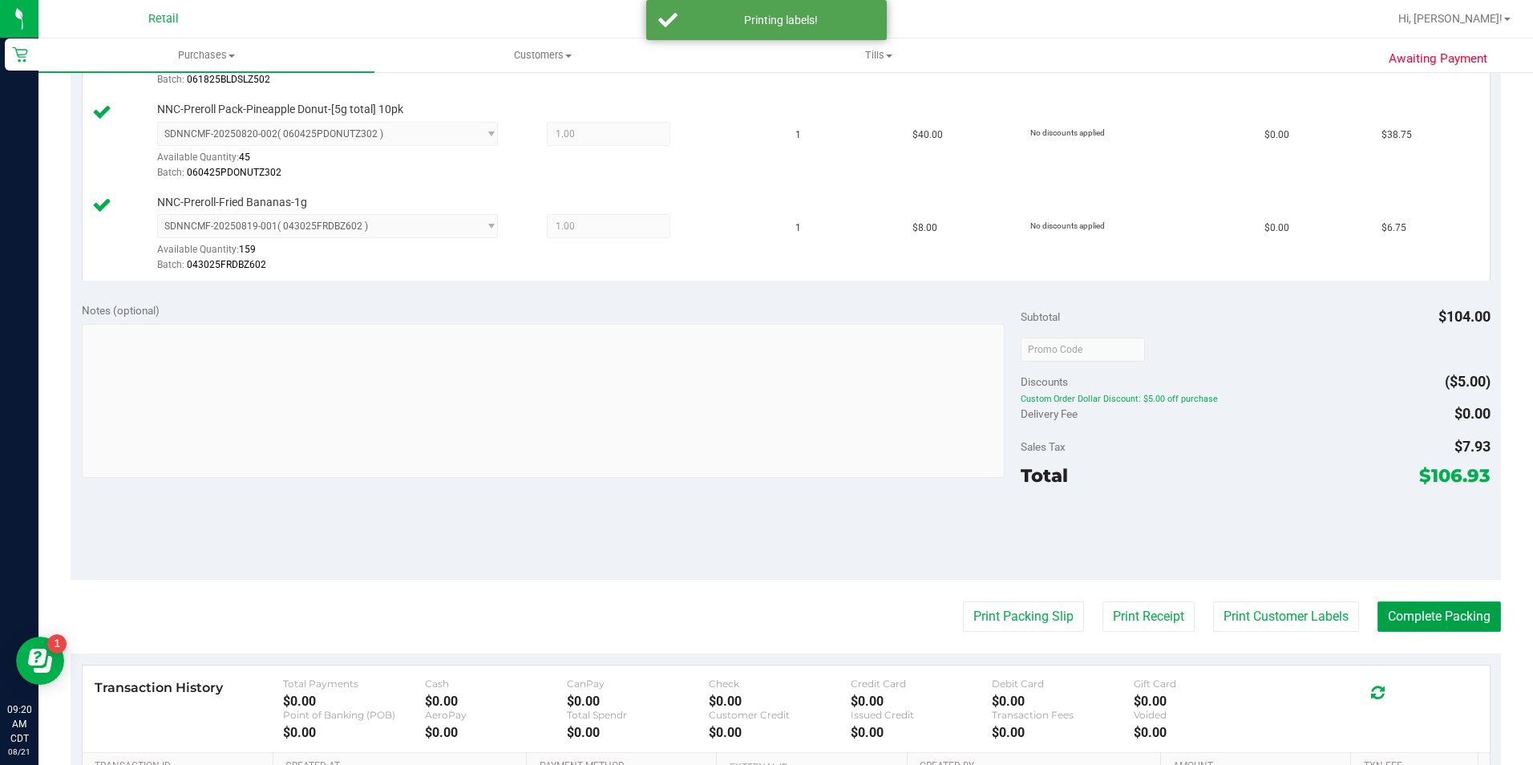
click at [1425, 608] on button "Complete Packing" at bounding box center [1438, 616] width 123 height 30
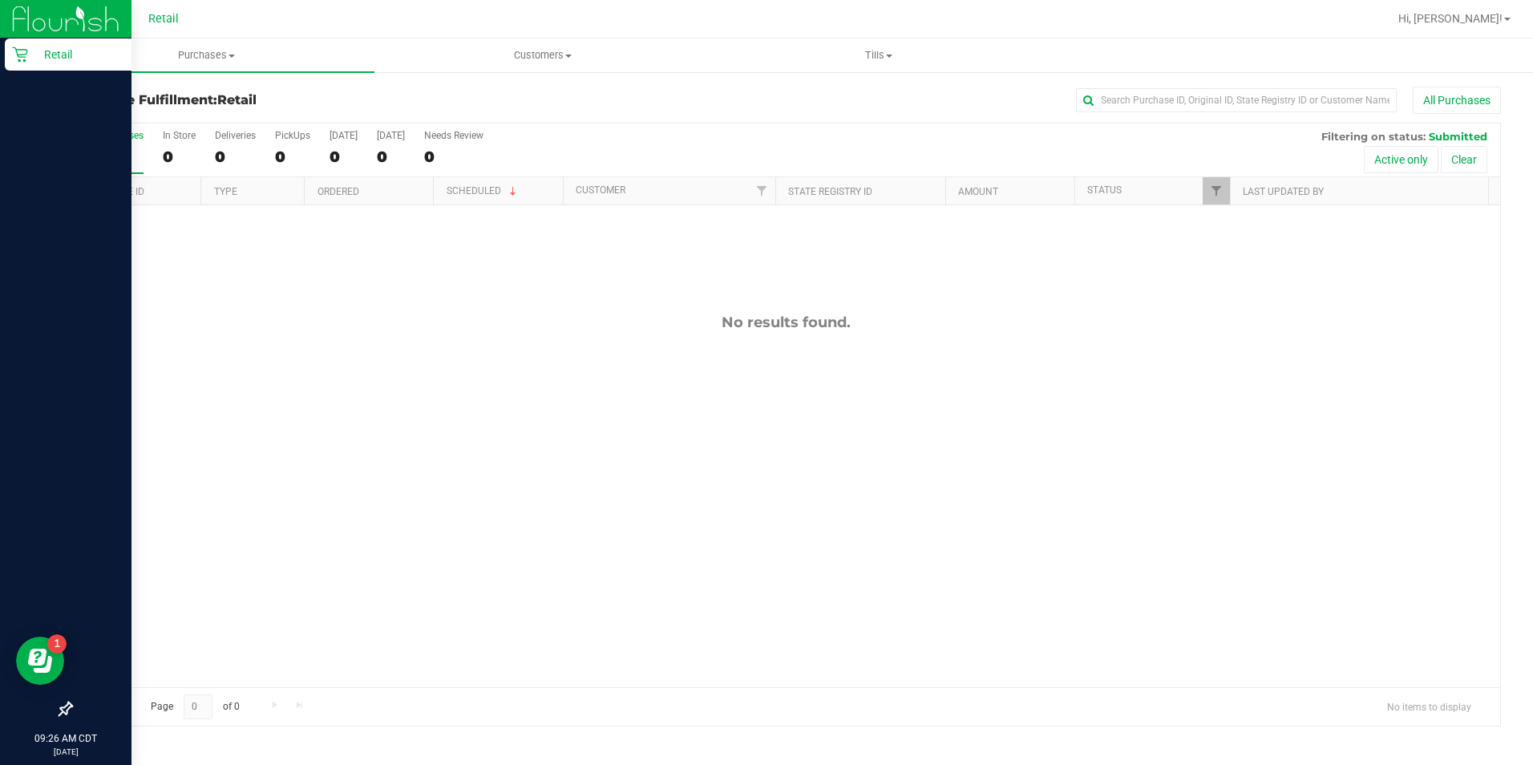
click at [20, 59] on icon at bounding box center [19, 54] width 15 height 15
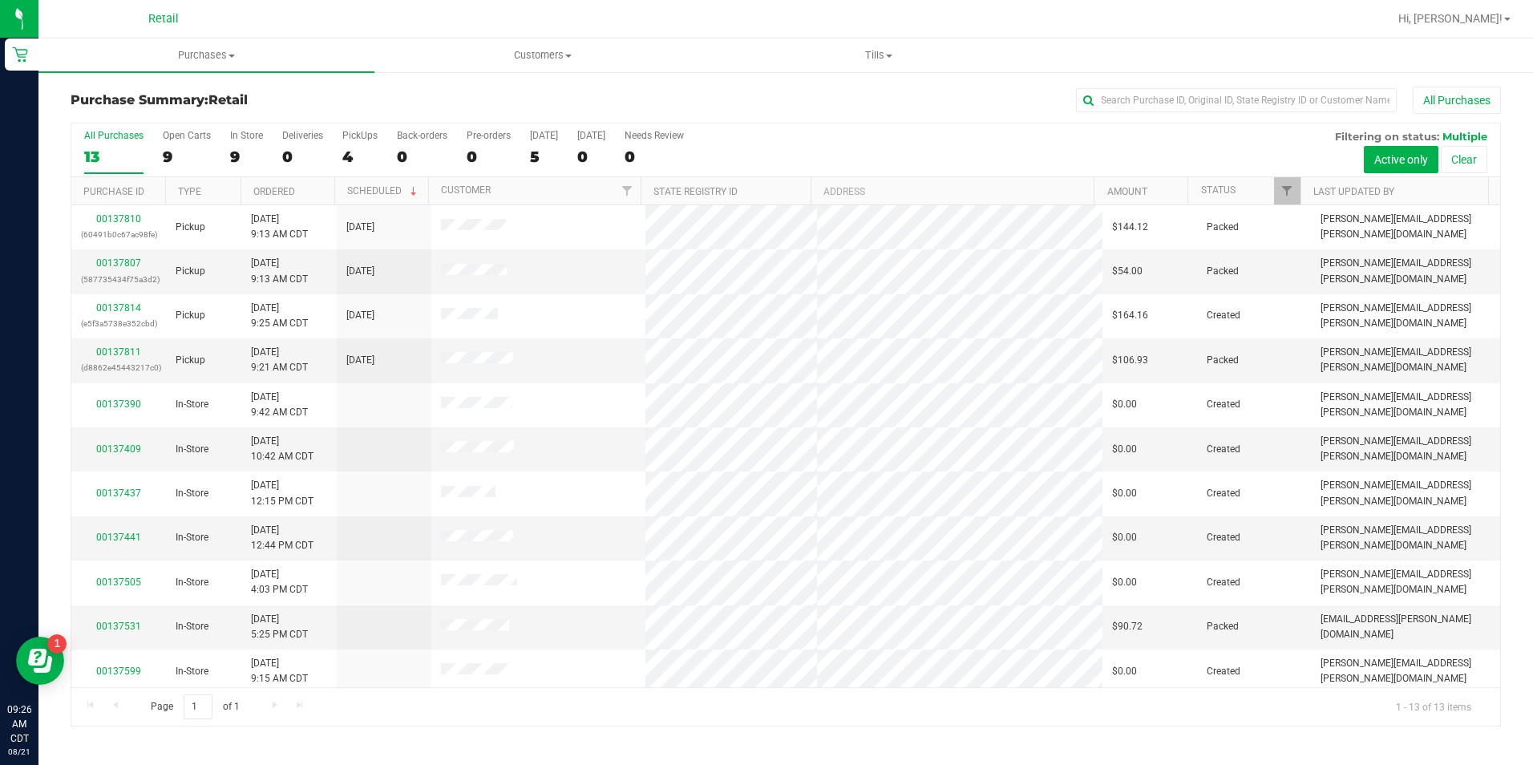
click at [407, 25] on div at bounding box center [837, 18] width 1101 height 31
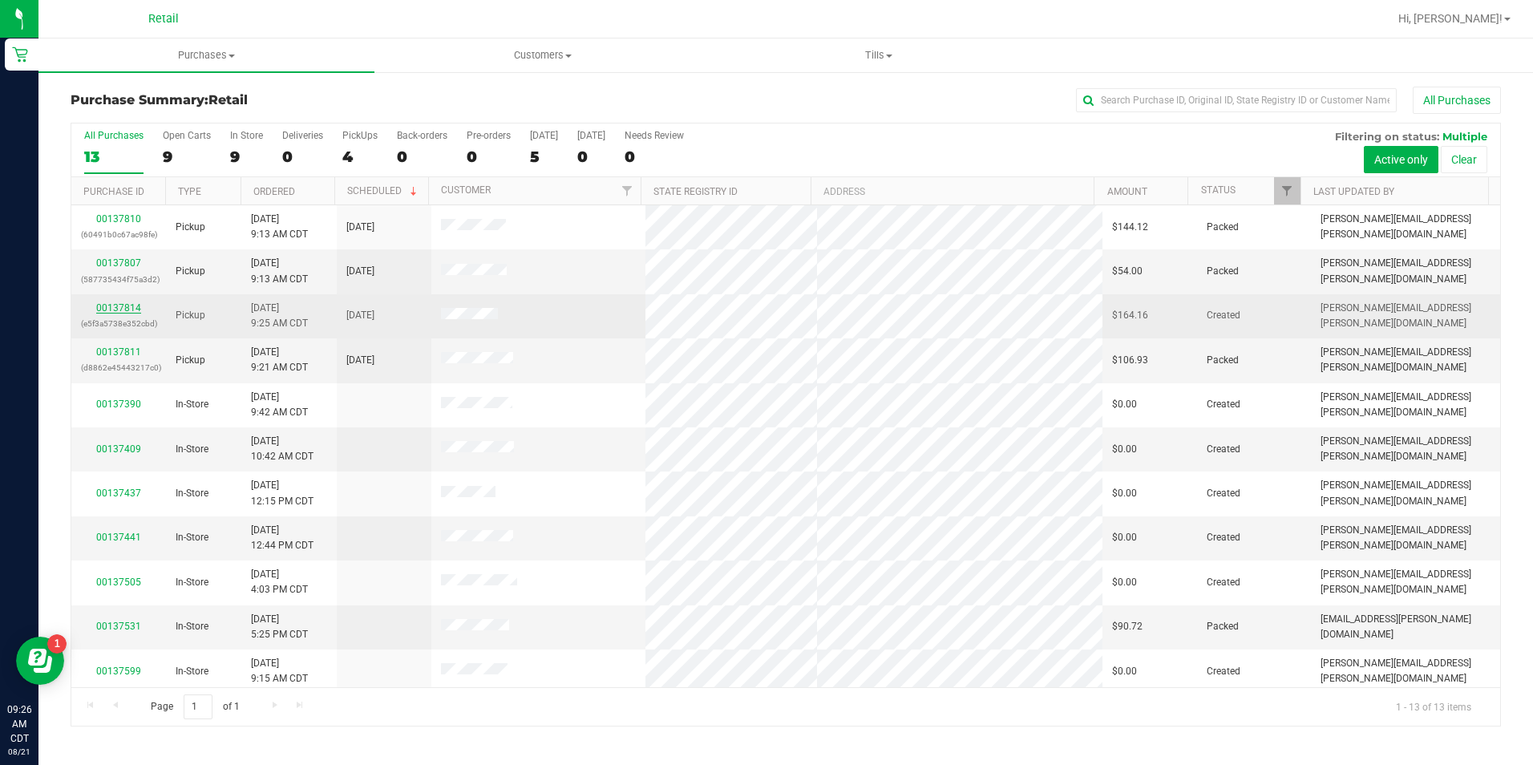
click at [111, 308] on link "00137814" at bounding box center [118, 307] width 45 height 11
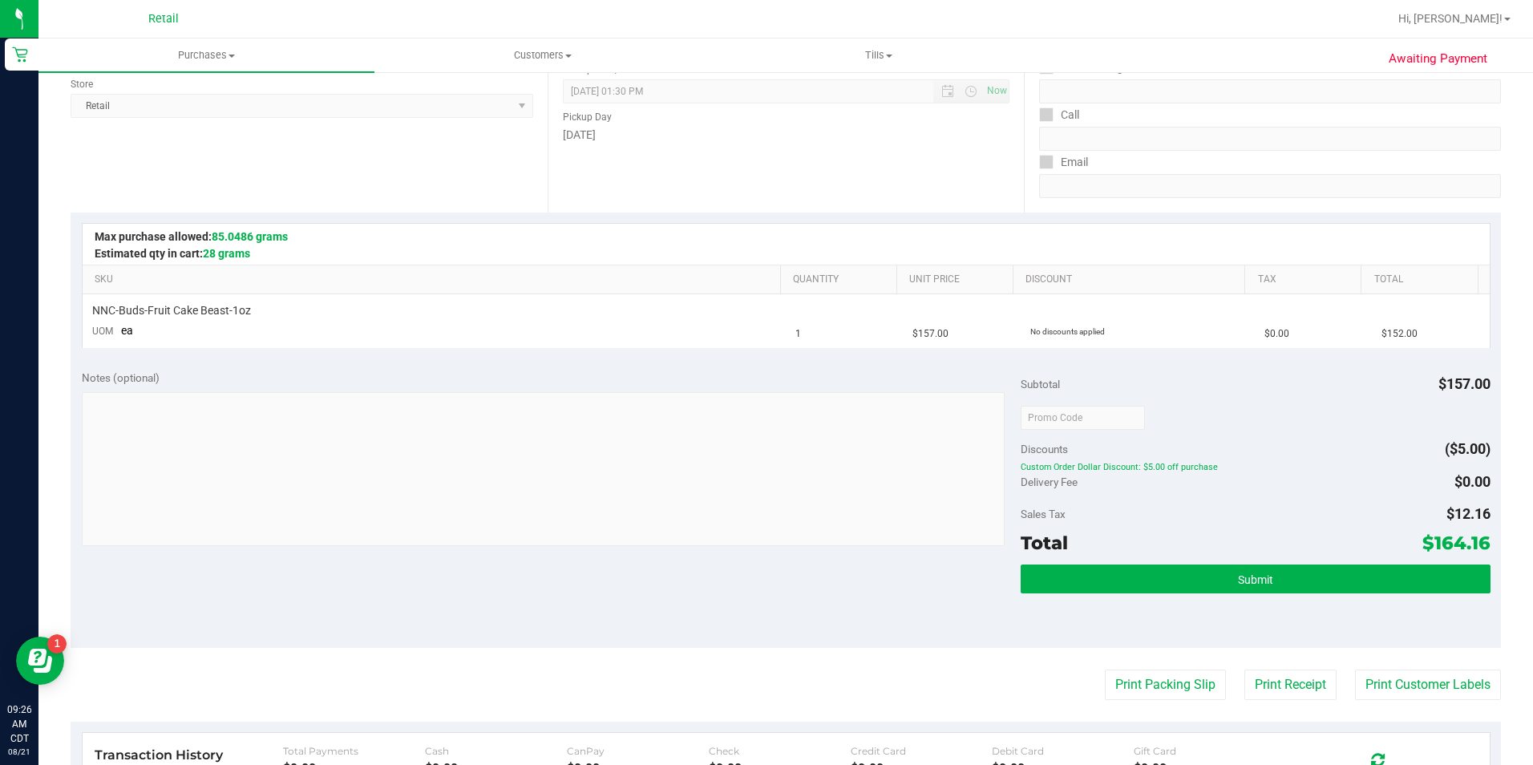
scroll to position [214, 0]
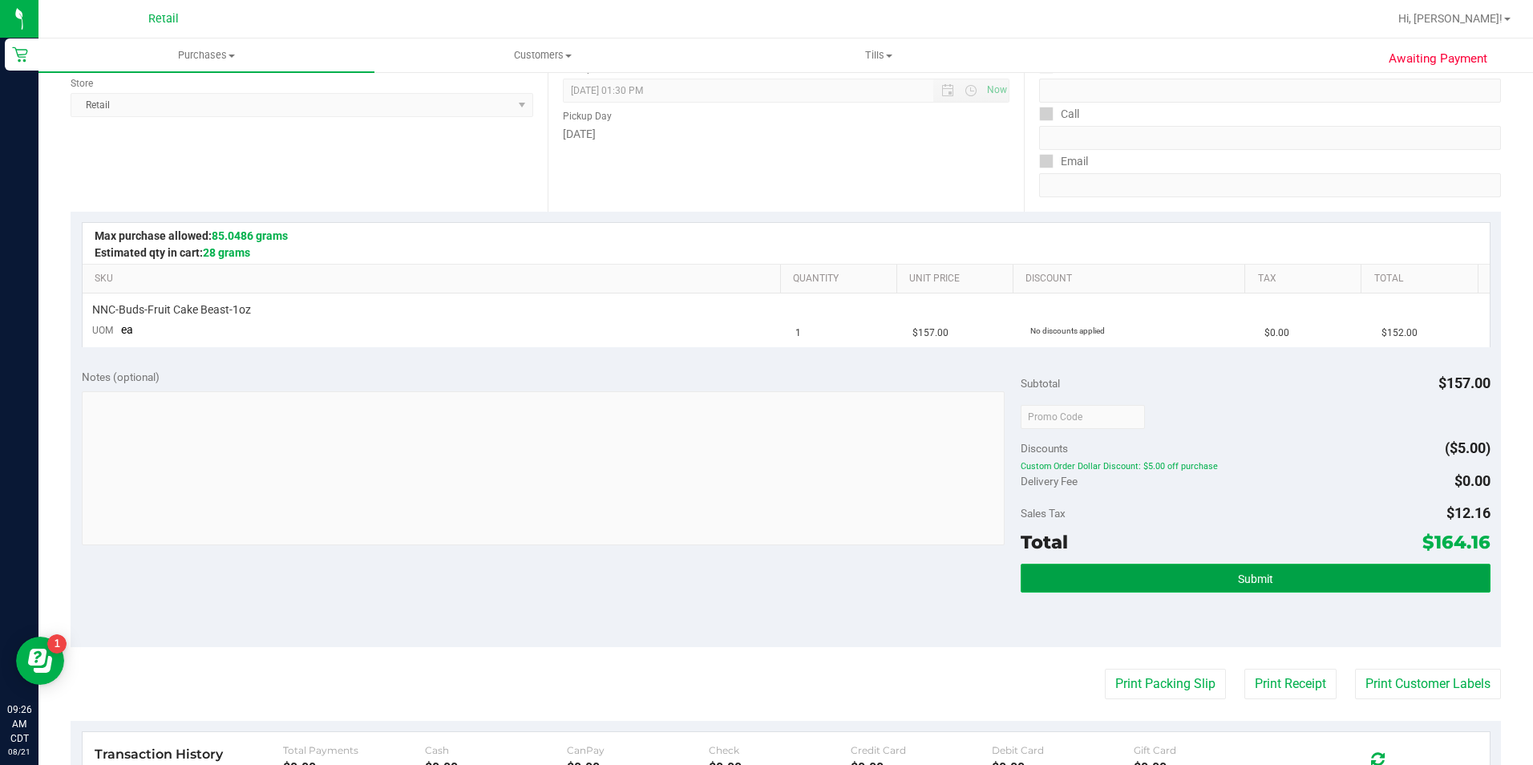
click at [1211, 588] on button "Submit" at bounding box center [1256, 578] width 470 height 29
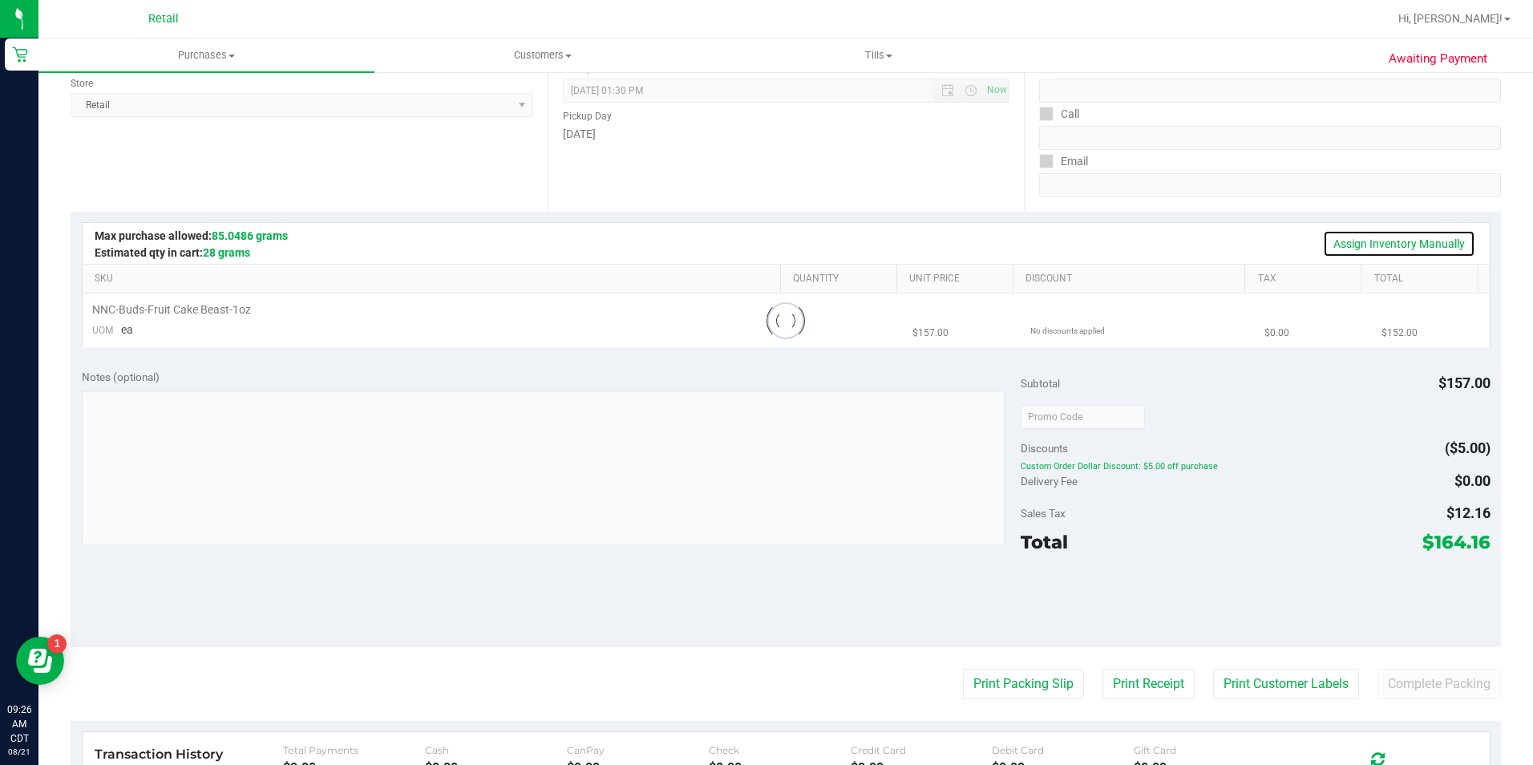
click at [1426, 244] on link "Assign Inventory Manually" at bounding box center [1399, 243] width 152 height 27
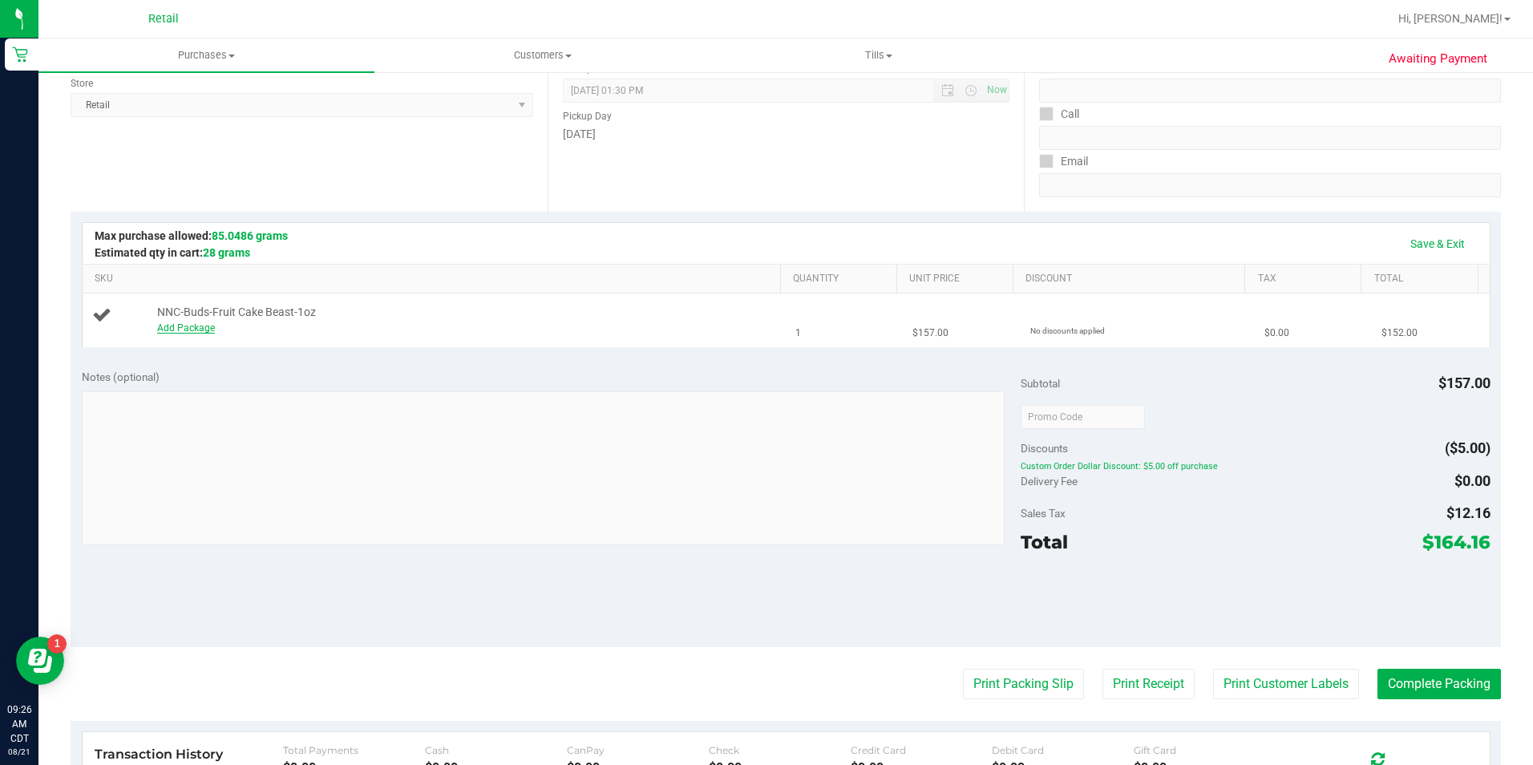
click at [185, 329] on link "Add Package" at bounding box center [186, 327] width 58 height 11
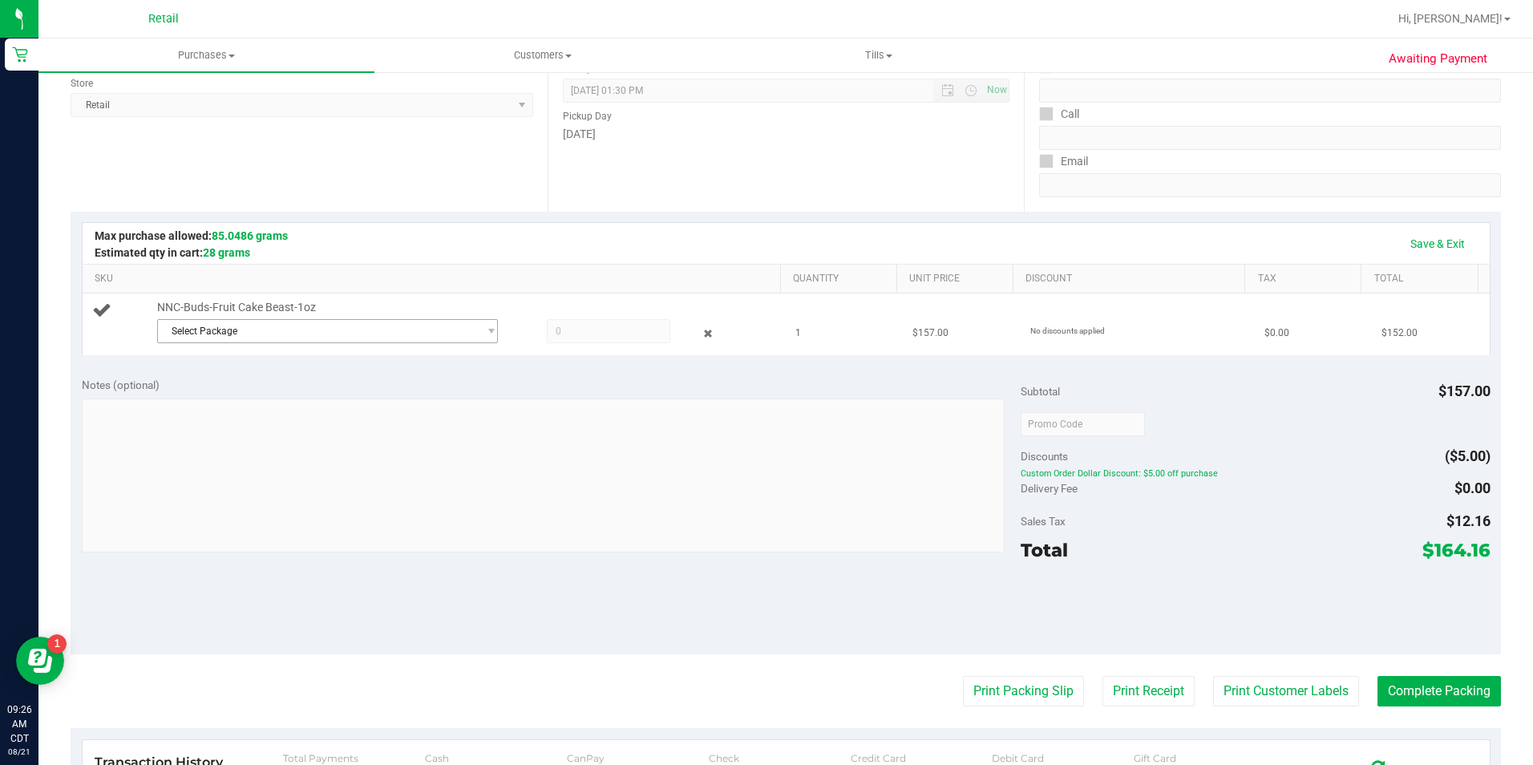
click at [405, 340] on span "Select Package" at bounding box center [318, 331] width 320 height 22
click at [421, 402] on li "SDNNCMF-20250820-020 ( 062525FCBZ602 )" at bounding box center [322, 397] width 333 height 22
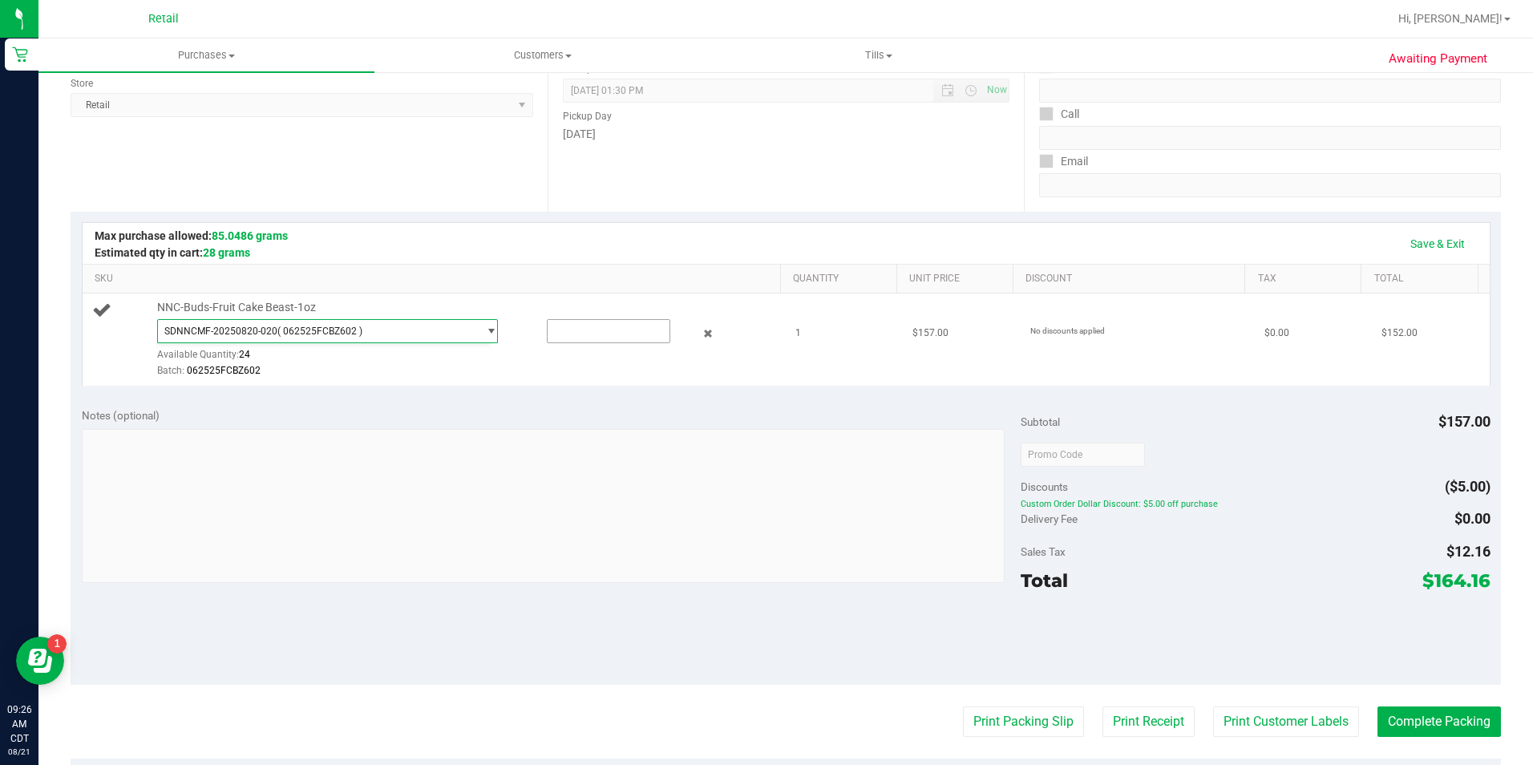
click at [578, 331] on input "text" at bounding box center [609, 331] width 122 height 22
type input "1"
type input "1.0000"
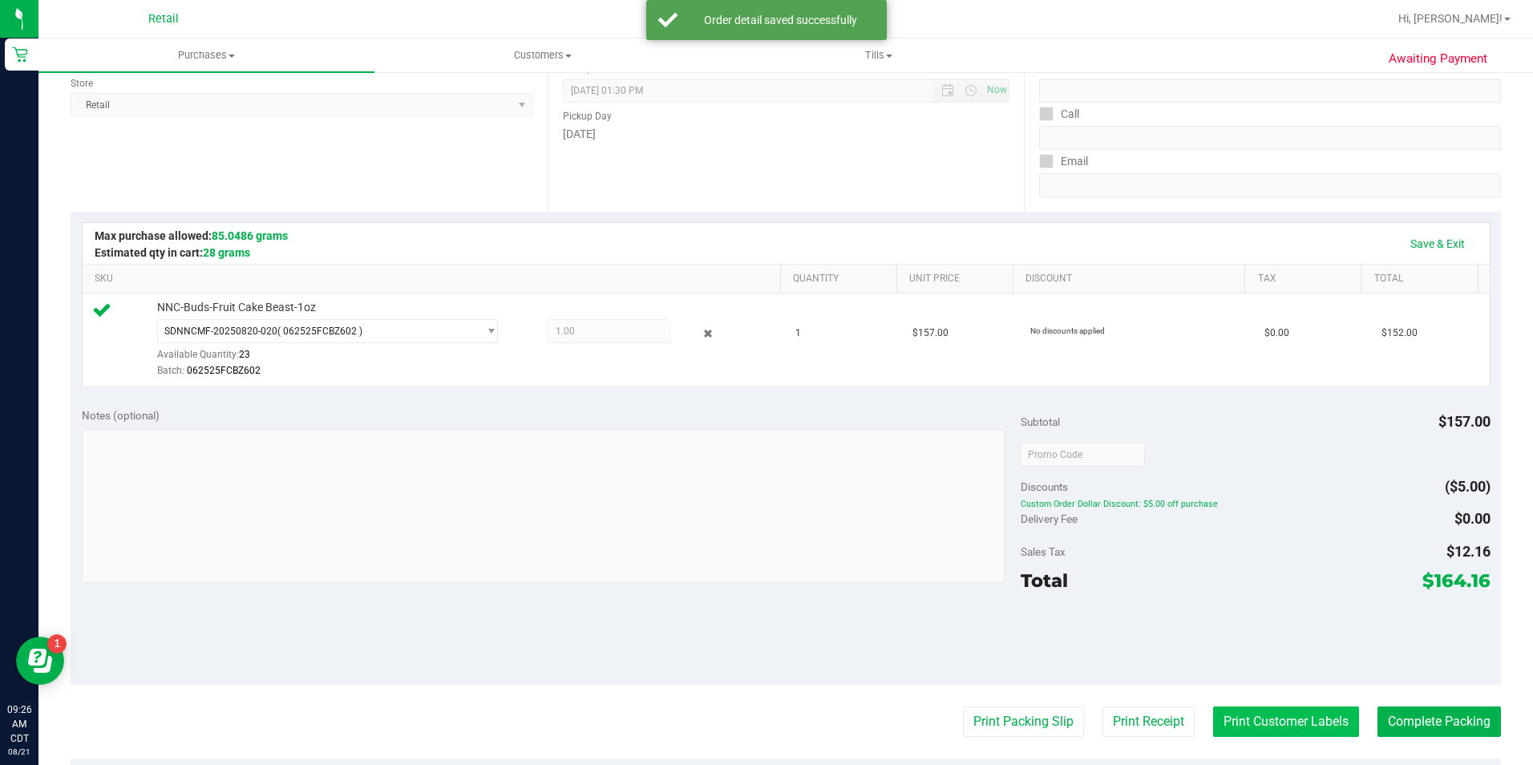
click at [1256, 719] on button "Print Customer Labels" at bounding box center [1286, 721] width 146 height 30
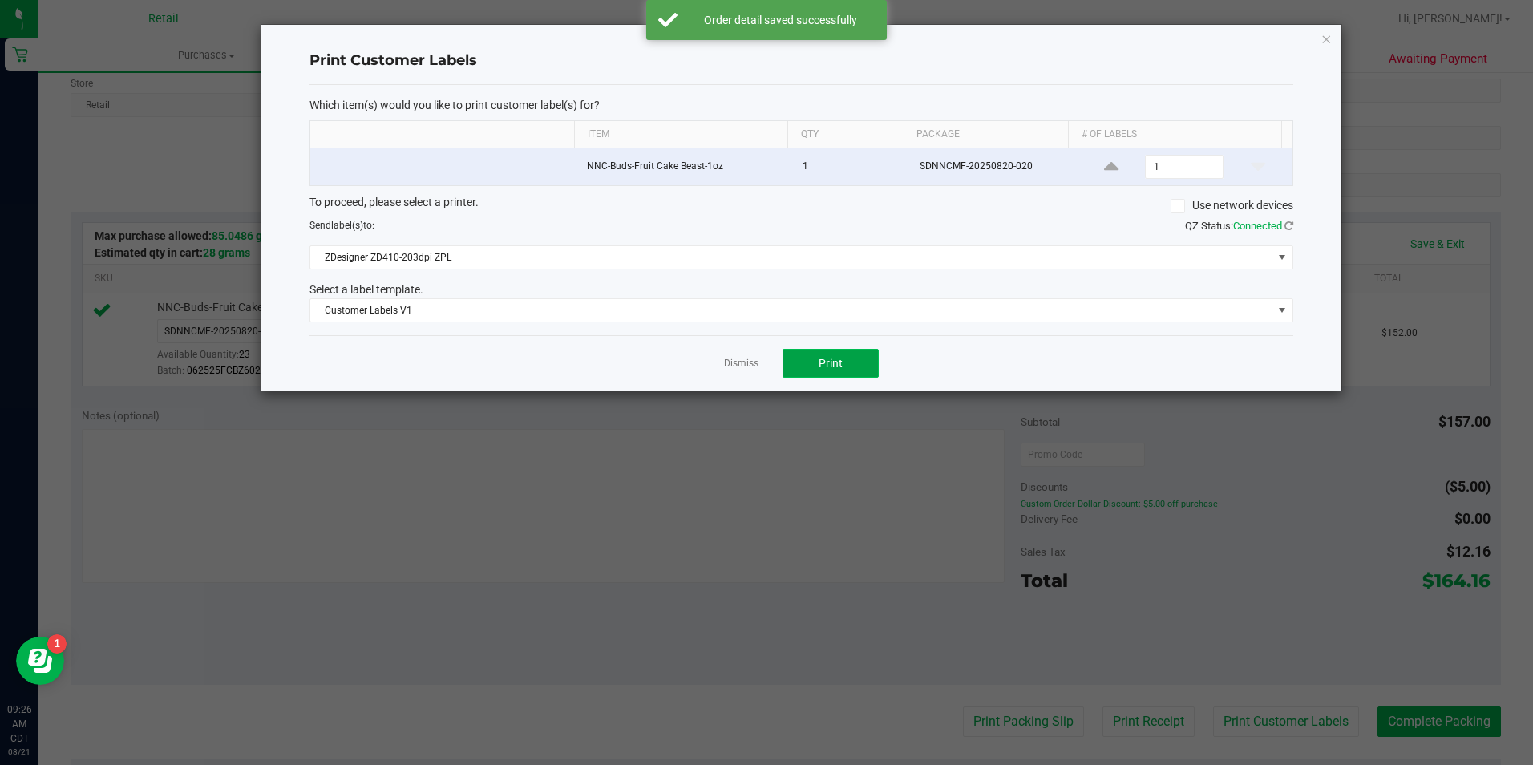
click at [833, 372] on button "Print" at bounding box center [830, 363] width 96 height 29
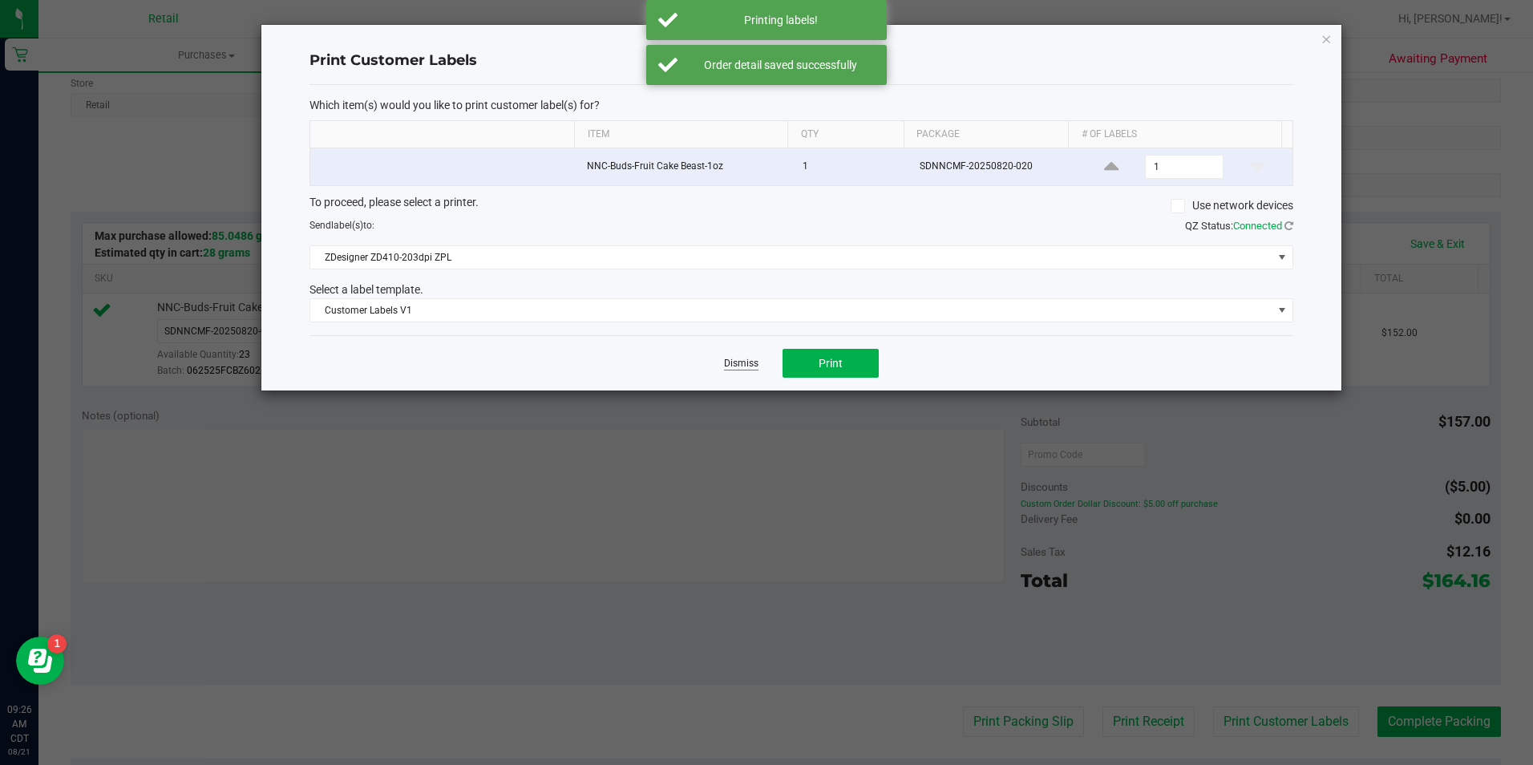
click at [744, 362] on link "Dismiss" at bounding box center [741, 364] width 34 height 14
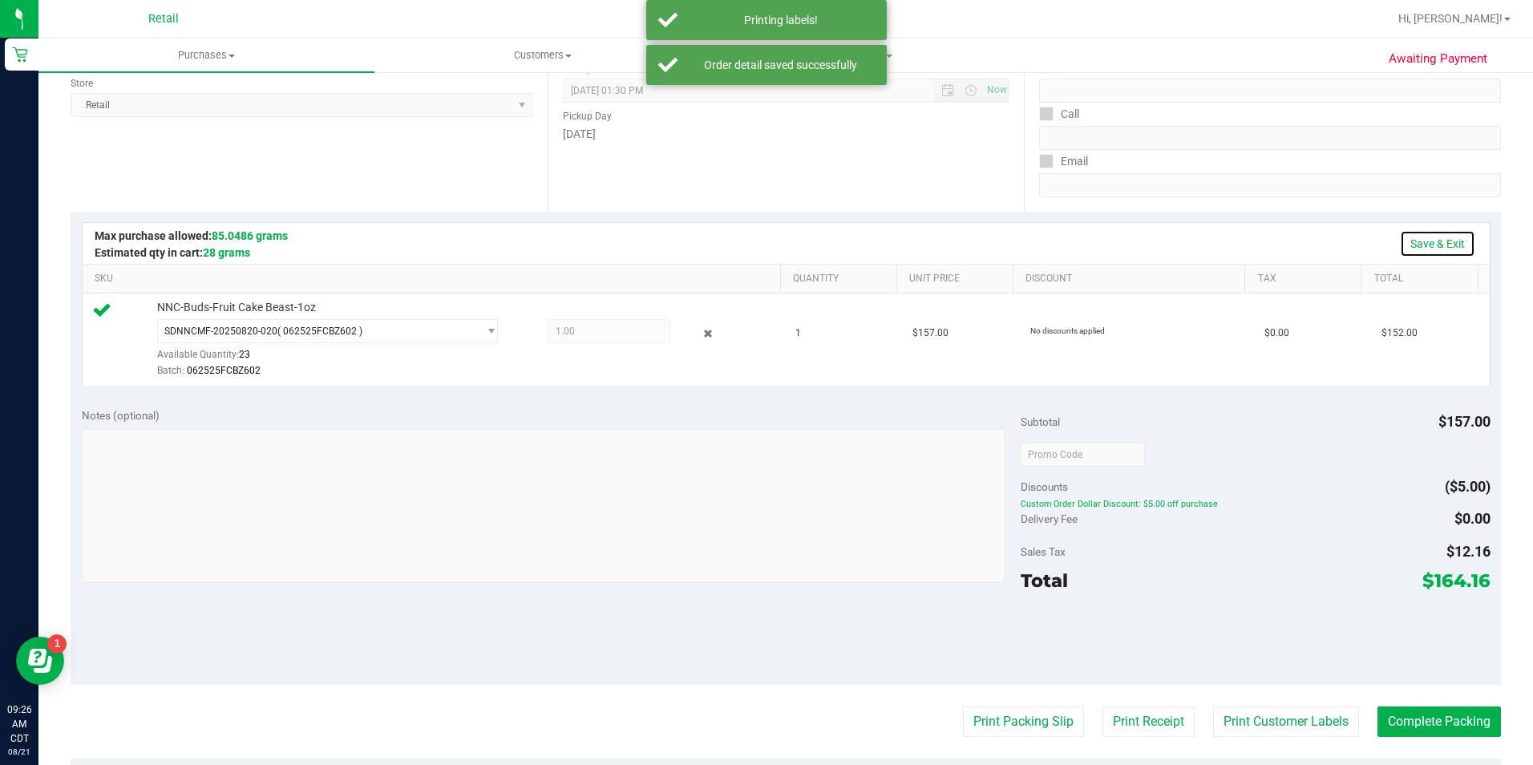
click at [1440, 242] on link "Save & Exit" at bounding box center [1437, 243] width 75 height 27
click at [1403, 730] on button "Complete Packing" at bounding box center [1438, 721] width 123 height 30
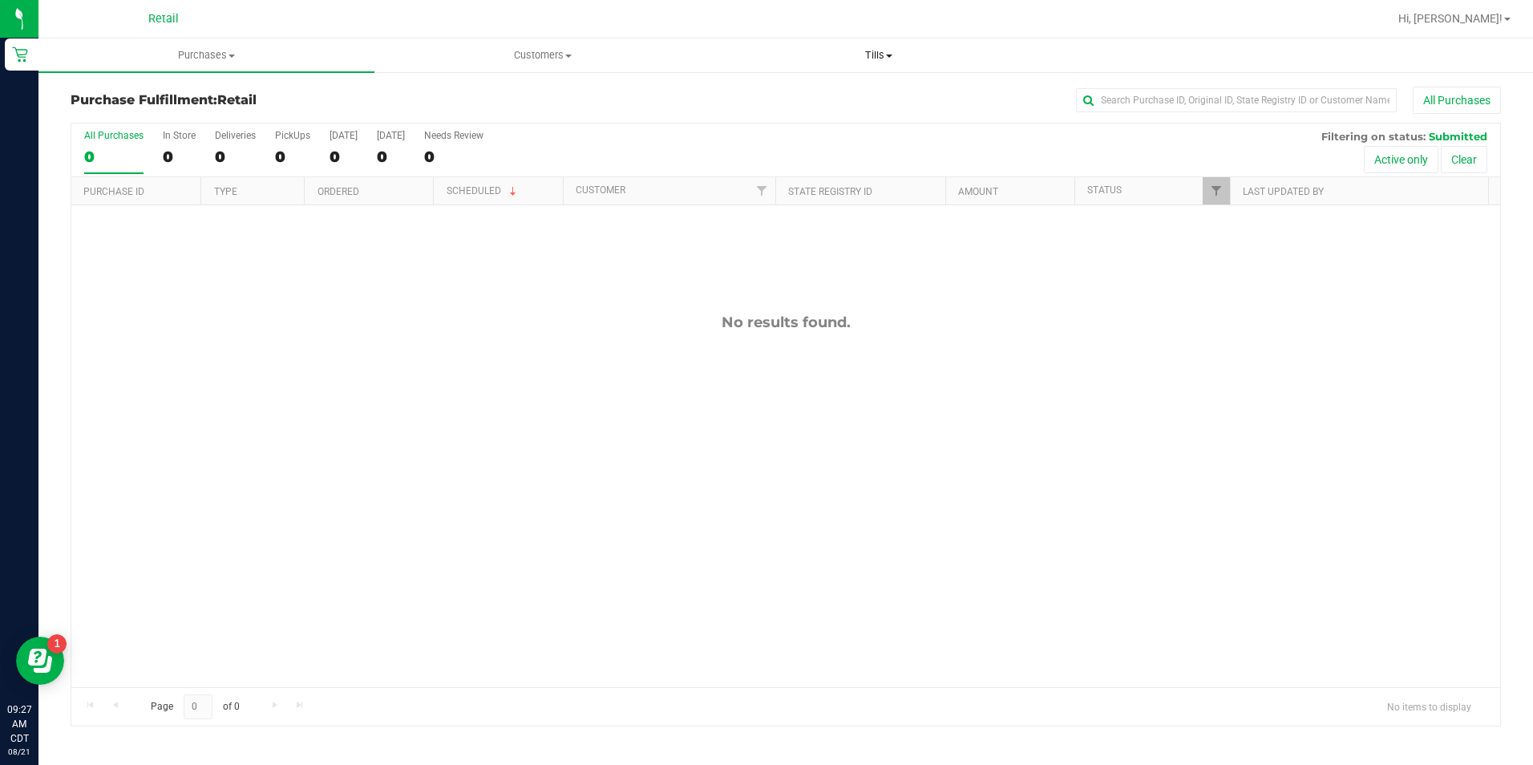
click at [890, 55] on span at bounding box center [889, 56] width 6 height 3
click at [873, 104] on li "Manage tills" at bounding box center [879, 96] width 336 height 19
